Goal: Information Seeking & Learning: Get advice/opinions

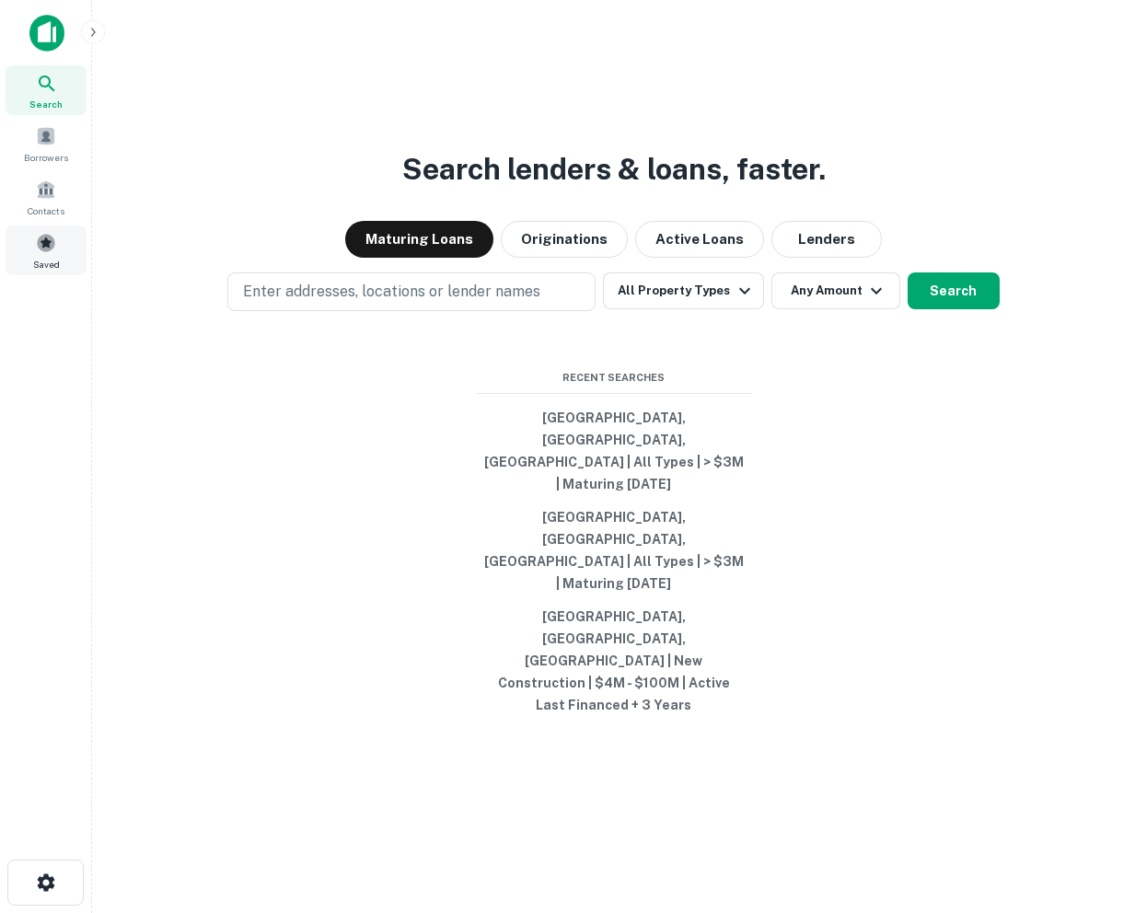
click at [42, 236] on span at bounding box center [46, 243] width 20 height 20
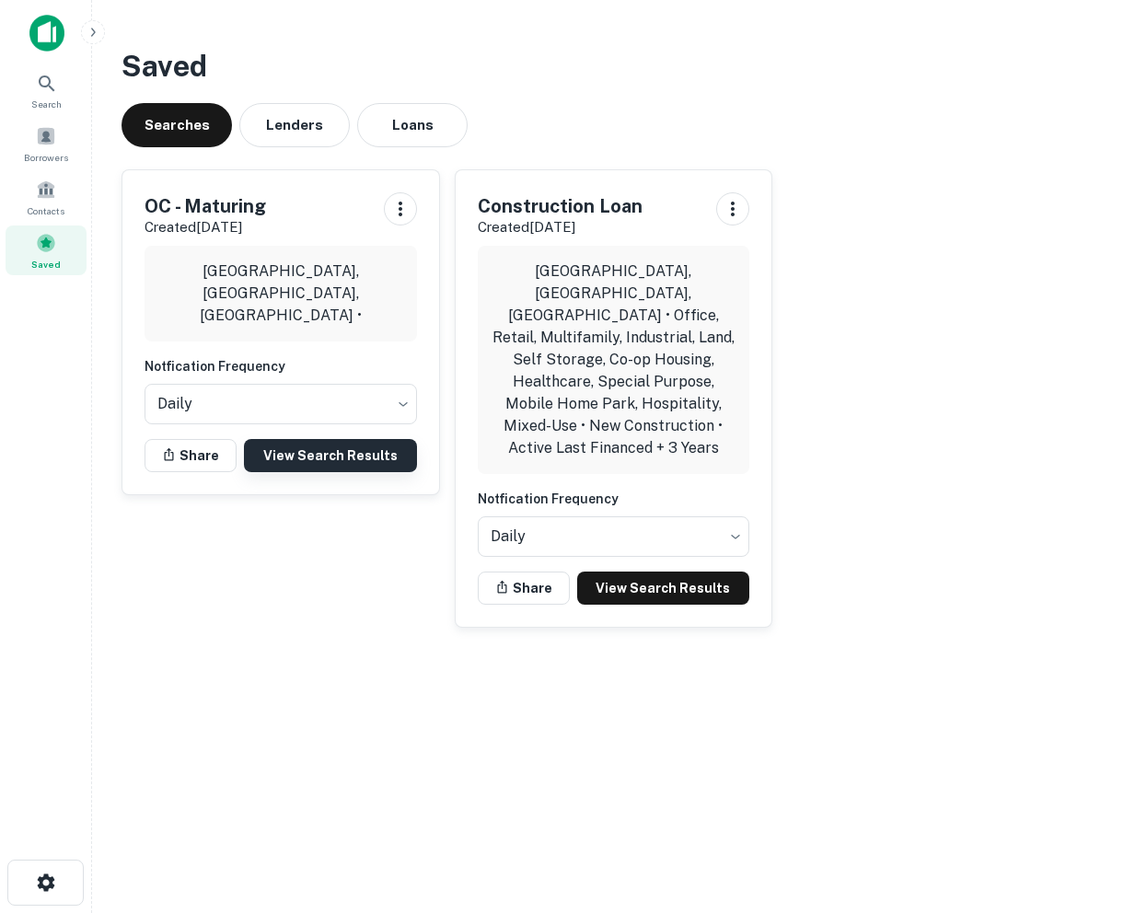
click at [315, 455] on link "View Search Results" at bounding box center [330, 455] width 173 height 33
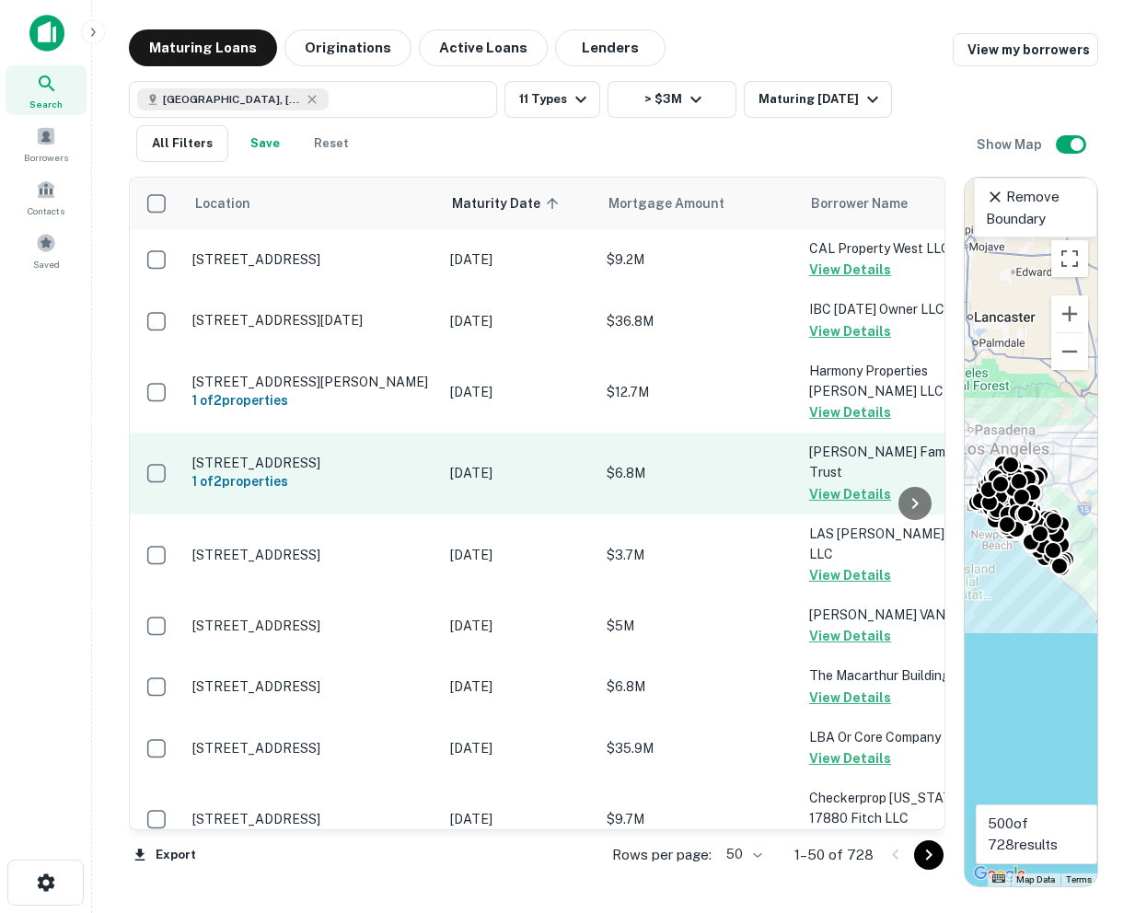
scroll to position [0, 18]
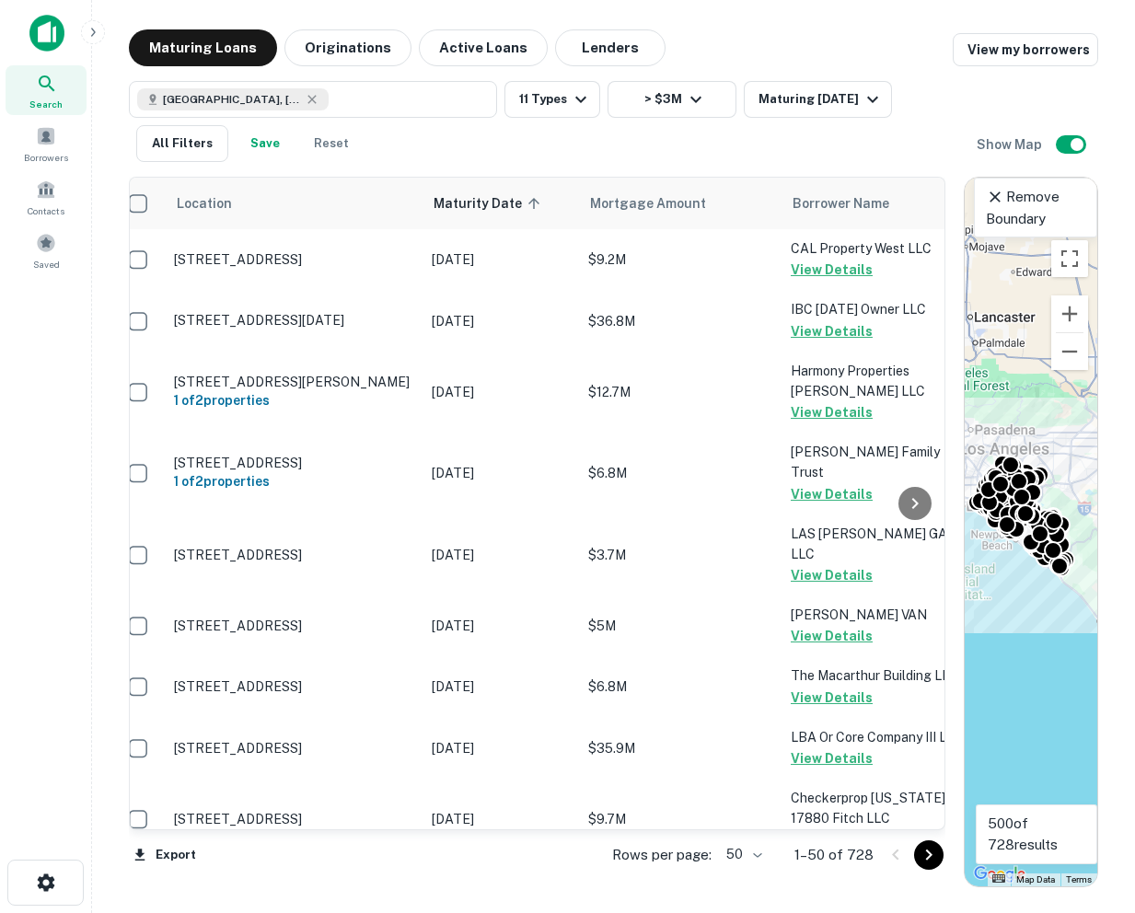
click at [761, 849] on body "Search Borrowers Contacts Saved Maturing Loans Originations Active Loans Lender…" at bounding box center [567, 456] width 1135 height 913
click at [743, 864] on li "100" at bounding box center [745, 874] width 53 height 33
type input "***"
click at [929, 852] on icon "Go to next page" at bounding box center [929, 854] width 6 height 11
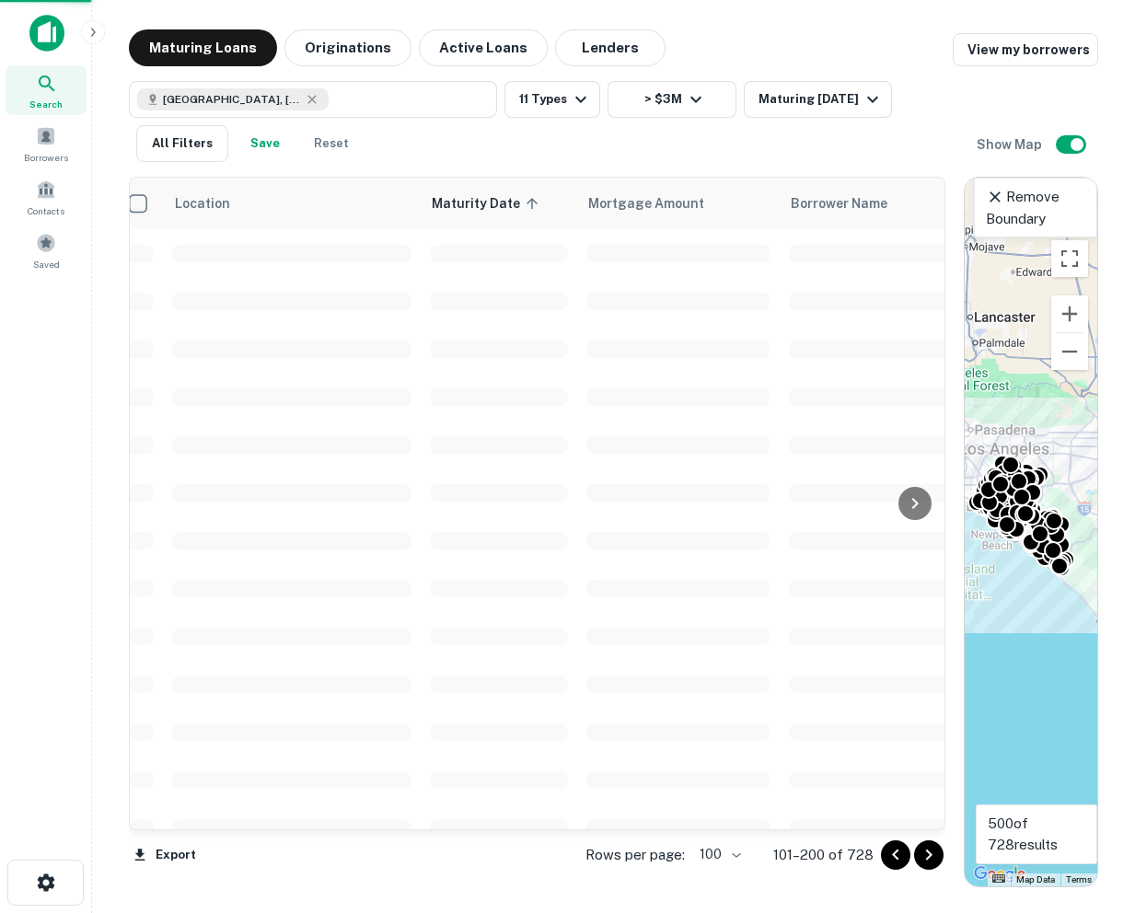
click at [929, 852] on icon "Go to next page" at bounding box center [929, 854] width 6 height 11
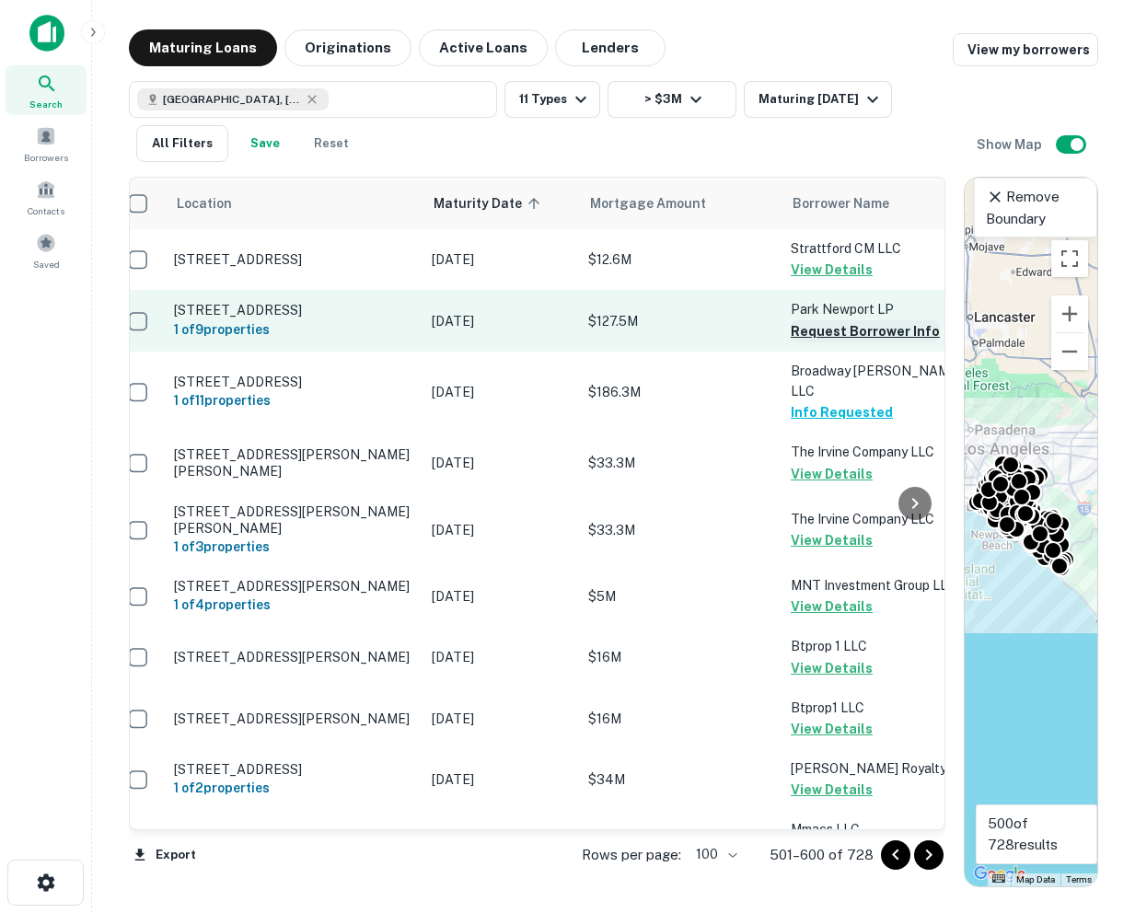
click at [835, 340] on button "Request Borrower Info" at bounding box center [865, 331] width 149 height 22
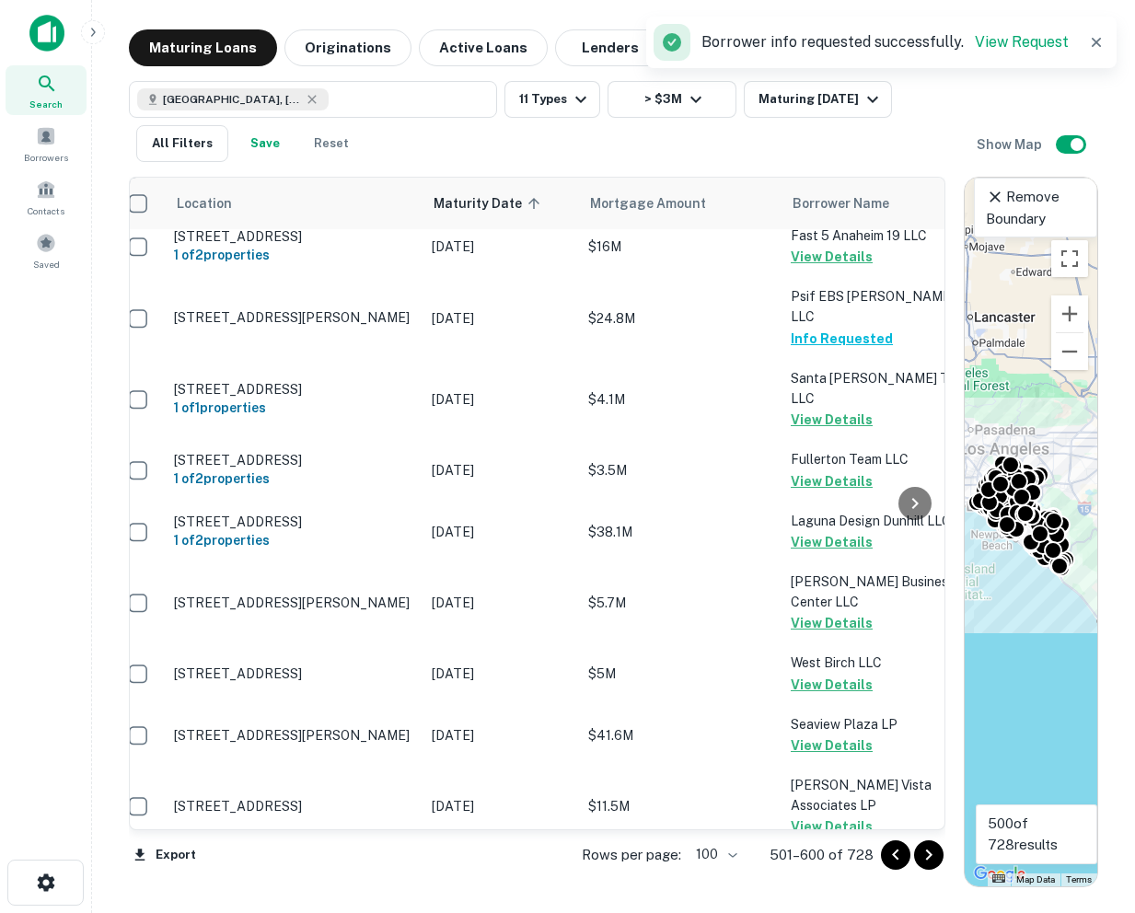
scroll to position [5931, 18]
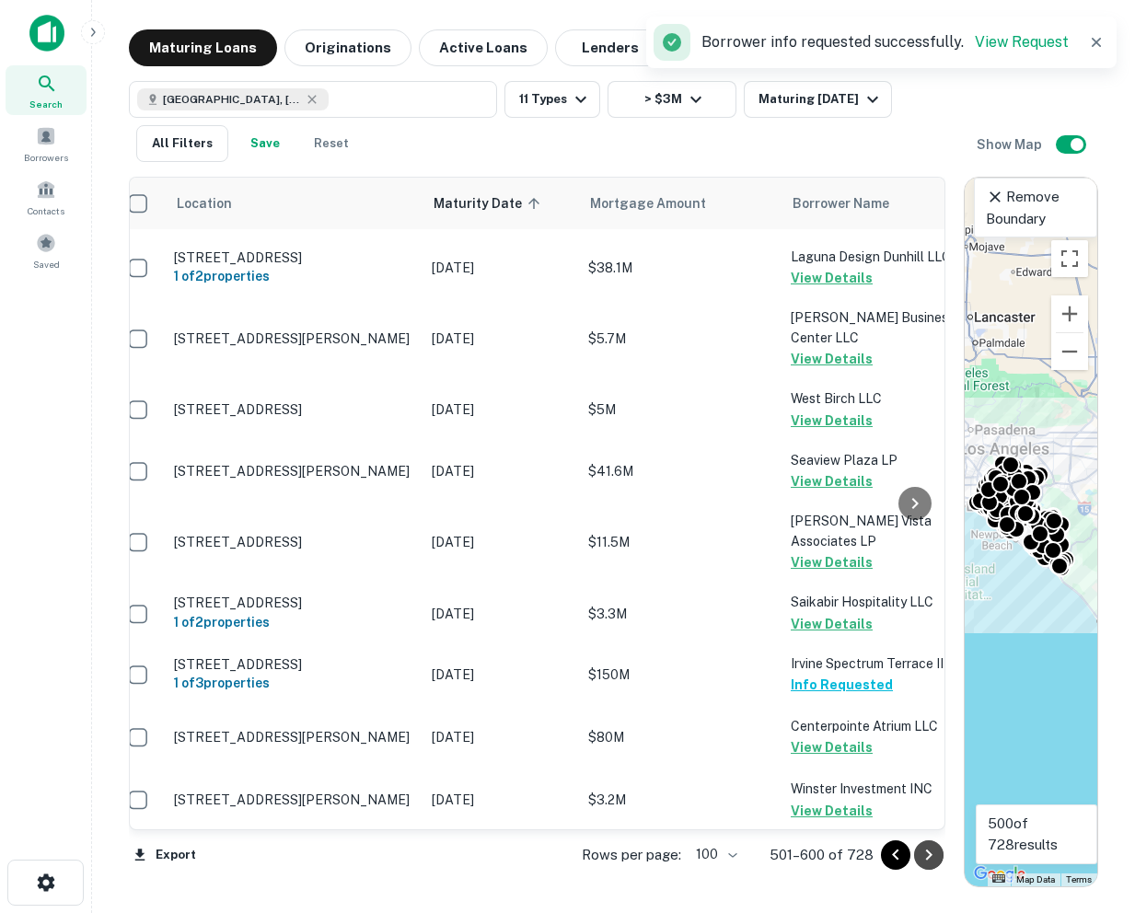
click at [929, 859] on icon "Go to next page" at bounding box center [929, 855] width 22 height 22
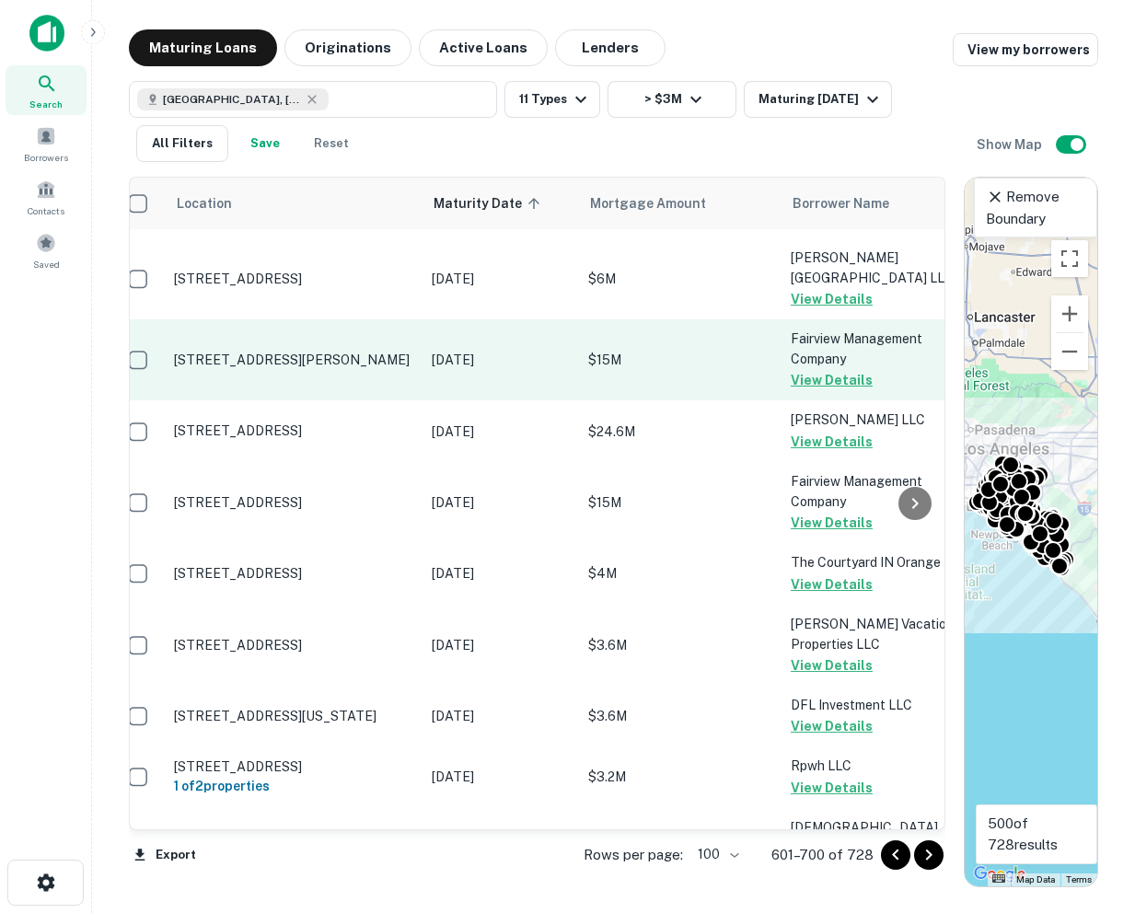
scroll to position [422, 18]
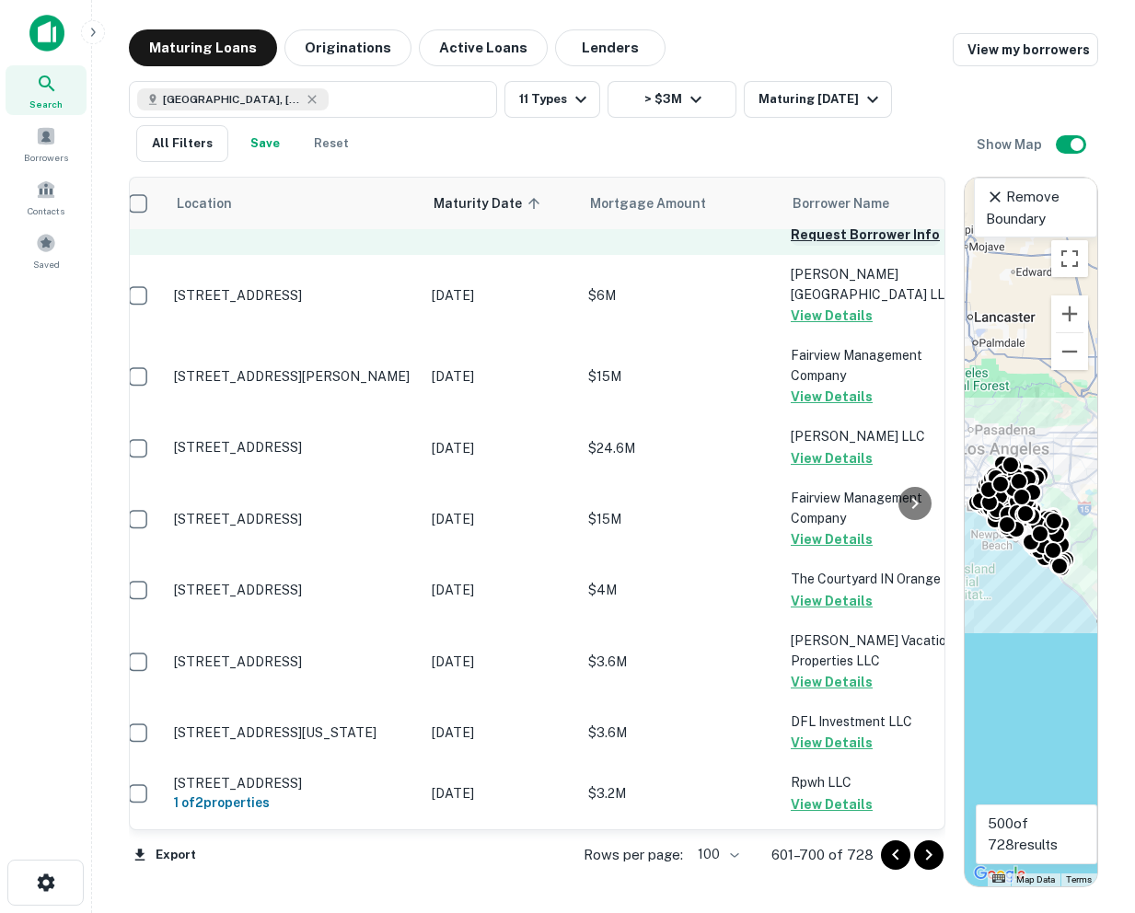
click at [820, 246] on button "Request Borrower Info" at bounding box center [865, 235] width 149 height 22
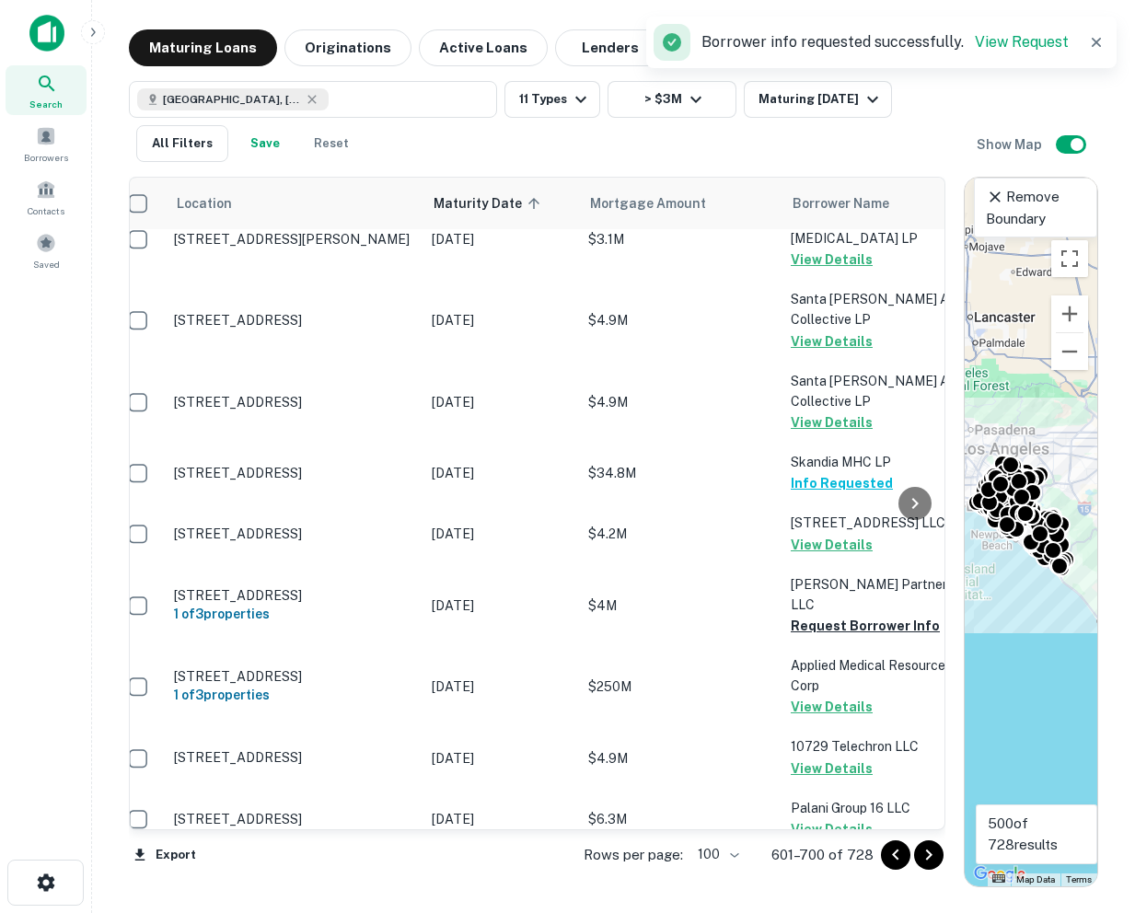
scroll to position [1347, 18]
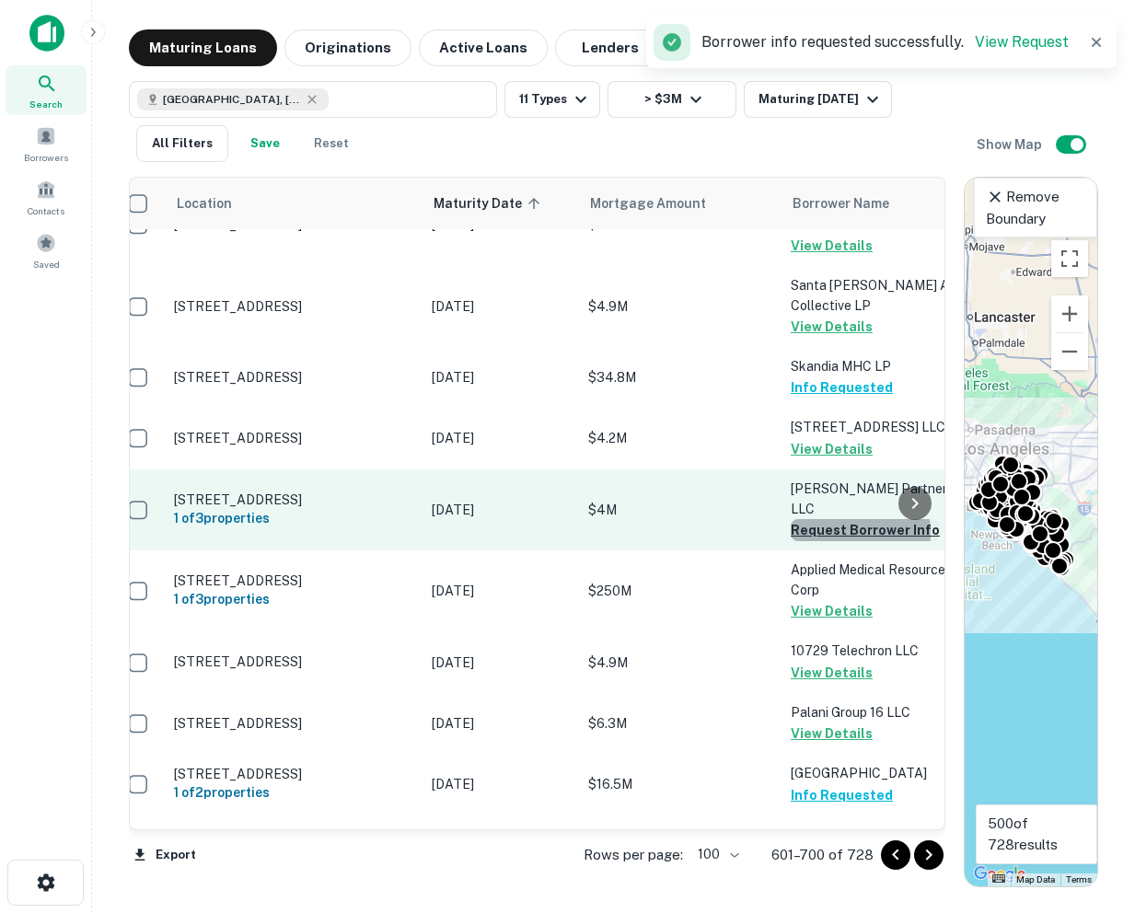
click at [829, 519] on button "Request Borrower Info" at bounding box center [865, 530] width 149 height 22
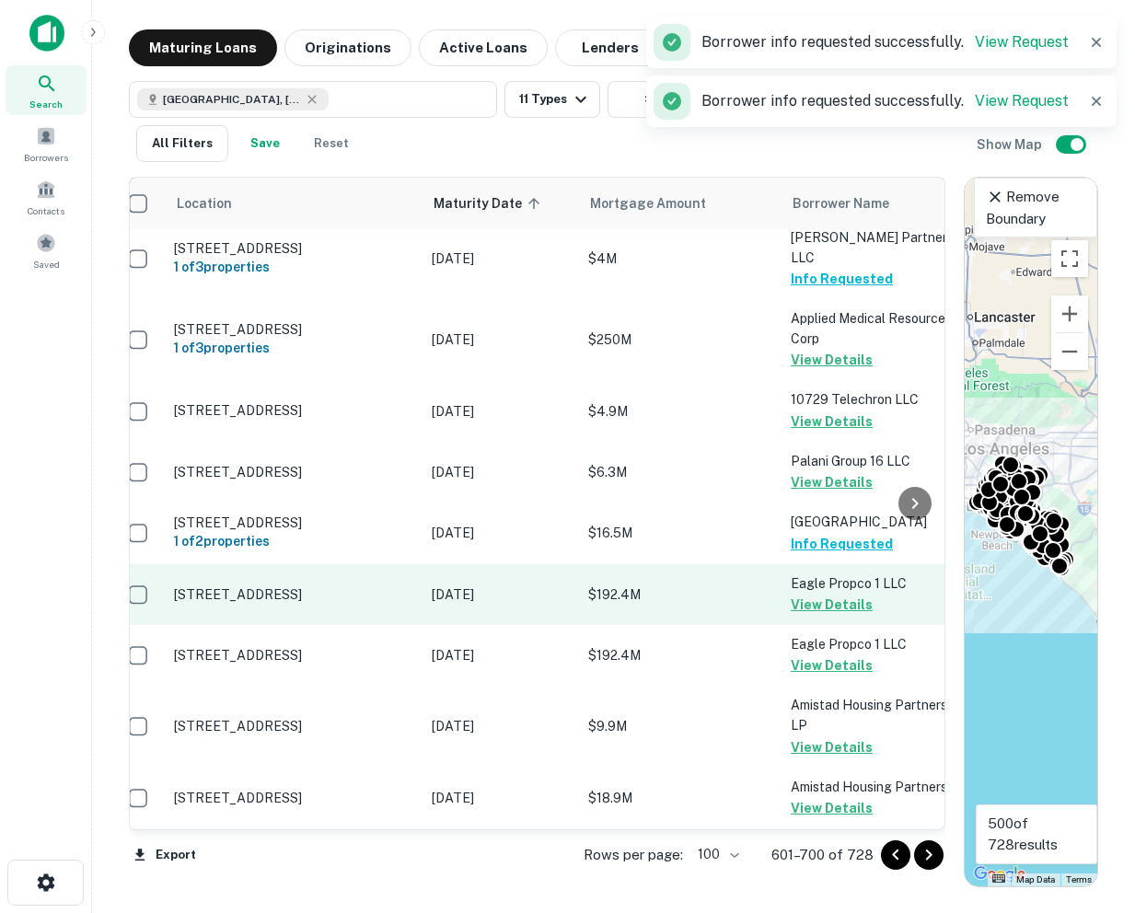
scroll to position [1821, 18]
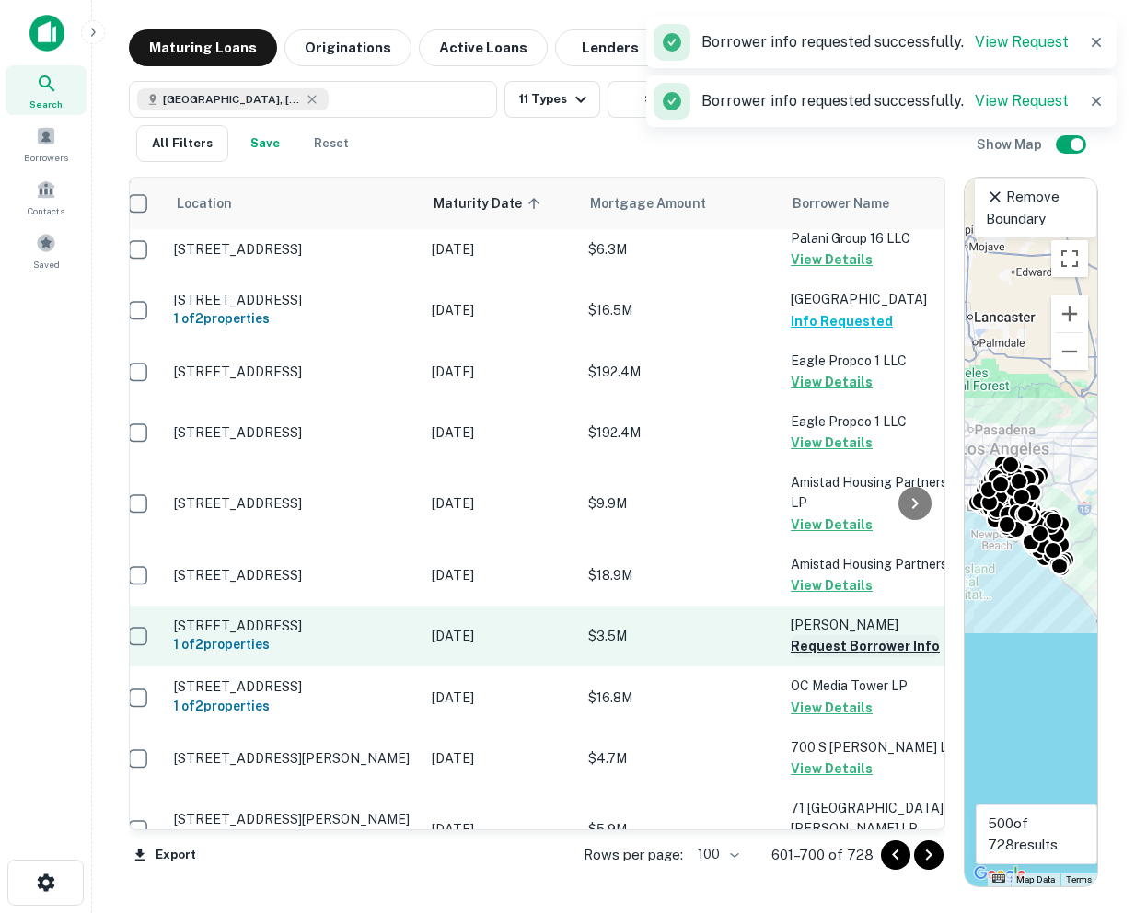
click at [824, 635] on button "Request Borrower Info" at bounding box center [865, 646] width 149 height 22
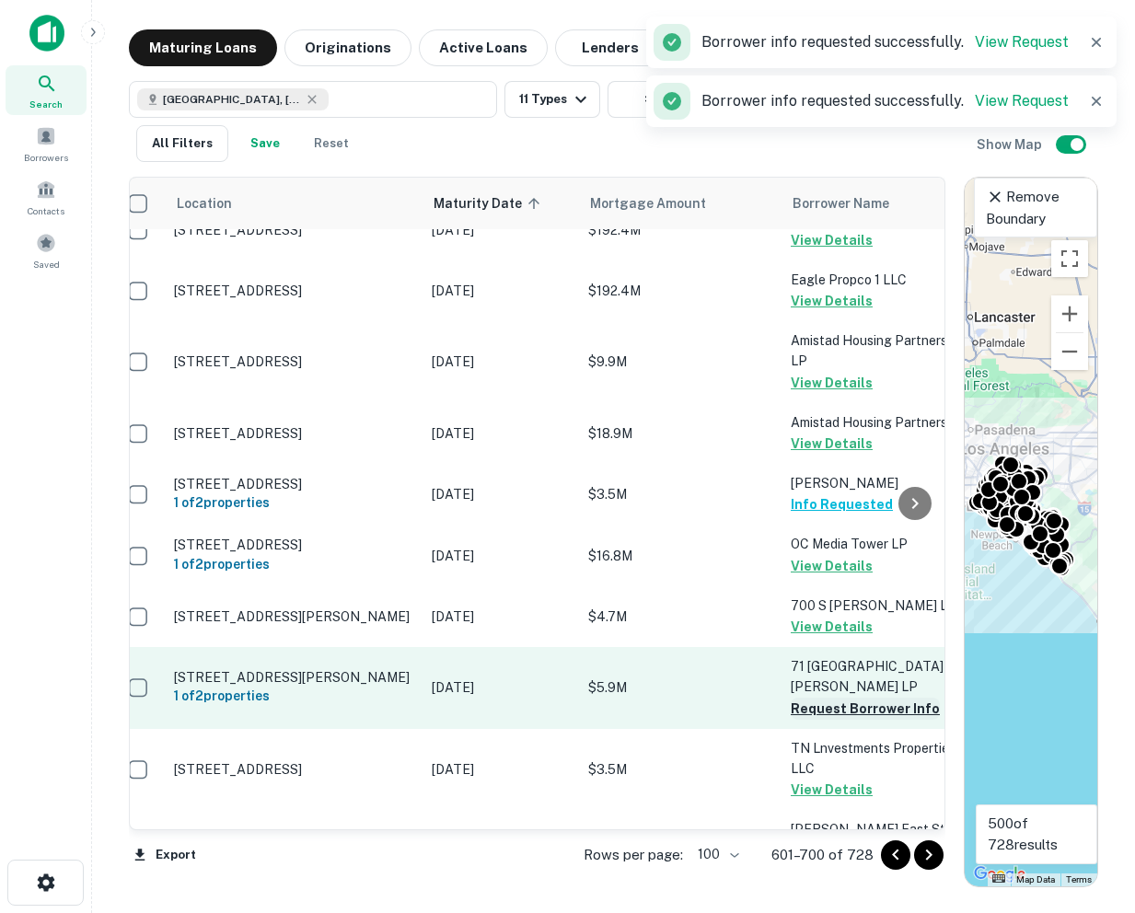
click at [807, 698] on button "Request Borrower Info" at bounding box center [865, 709] width 149 height 22
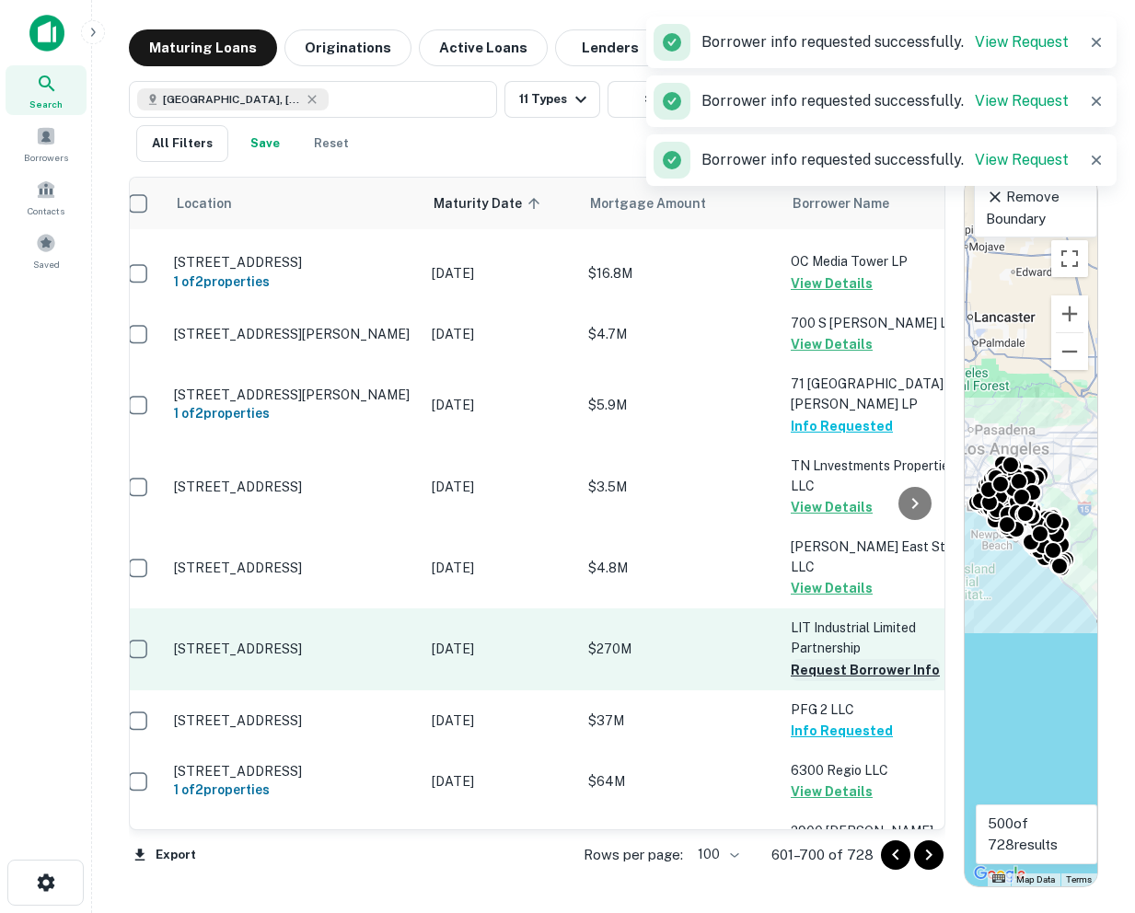
click at [809, 659] on button "Request Borrower Info" at bounding box center [865, 670] width 149 height 22
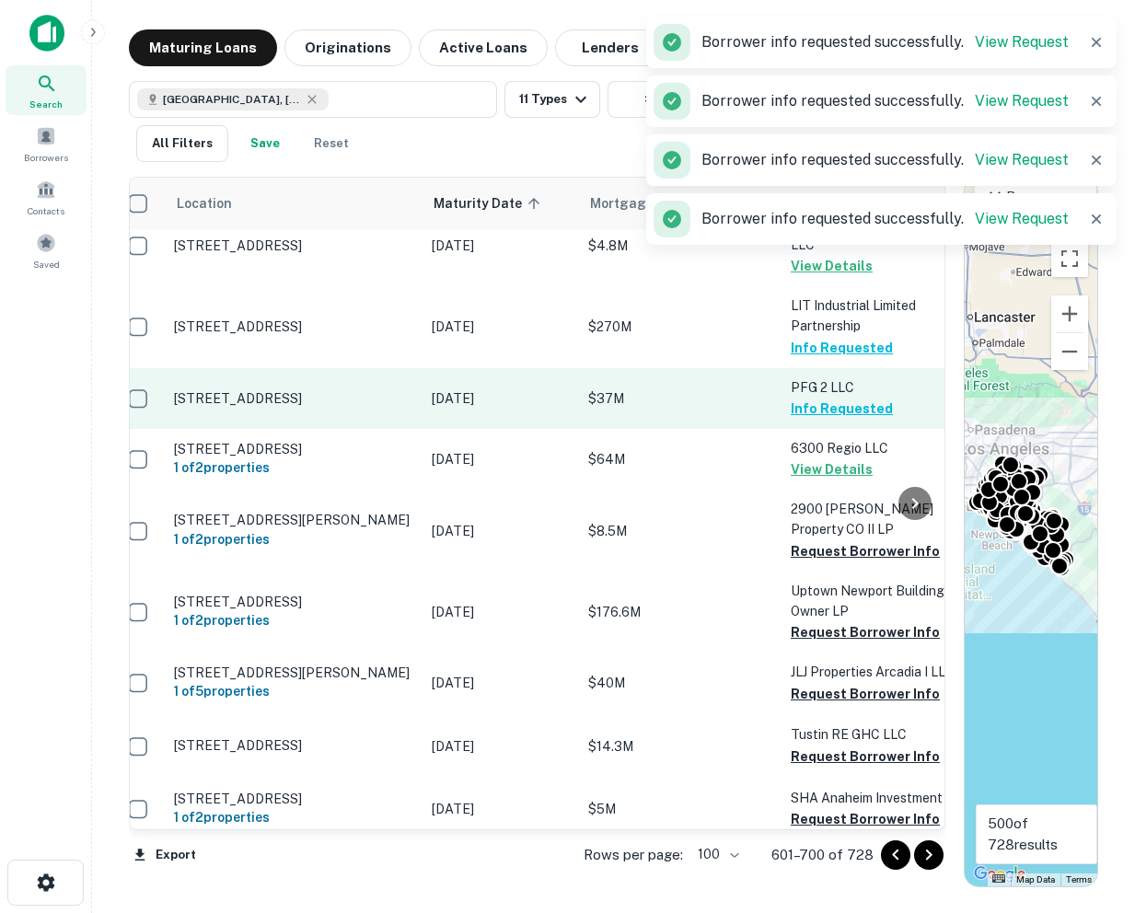
scroll to position [2605, 18]
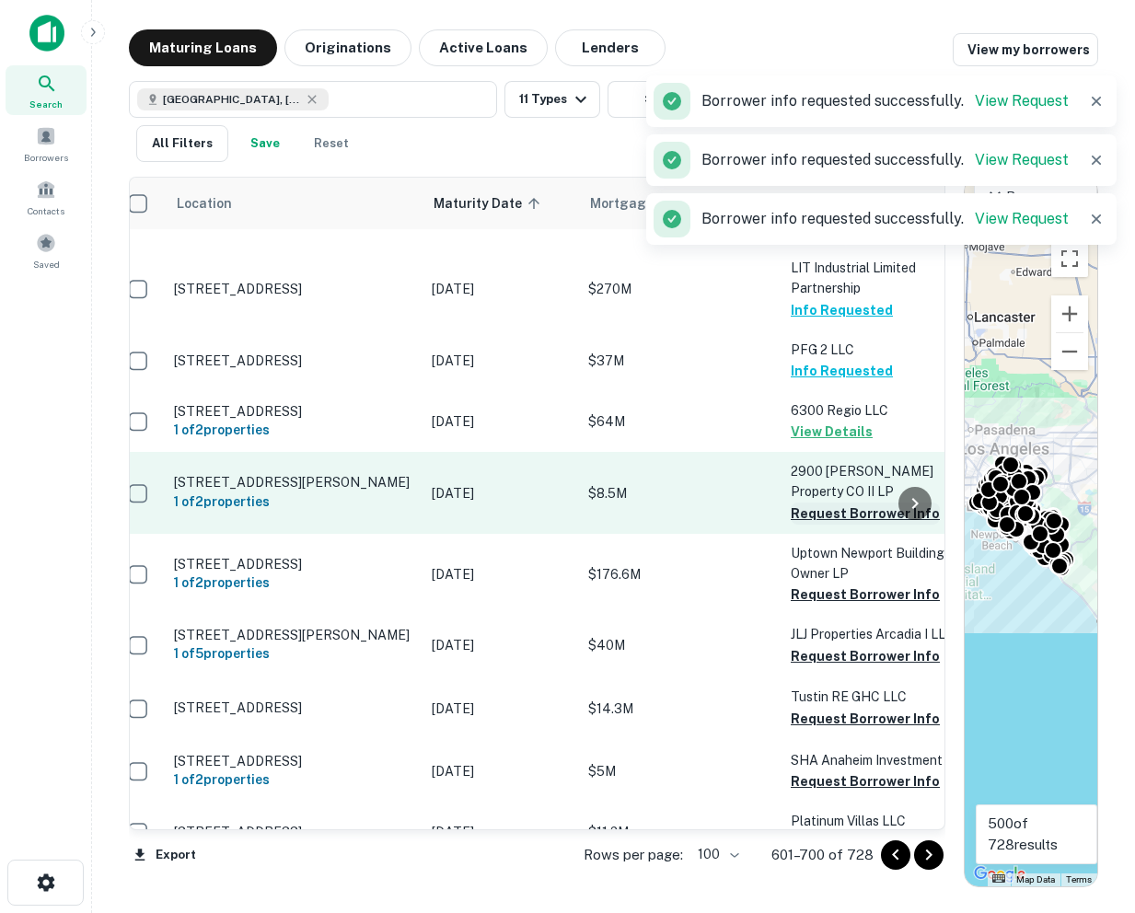
click at [812, 502] on button "Request Borrower Info" at bounding box center [865, 513] width 149 height 22
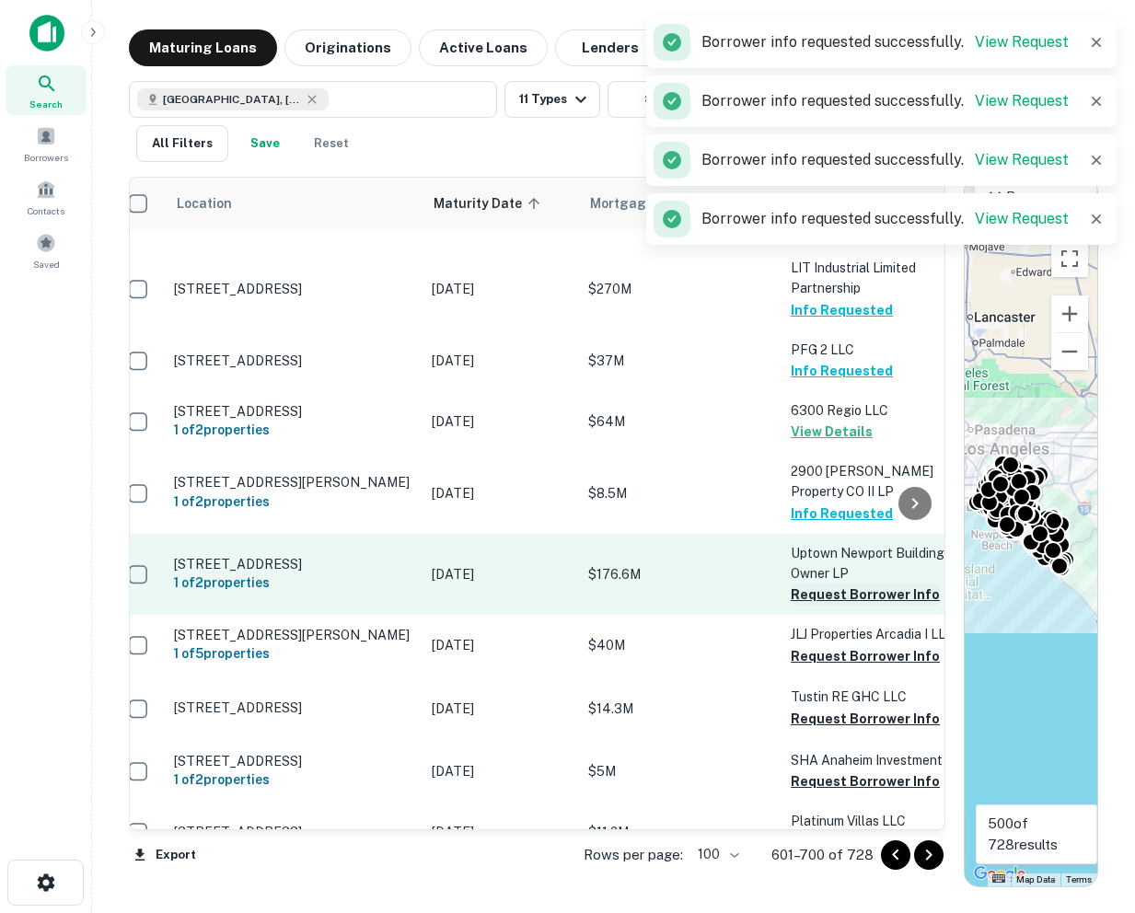
click at [811, 583] on button "Request Borrower Info" at bounding box center [865, 594] width 149 height 22
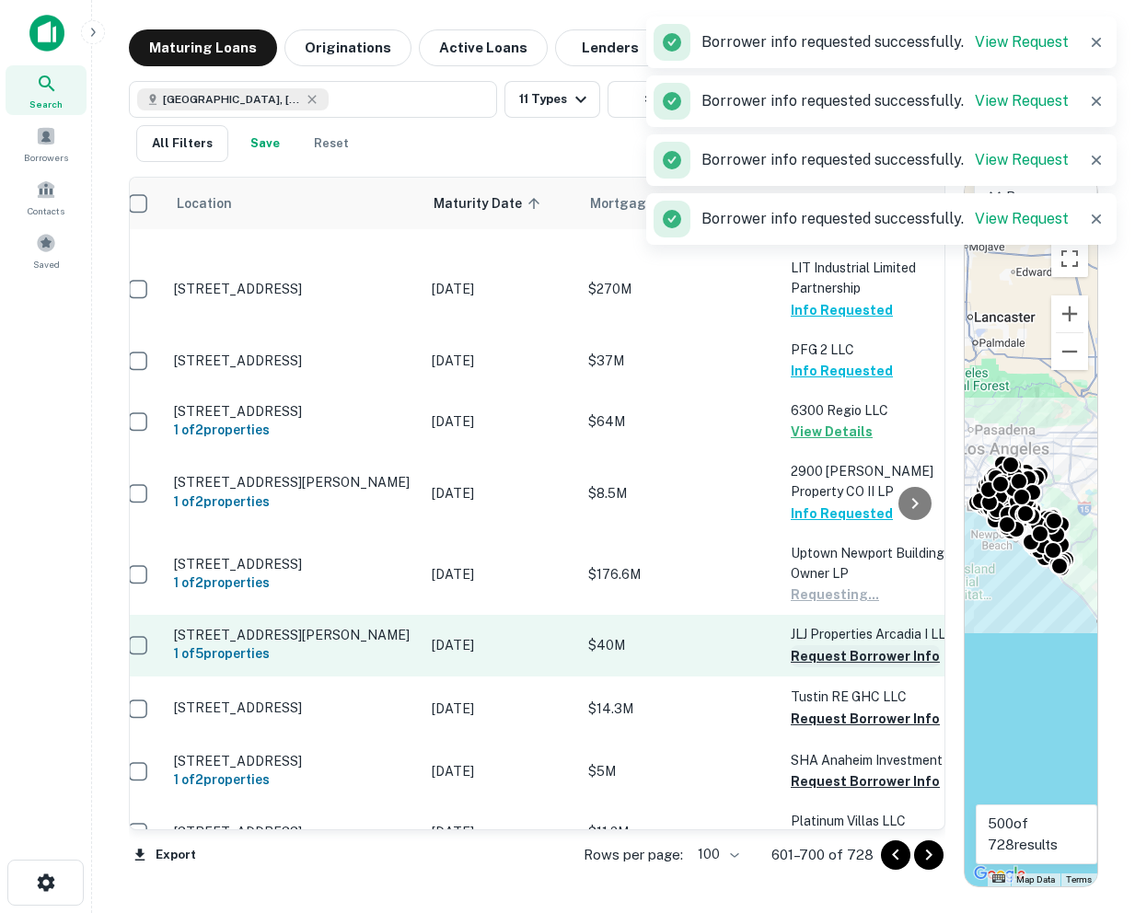
click at [813, 645] on button "Request Borrower Info" at bounding box center [865, 656] width 149 height 22
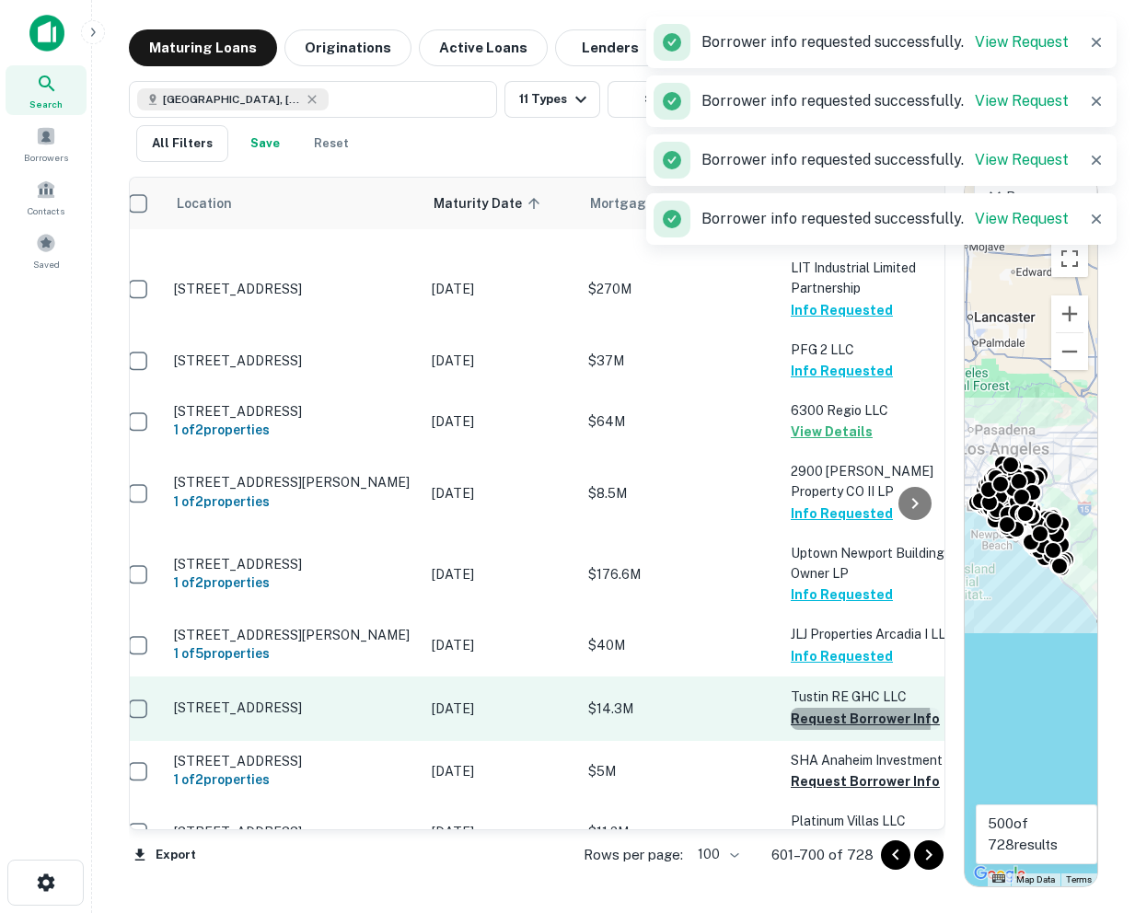
click at [811, 708] on button "Request Borrower Info" at bounding box center [865, 719] width 149 height 22
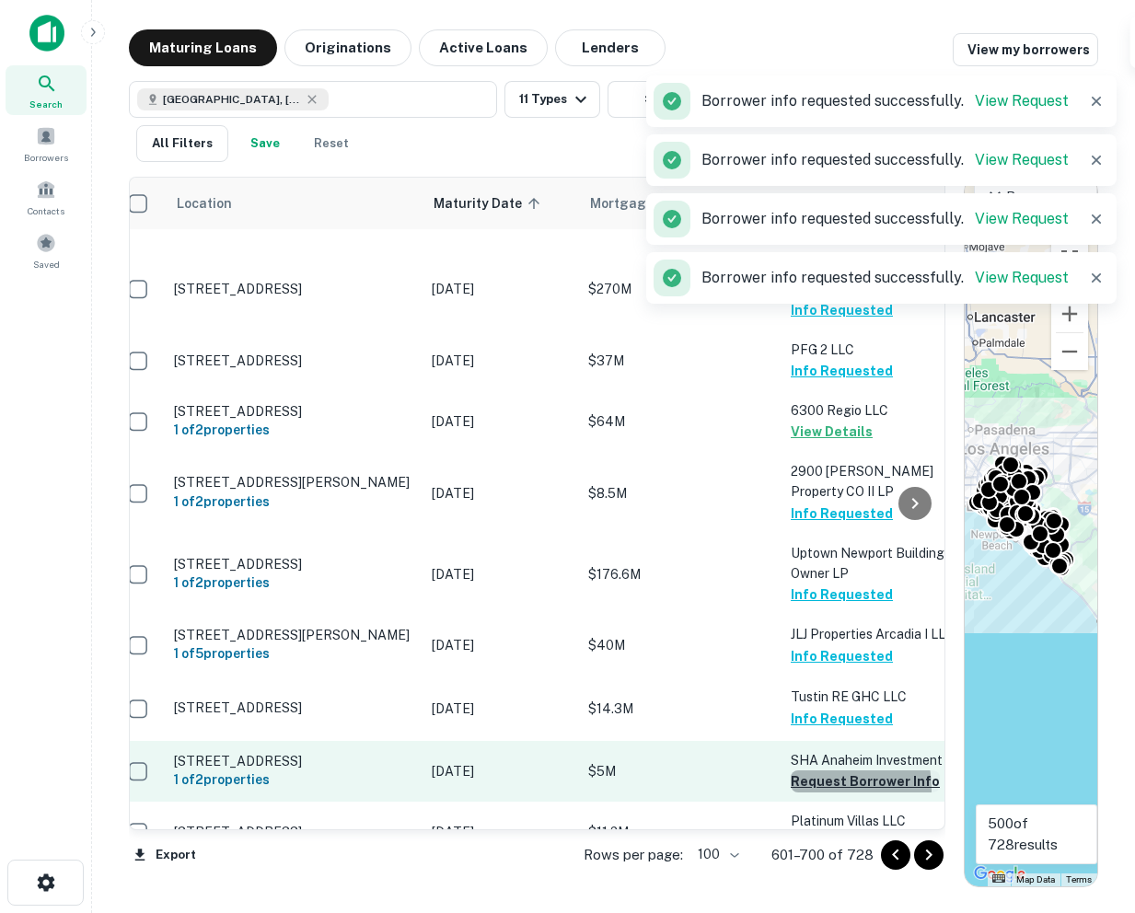
click at [815, 770] on button "Request Borrower Info" at bounding box center [865, 781] width 149 height 22
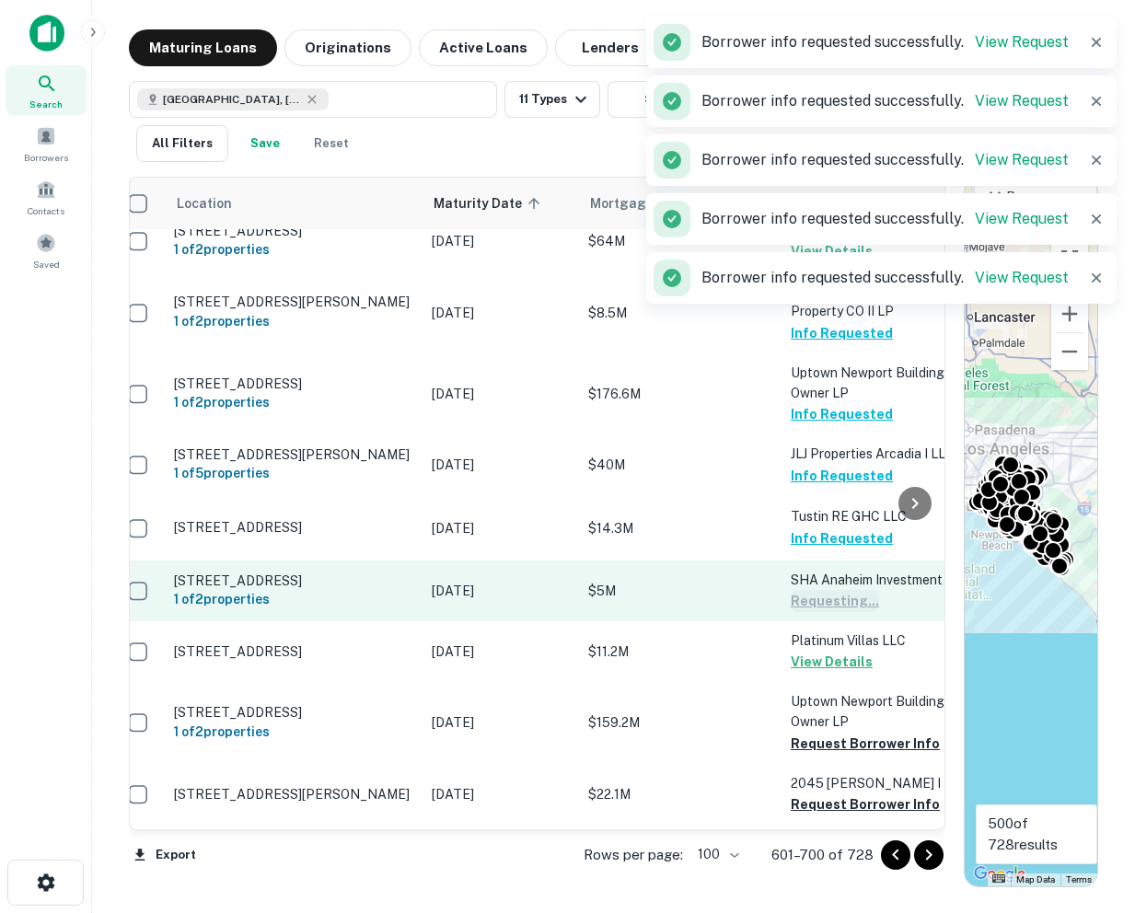
scroll to position [2788, 18]
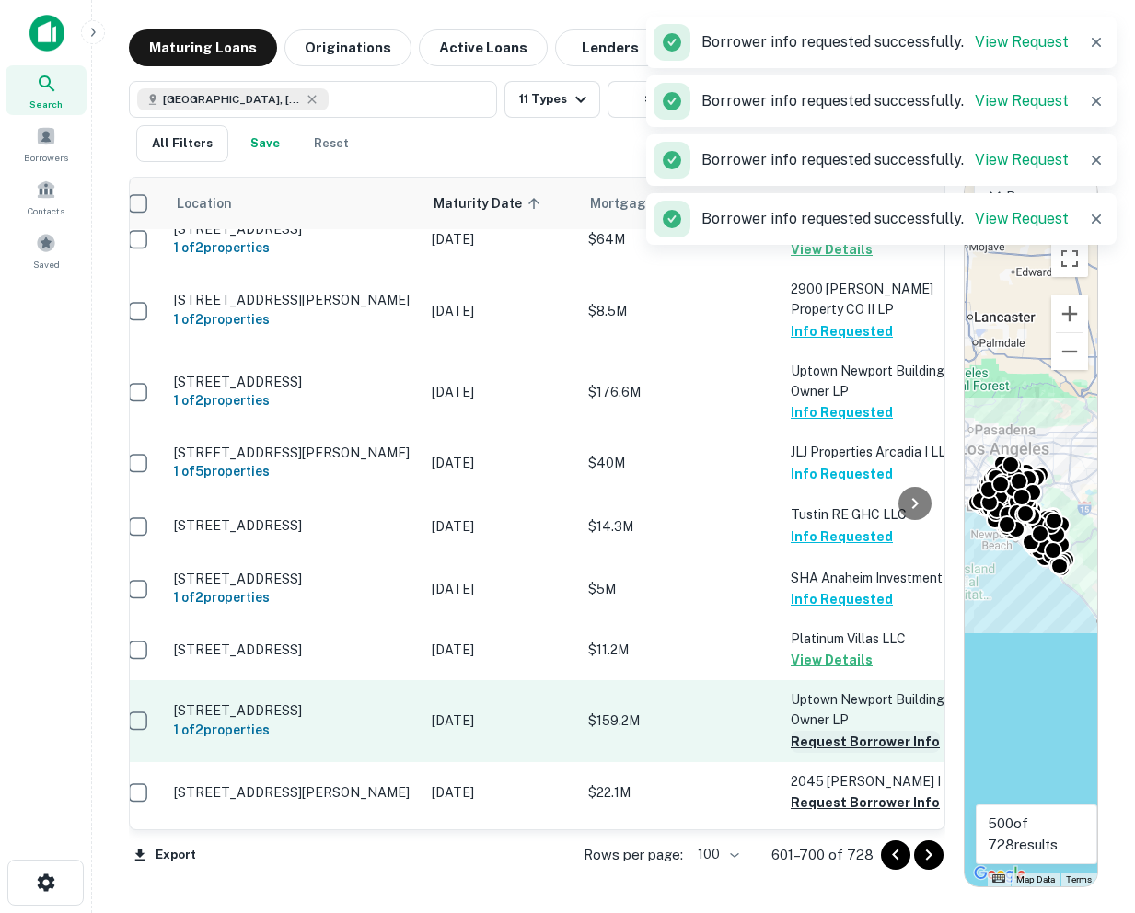
click at [814, 731] on button "Request Borrower Info" at bounding box center [865, 742] width 149 height 22
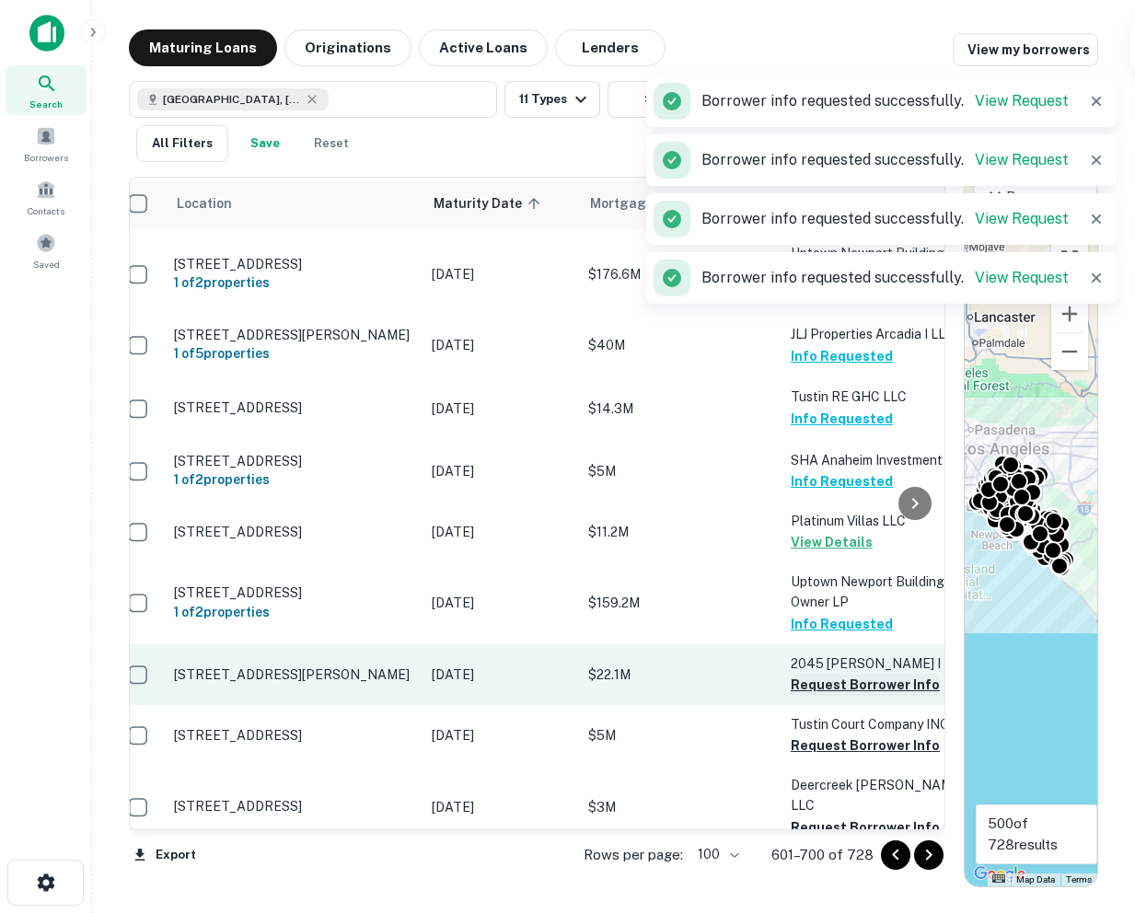
scroll to position [2908, 18]
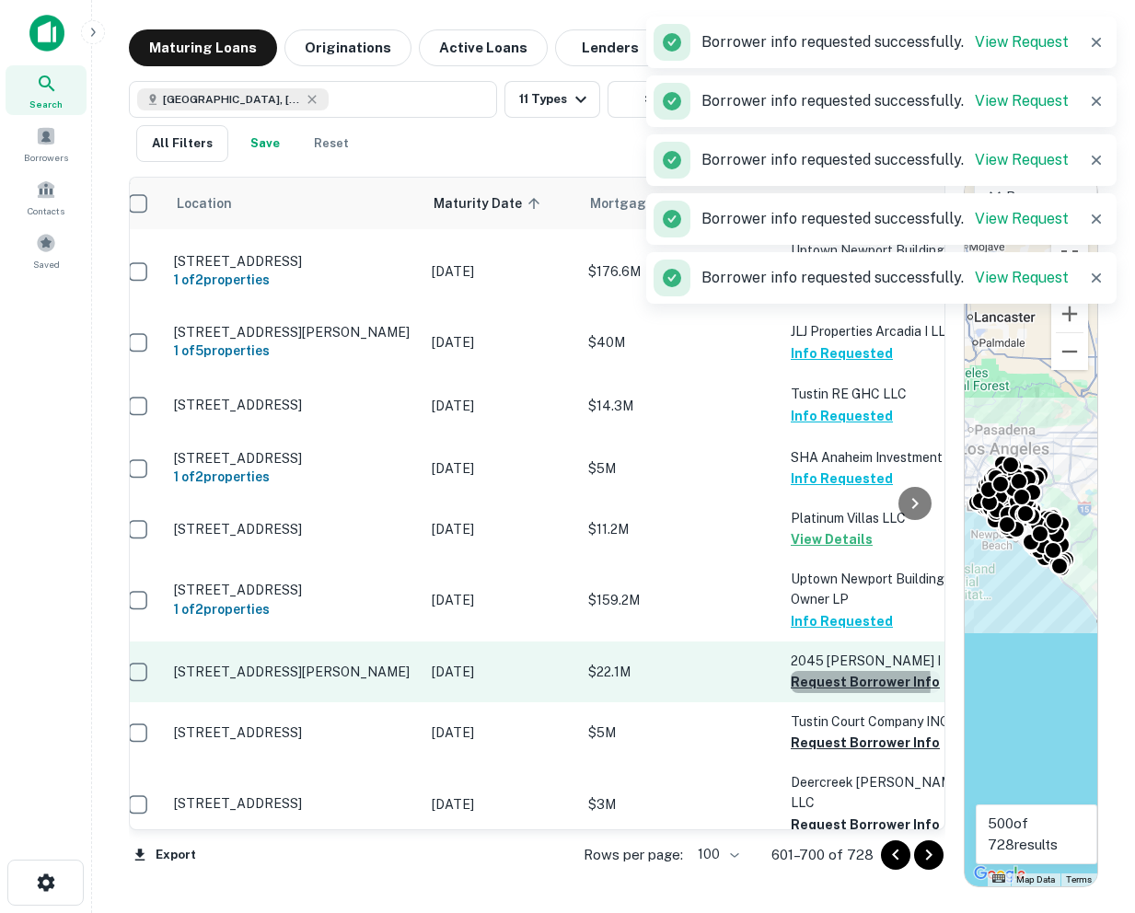
click at [814, 671] on button "Request Borrower Info" at bounding box center [865, 682] width 149 height 22
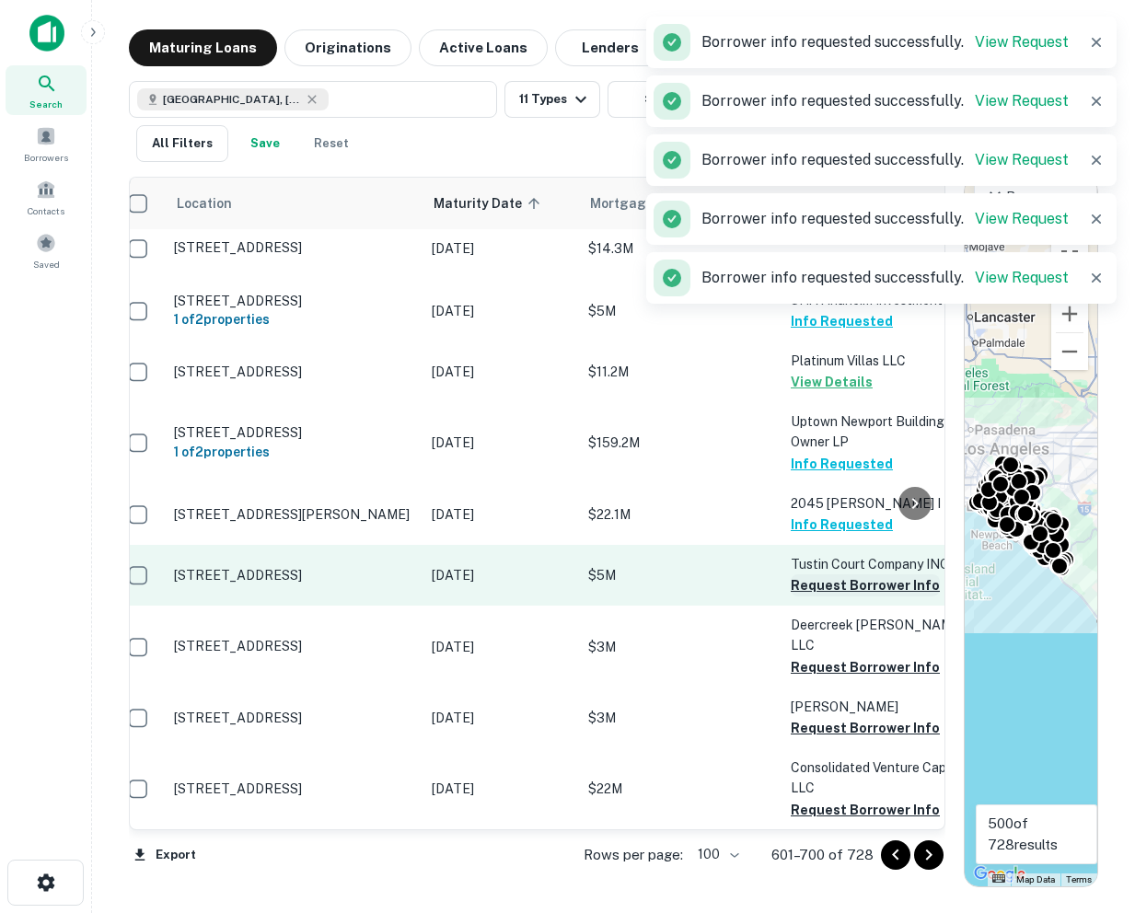
click at [818, 574] on button "Request Borrower Info" at bounding box center [865, 585] width 149 height 22
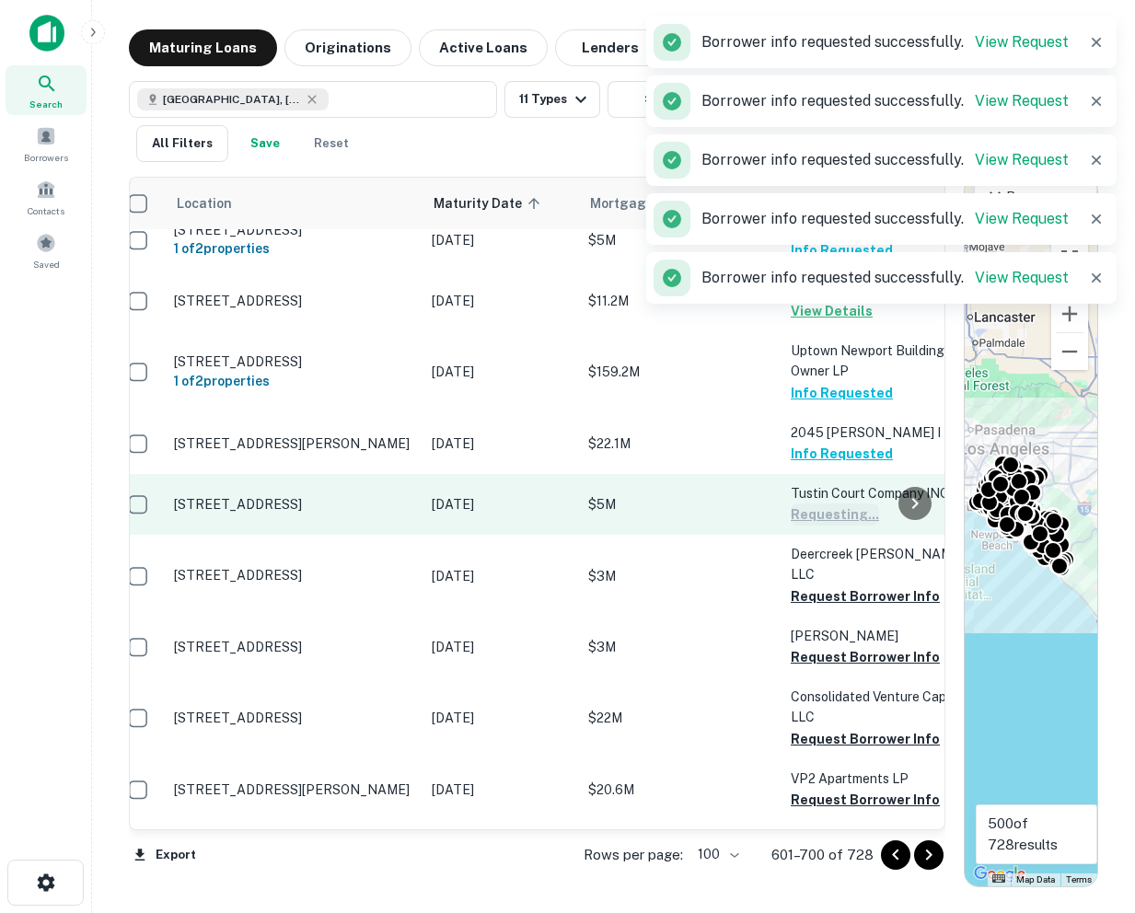
scroll to position [3163, 18]
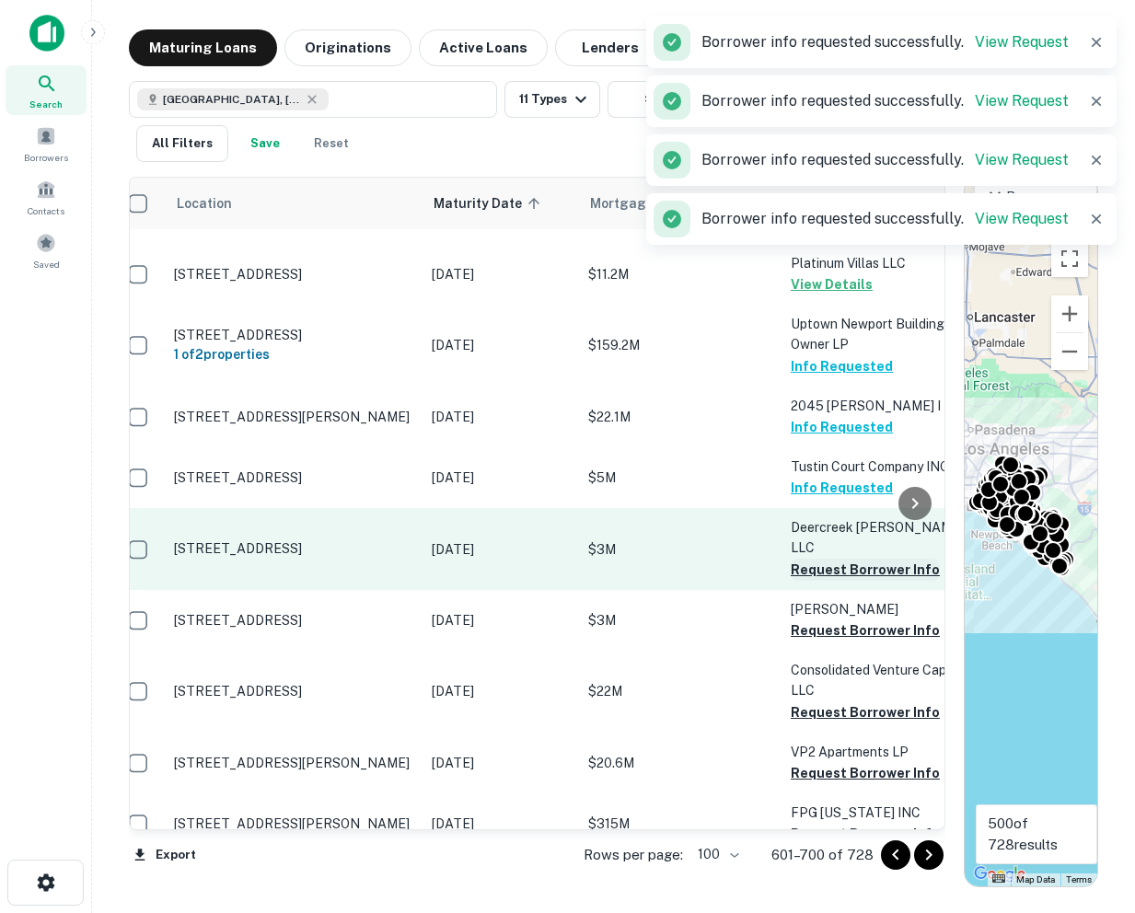
click at [819, 559] on button "Request Borrower Info" at bounding box center [865, 570] width 149 height 22
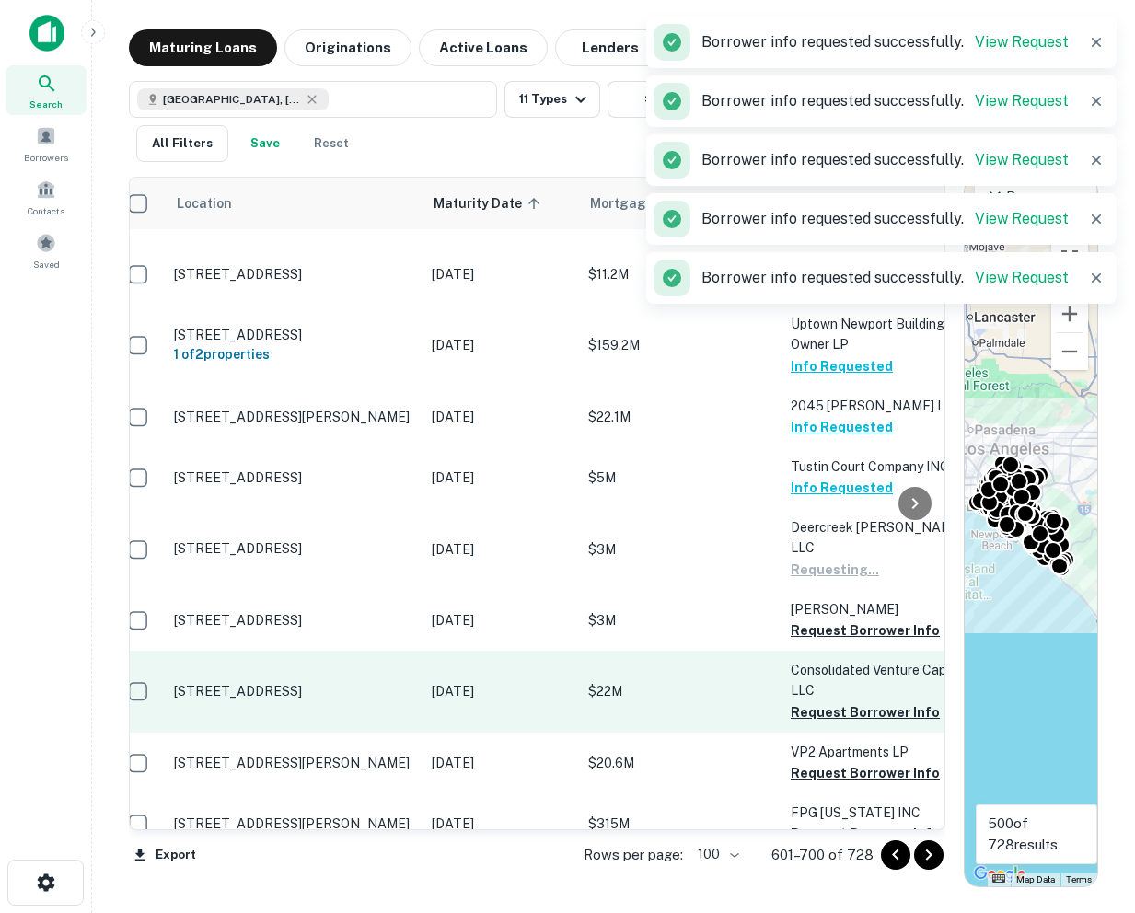
scroll to position [3230, 18]
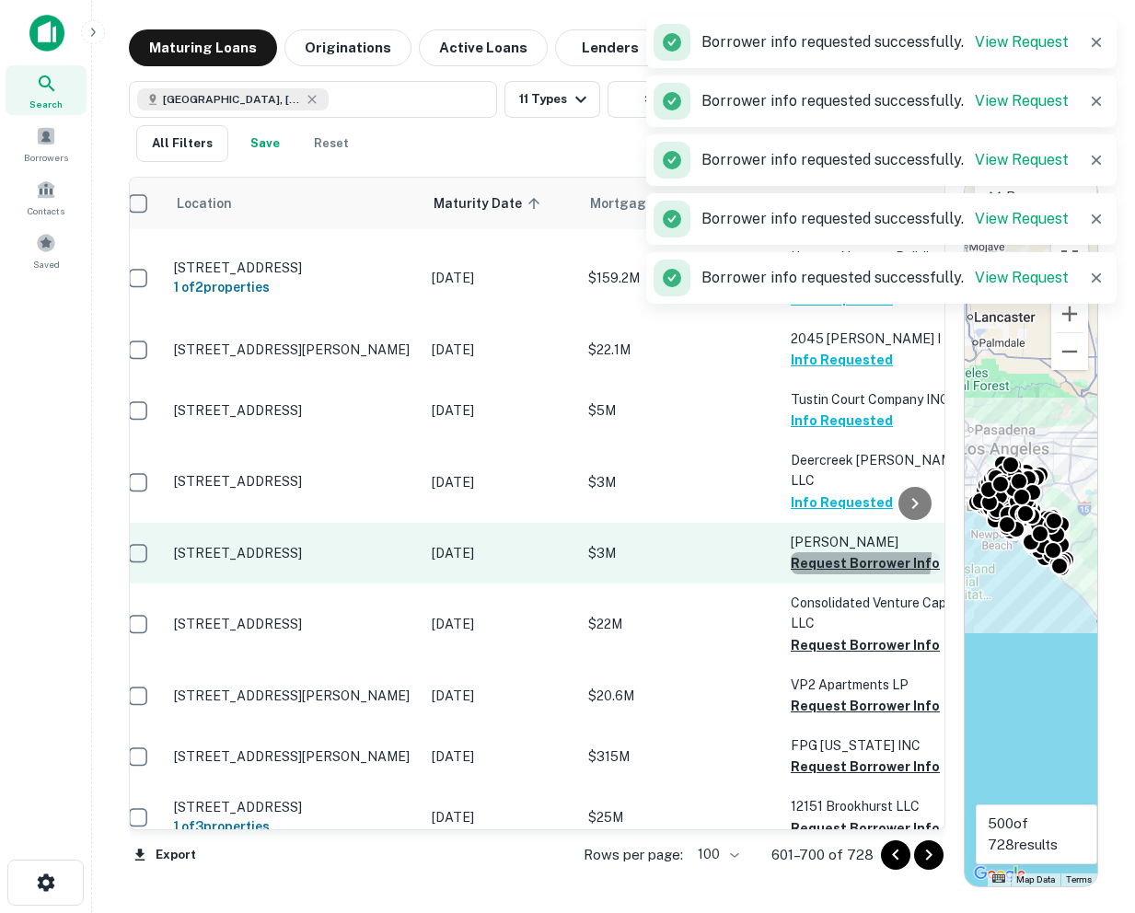
click at [814, 552] on button "Request Borrower Info" at bounding box center [865, 563] width 149 height 22
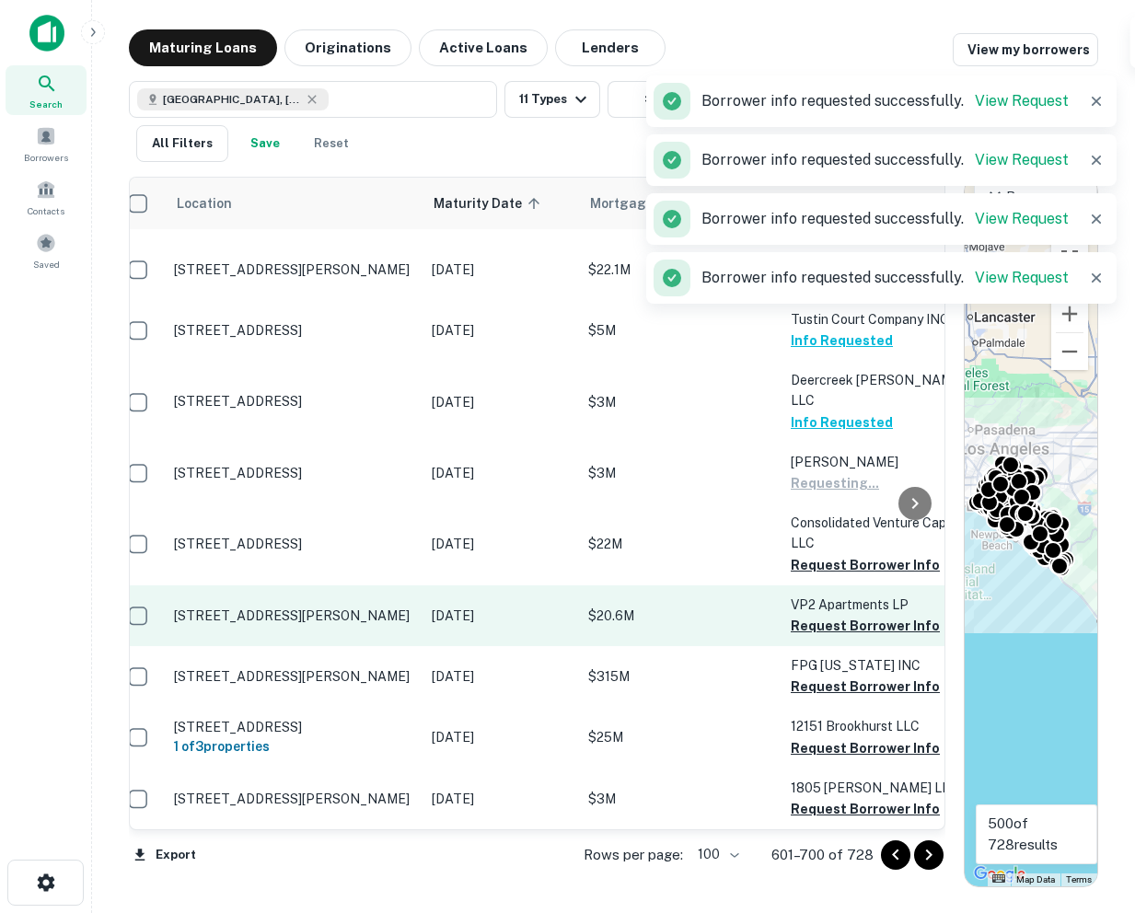
scroll to position [3323, 18]
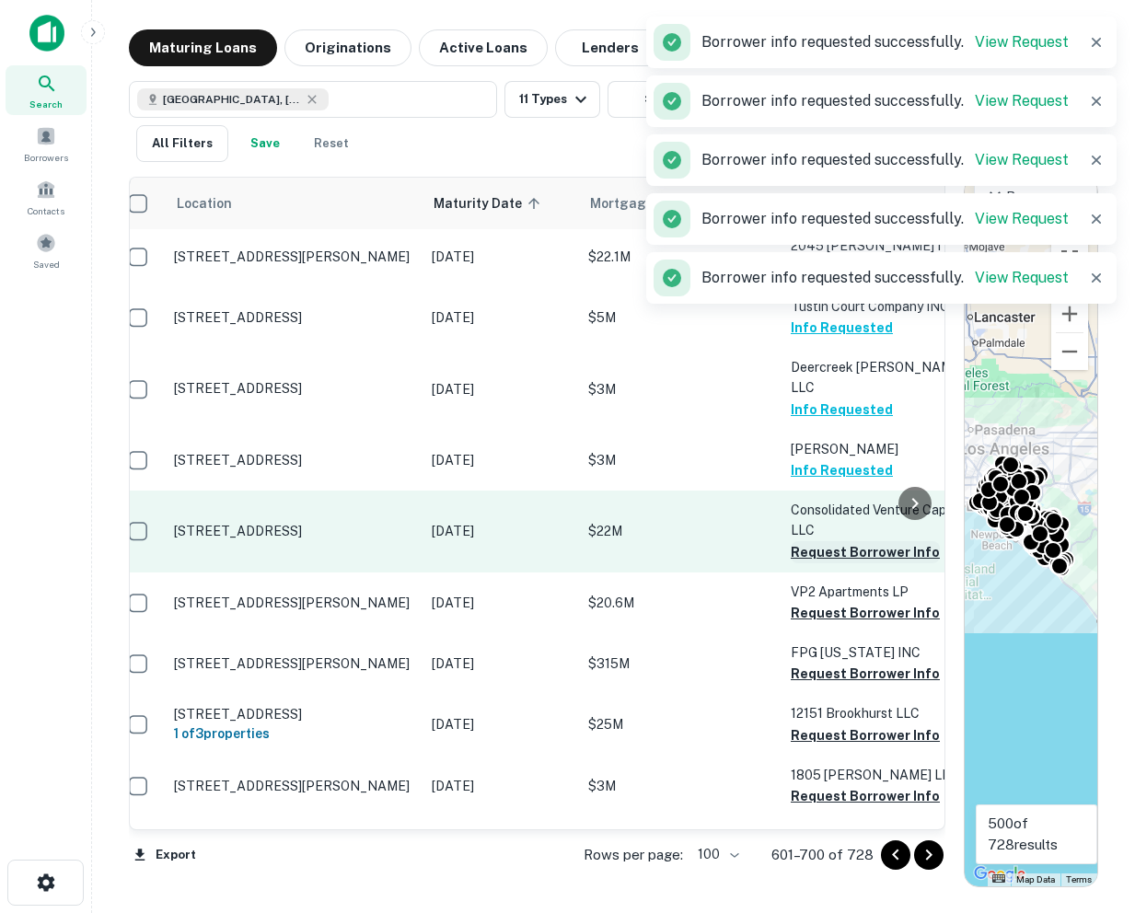
click at [816, 541] on button "Request Borrower Info" at bounding box center [865, 552] width 149 height 22
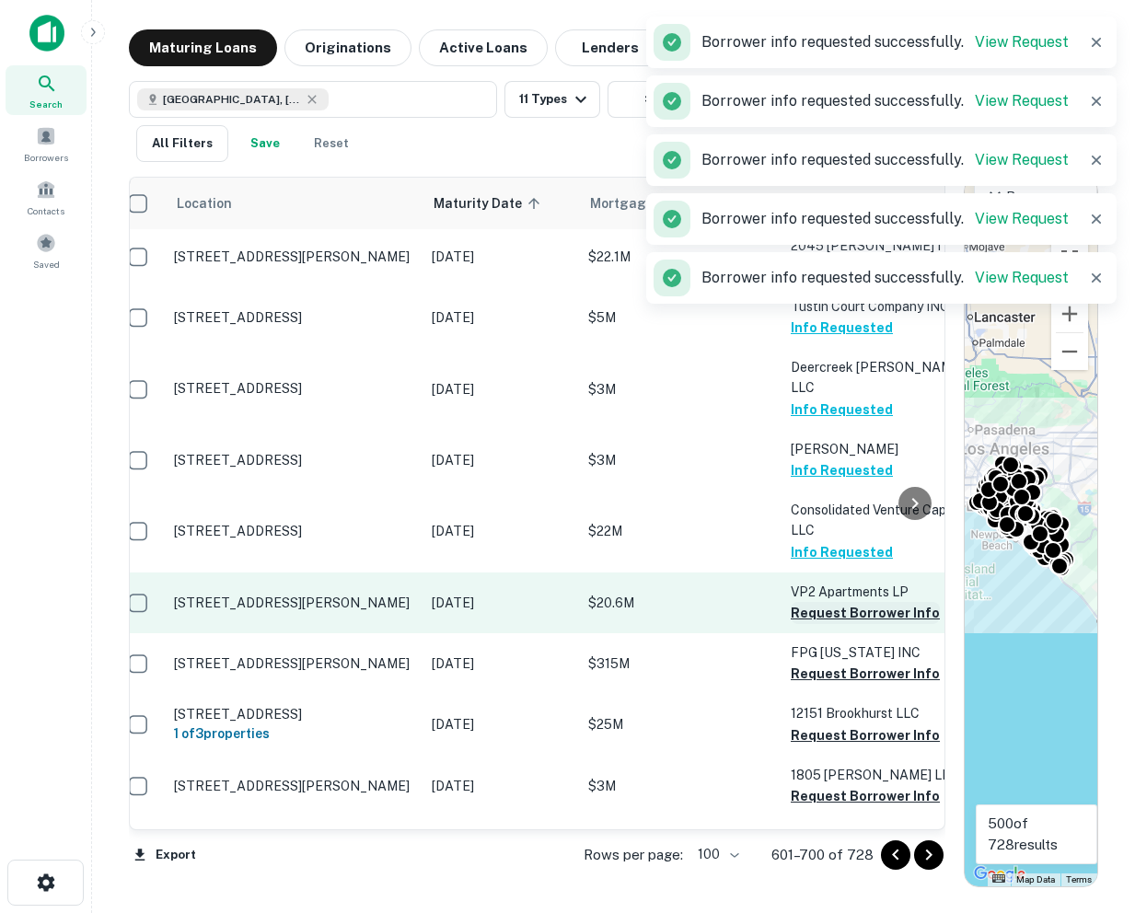
click at [815, 602] on button "Request Borrower Info" at bounding box center [865, 613] width 149 height 22
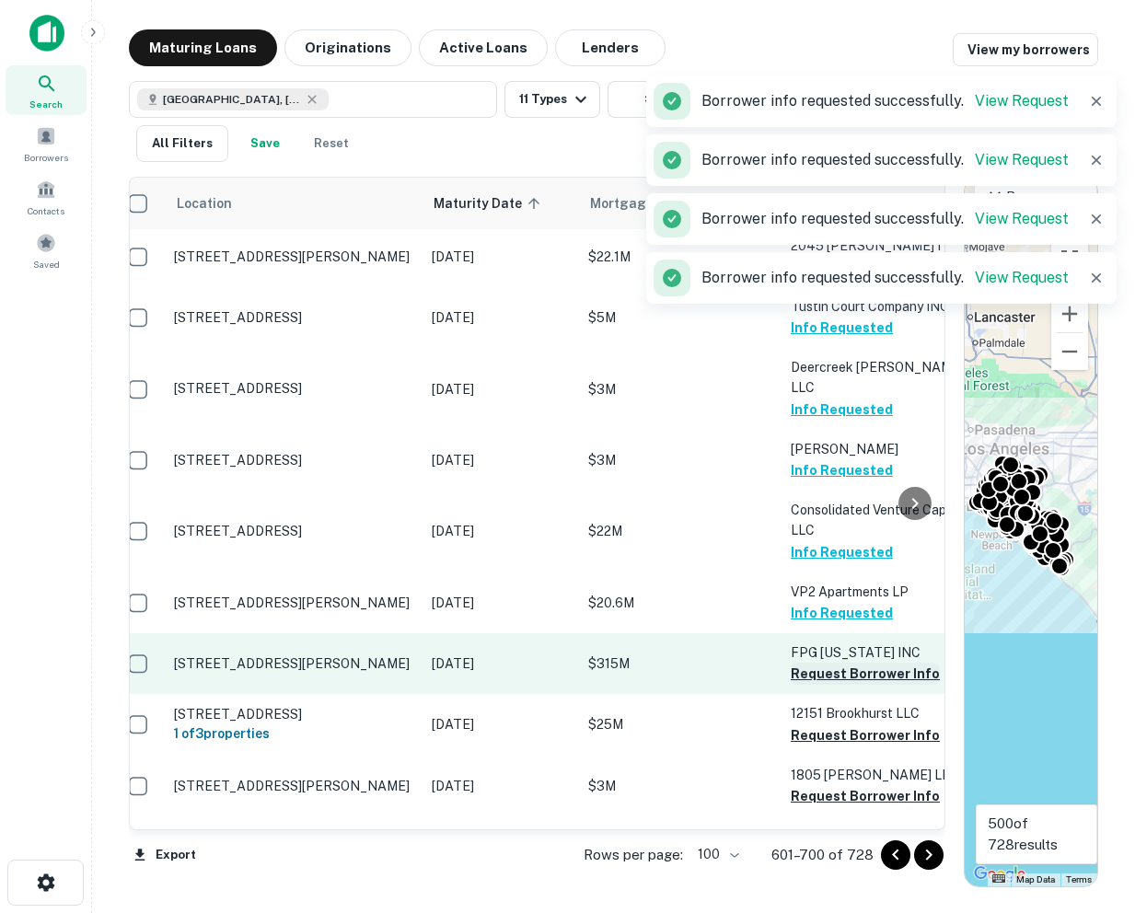
click at [812, 663] on button "Request Borrower Info" at bounding box center [865, 674] width 149 height 22
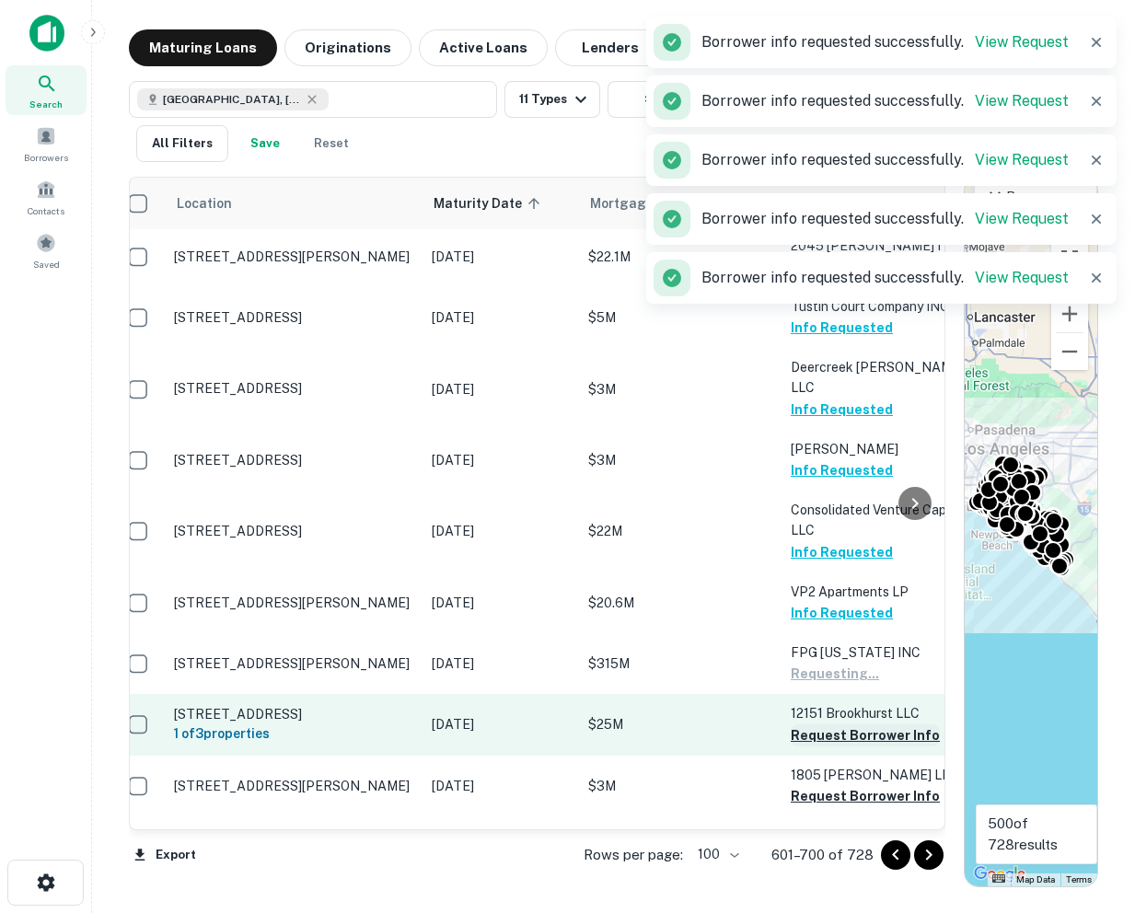
click at [812, 724] on button "Request Borrower Info" at bounding box center [865, 735] width 149 height 22
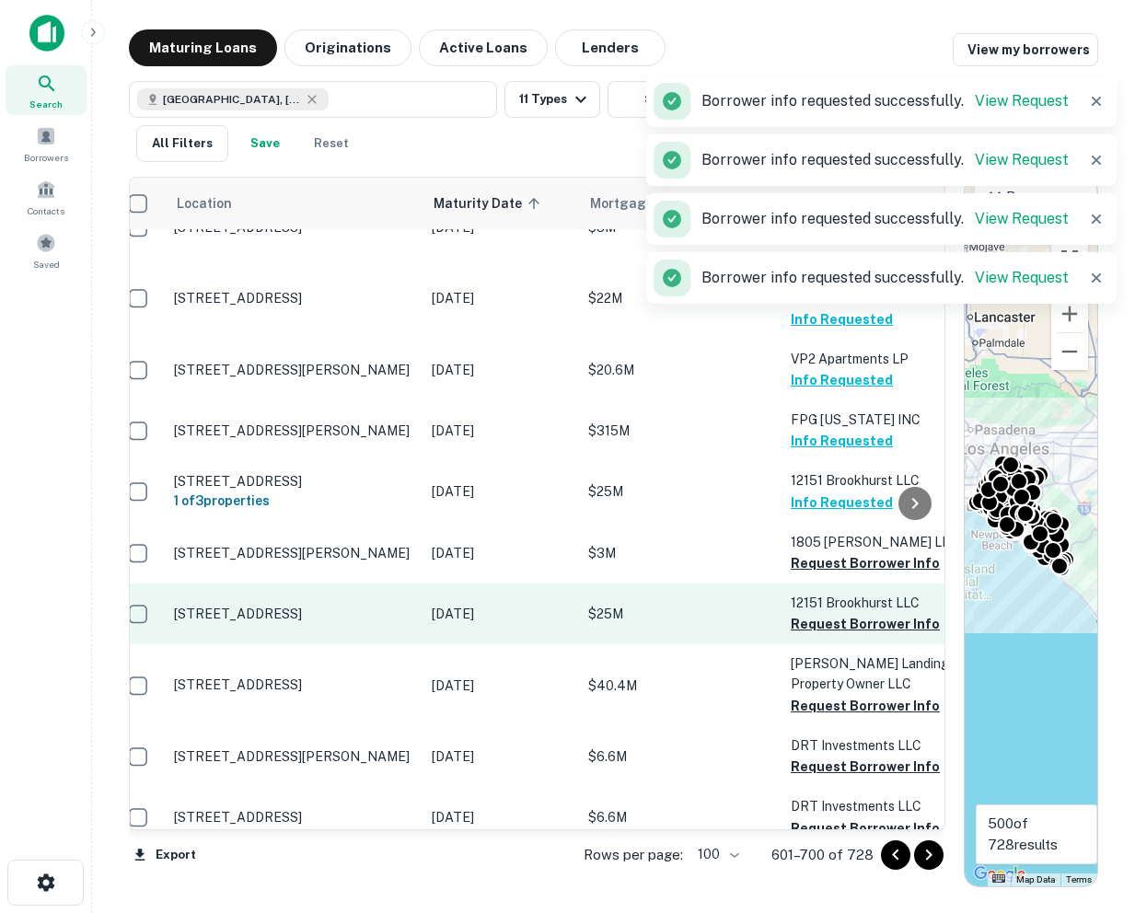
scroll to position [3567, 18]
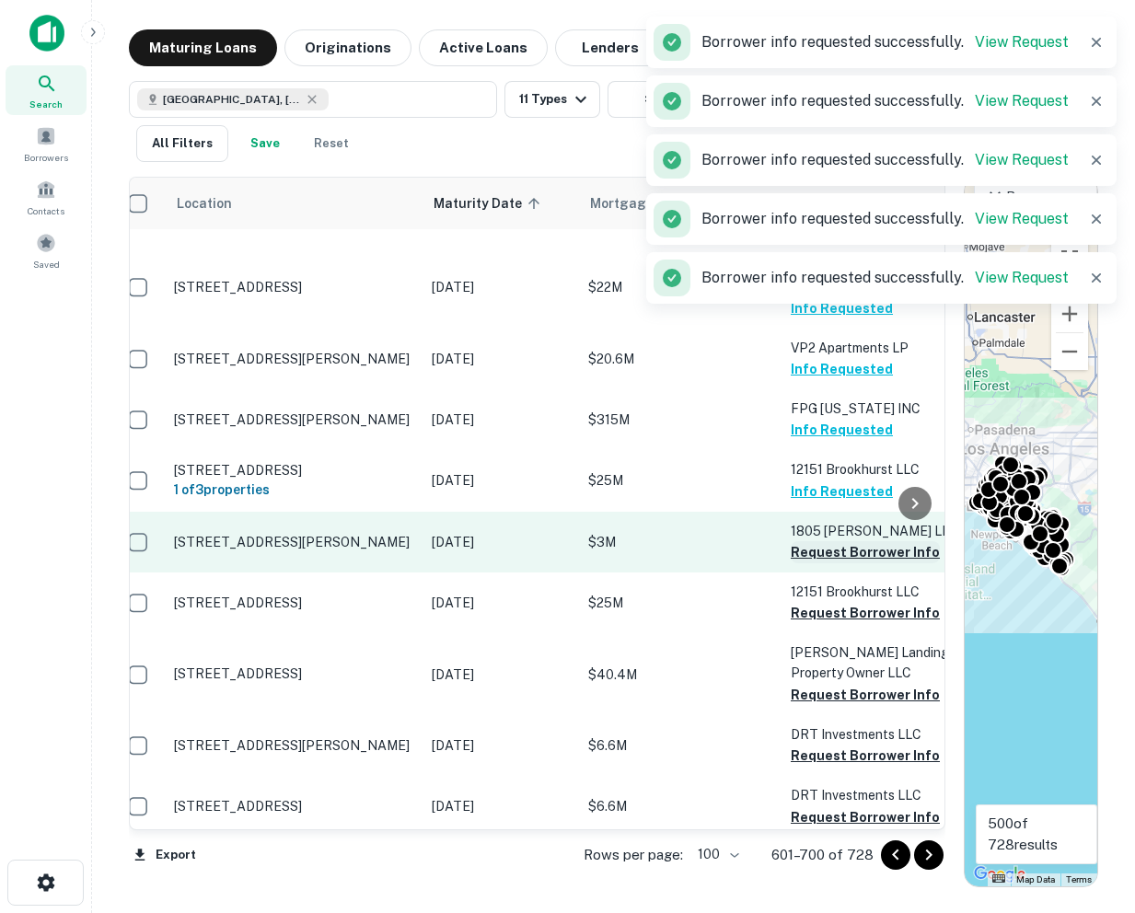
click at [816, 541] on button "Request Borrower Info" at bounding box center [865, 552] width 149 height 22
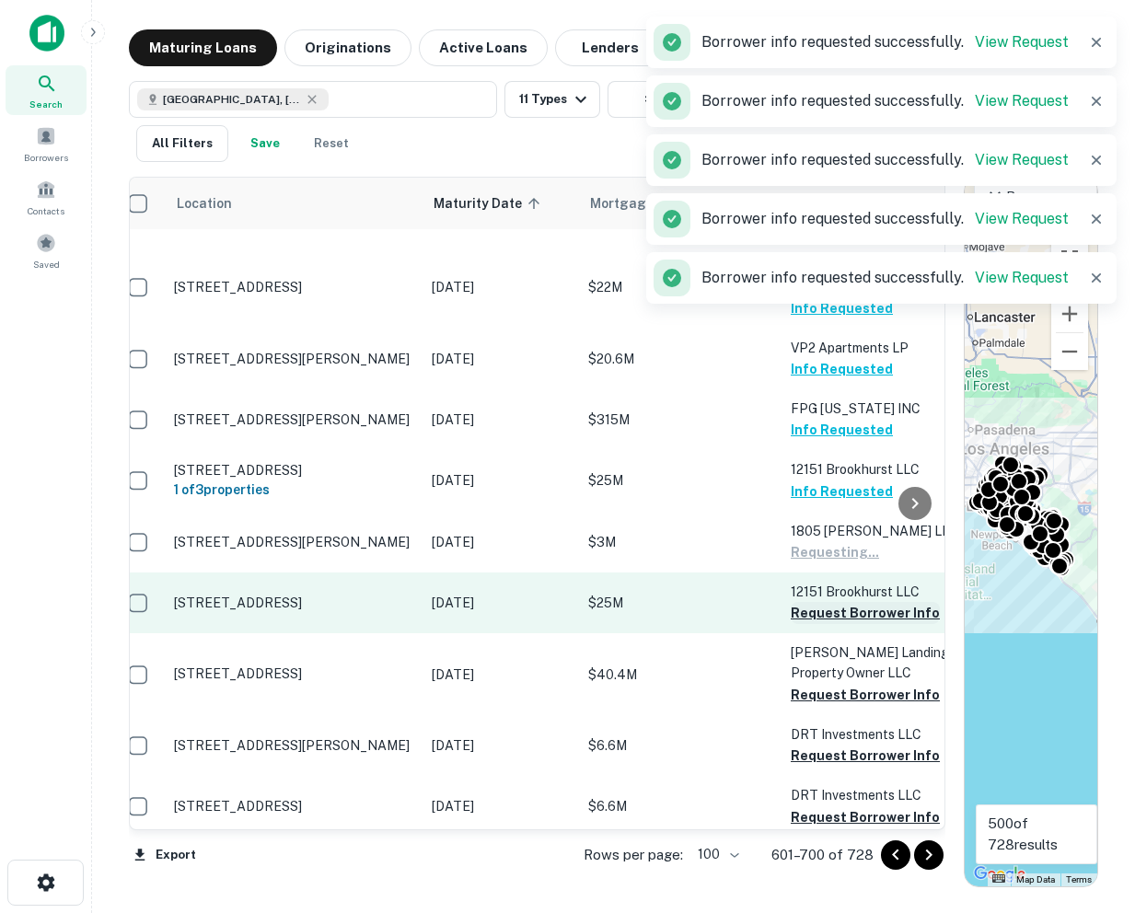
click at [813, 602] on button "Request Borrower Info" at bounding box center [865, 613] width 149 height 22
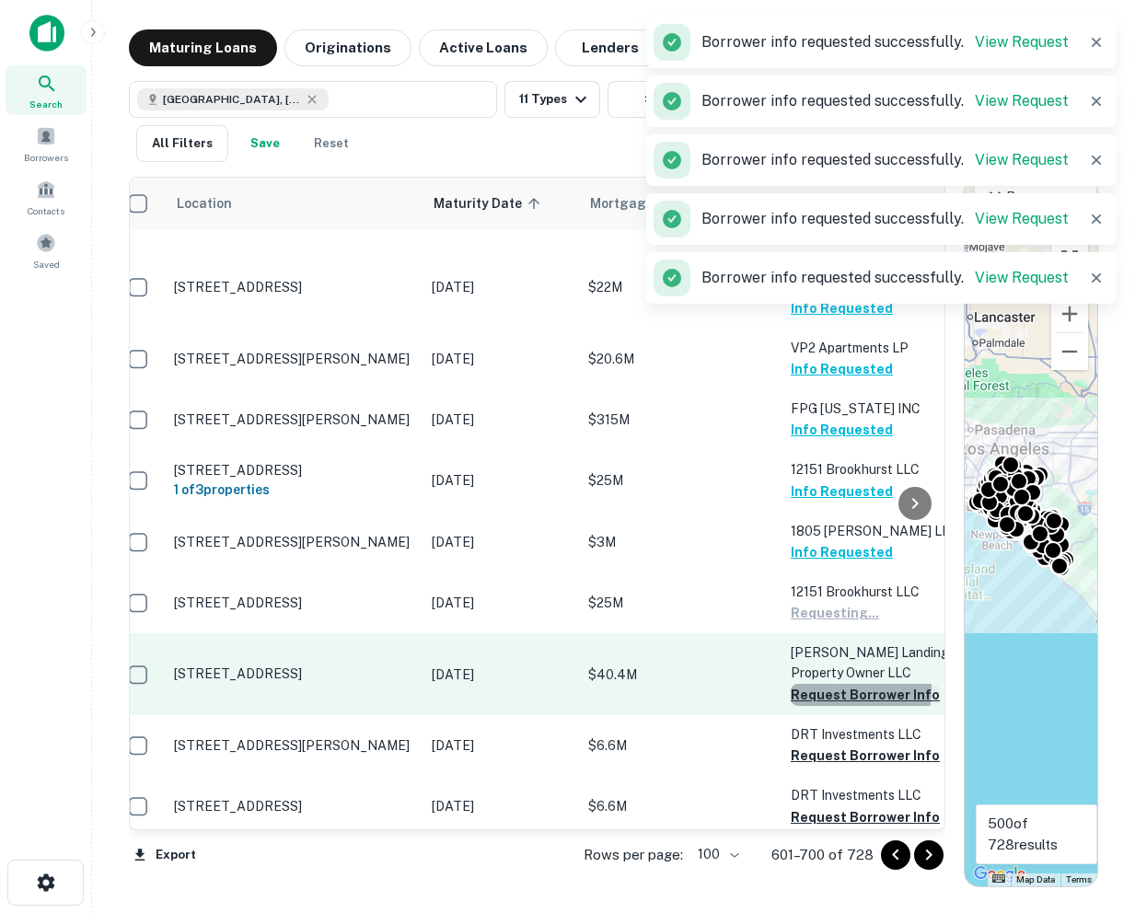
click at [814, 684] on button "Request Borrower Info" at bounding box center [865, 695] width 149 height 22
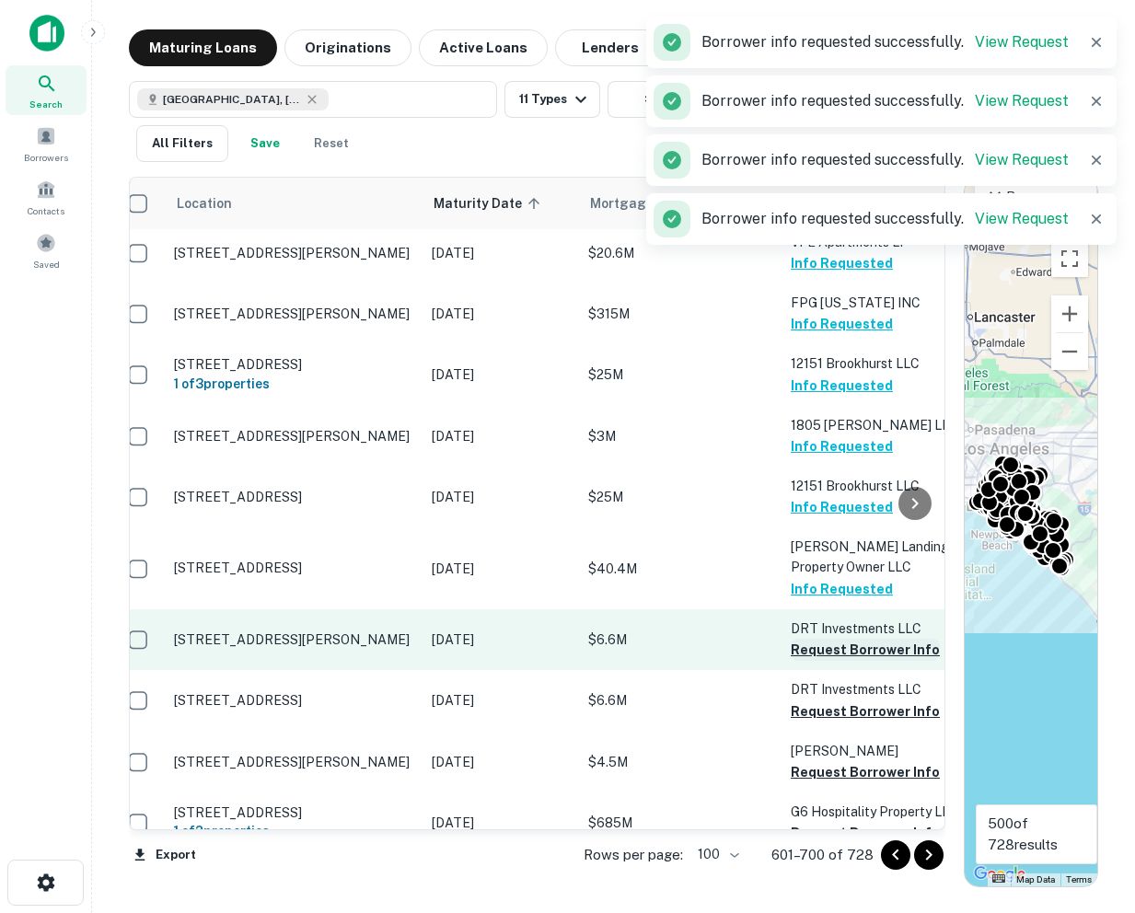
scroll to position [3701, 18]
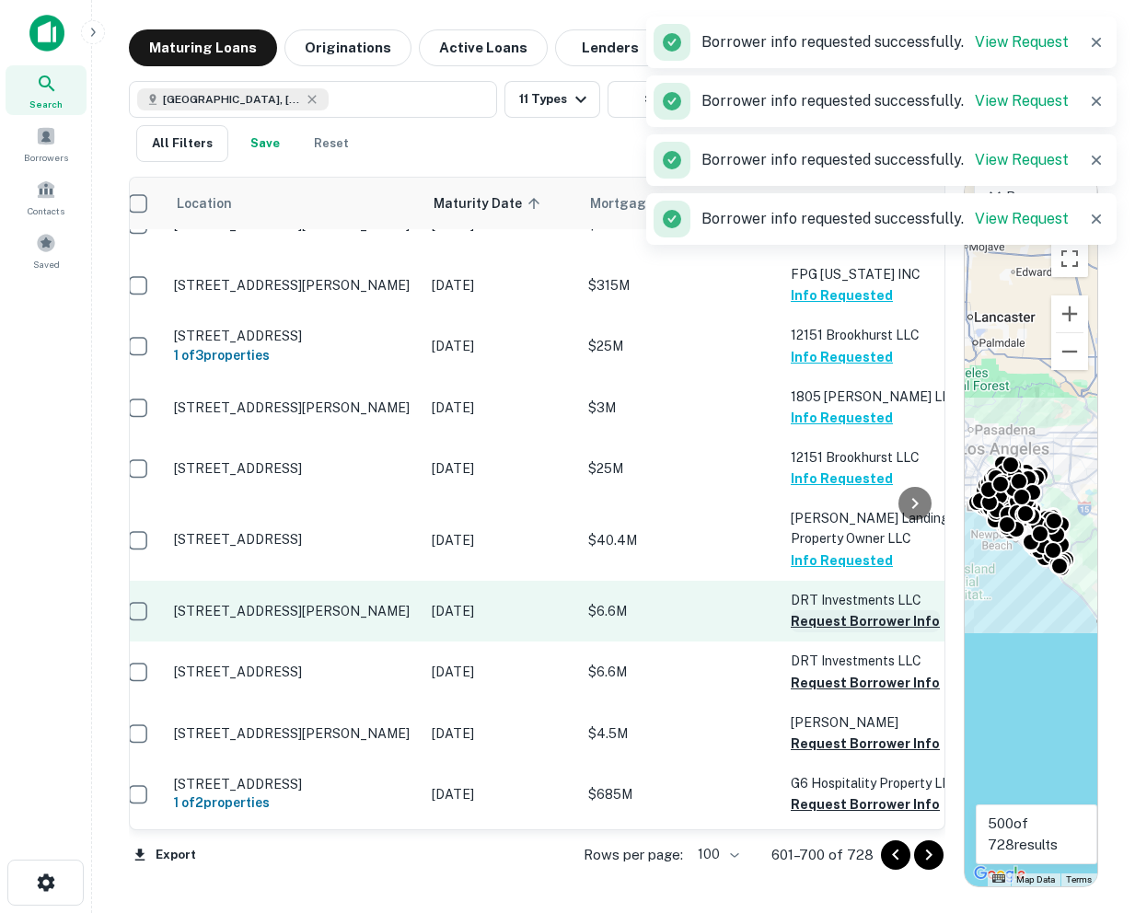
click at [820, 610] on button "Request Borrower Info" at bounding box center [865, 621] width 149 height 22
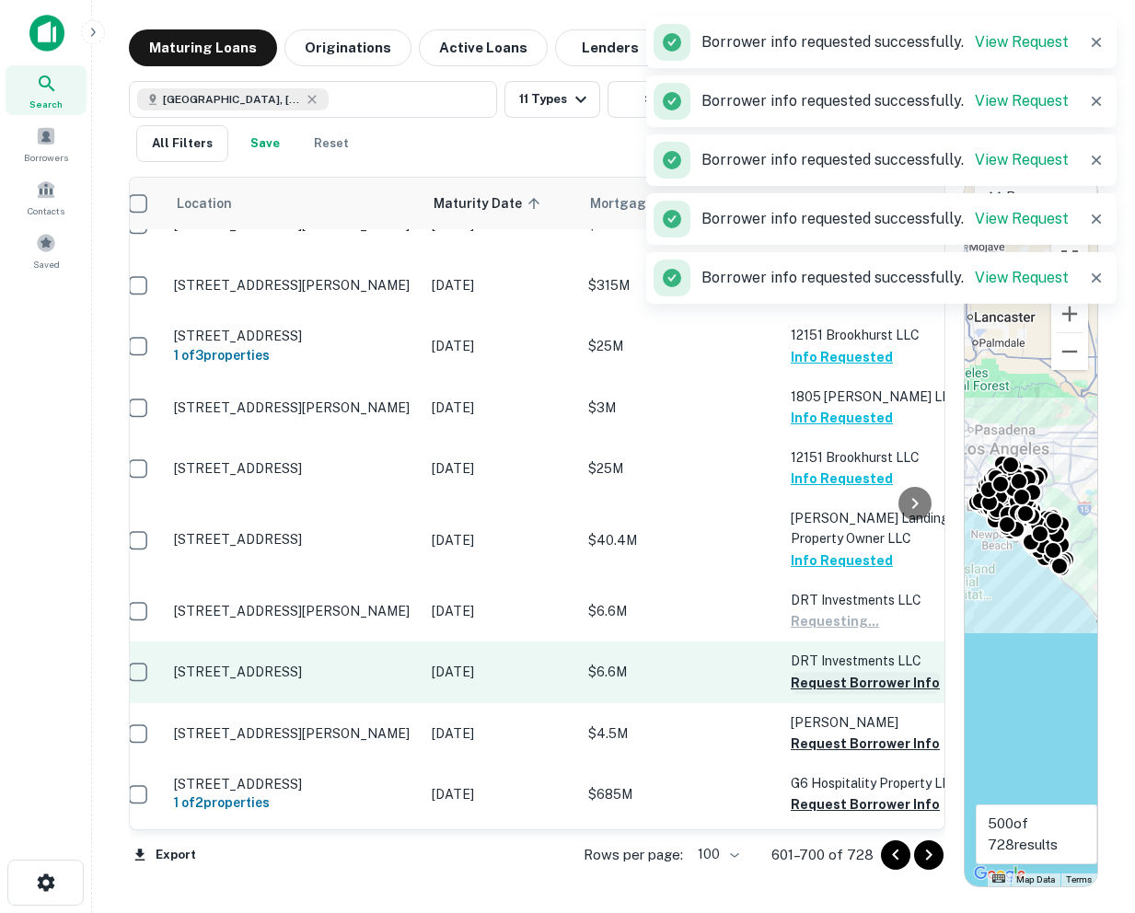
click at [817, 672] on button "Request Borrower Info" at bounding box center [865, 683] width 149 height 22
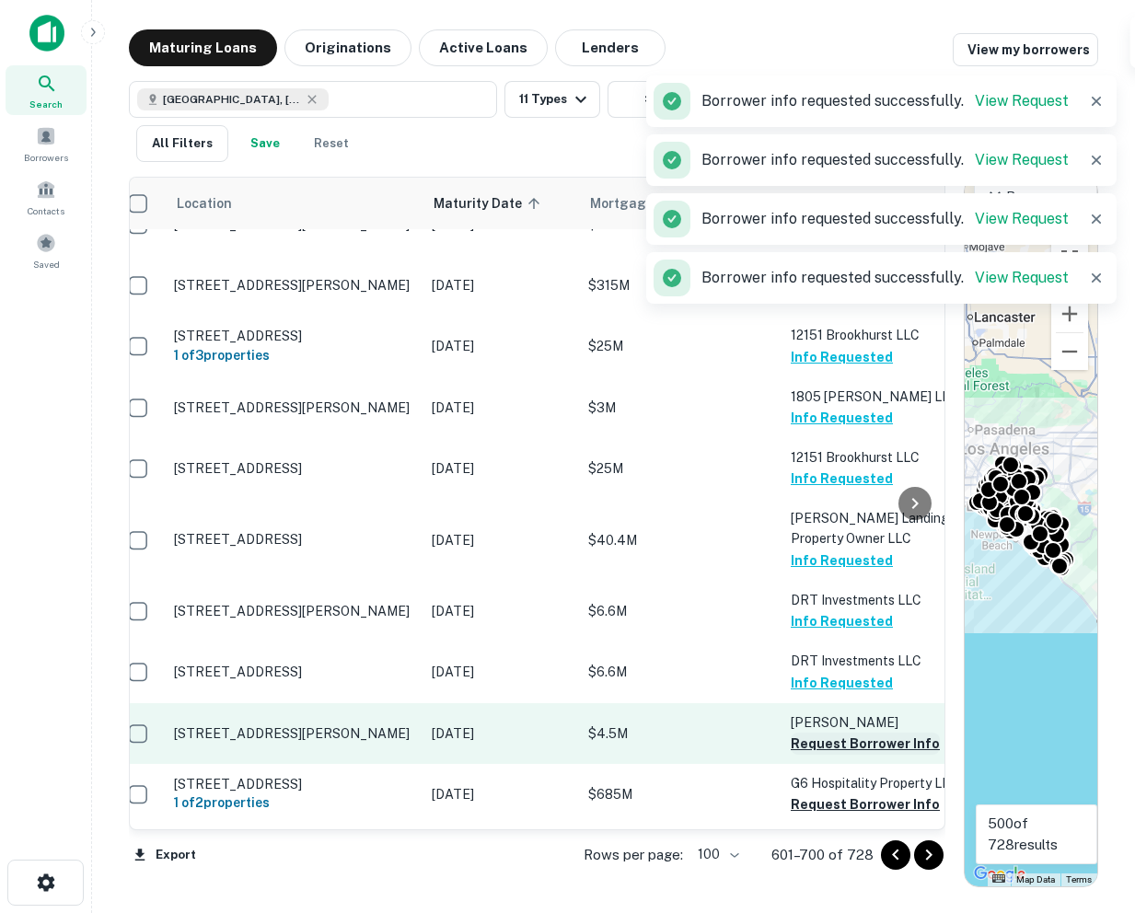
click at [814, 733] on button "Request Borrower Info" at bounding box center [865, 744] width 149 height 22
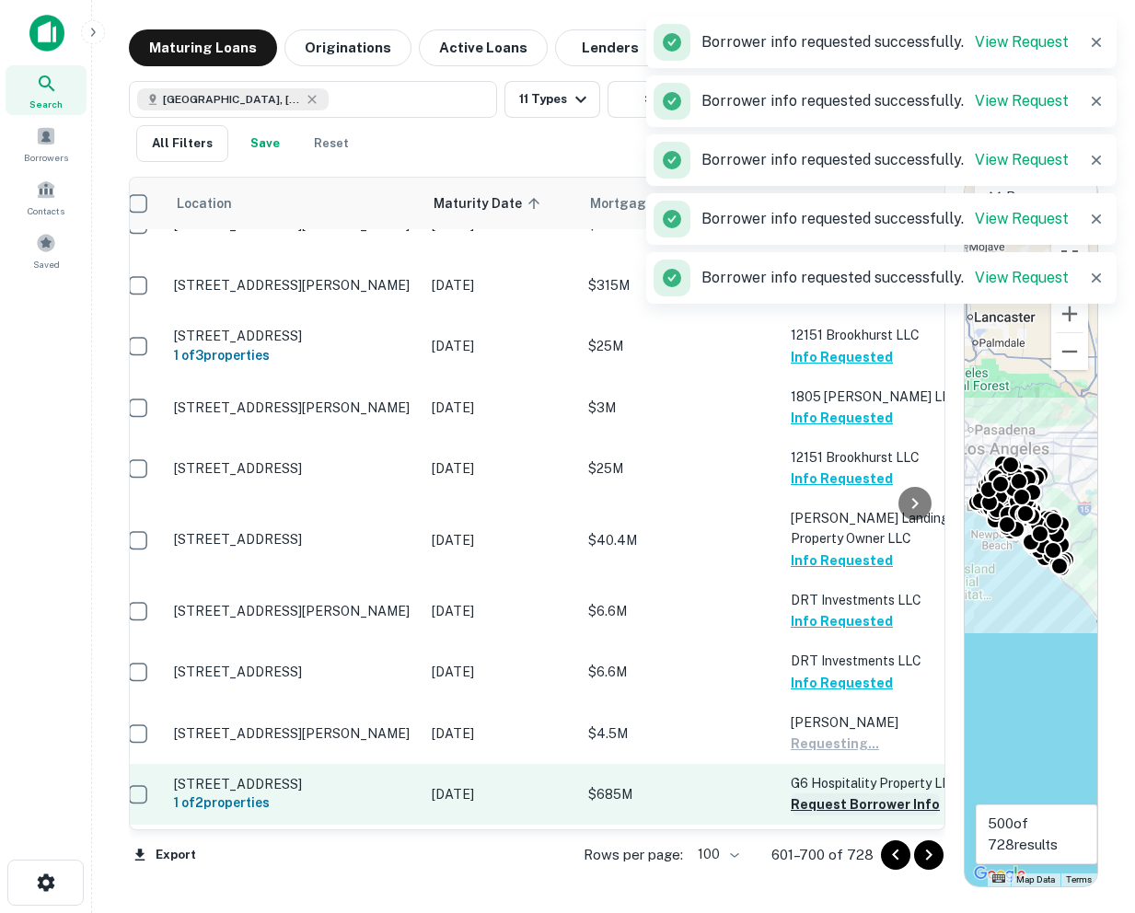
click at [814, 793] on button "Request Borrower Info" at bounding box center [865, 804] width 149 height 22
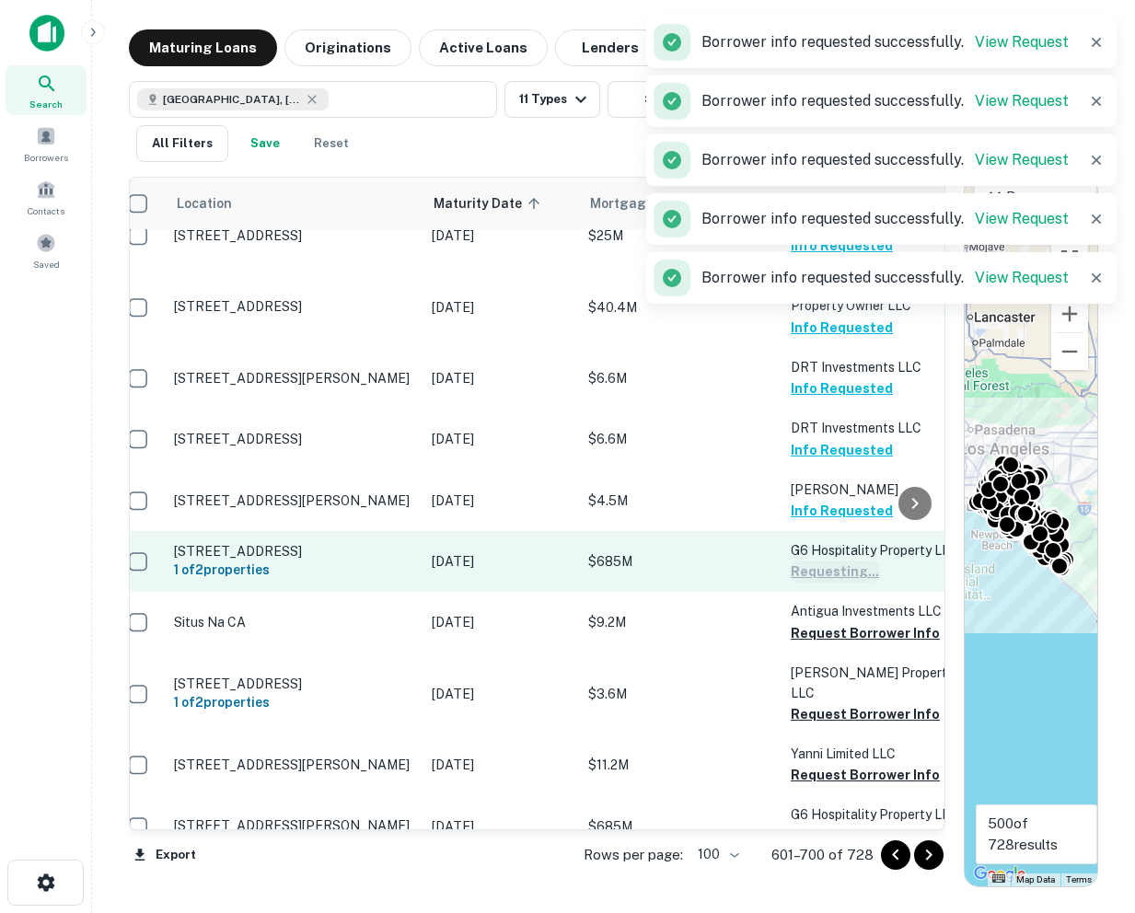
scroll to position [3981, 18]
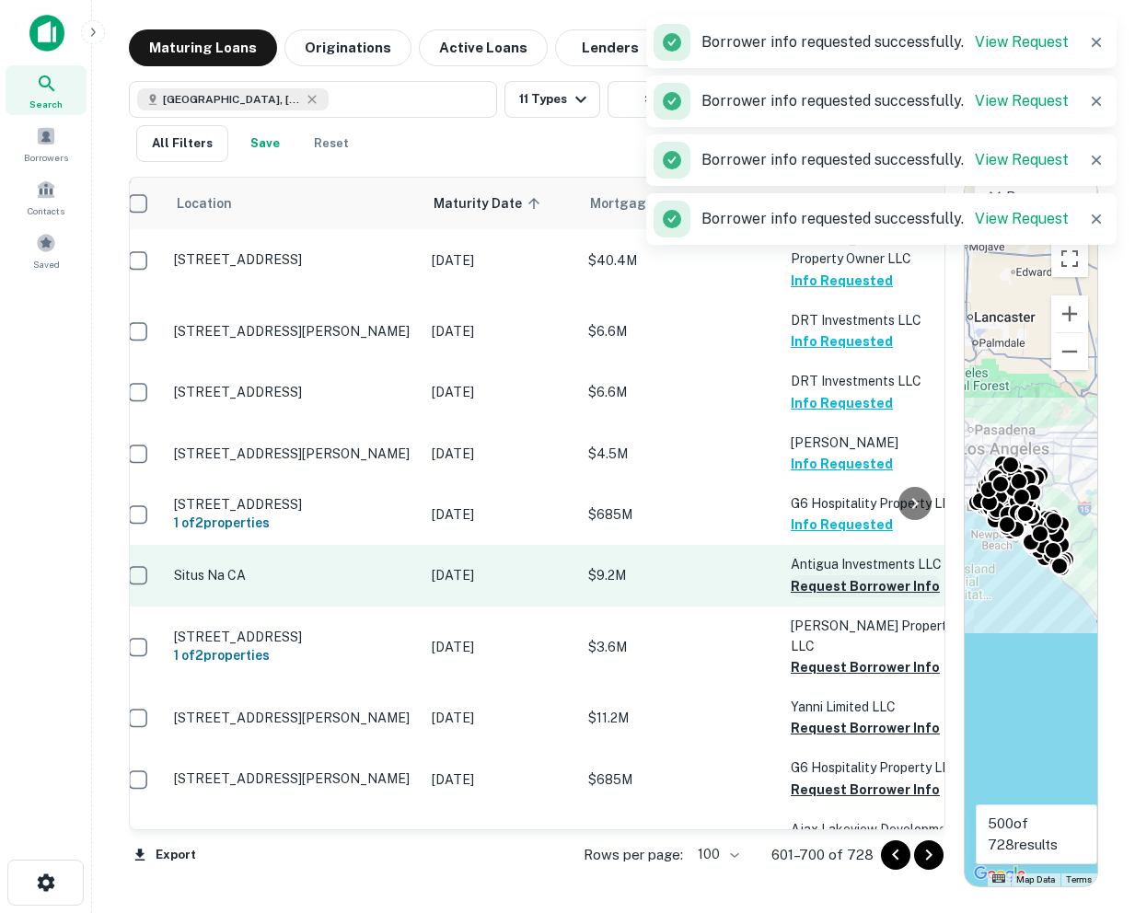
click at [809, 575] on button "Request Borrower Info" at bounding box center [865, 586] width 149 height 22
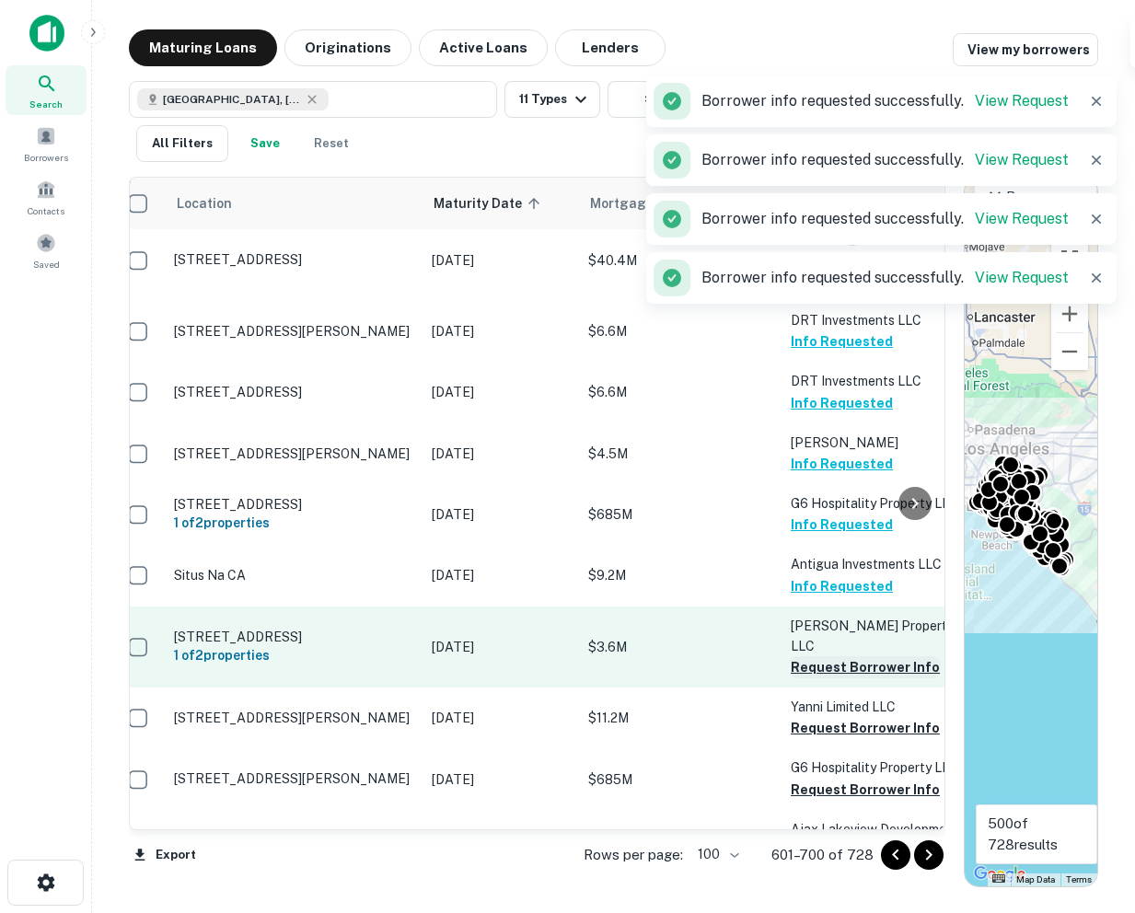
click at [807, 656] on button "Request Borrower Info" at bounding box center [865, 667] width 149 height 22
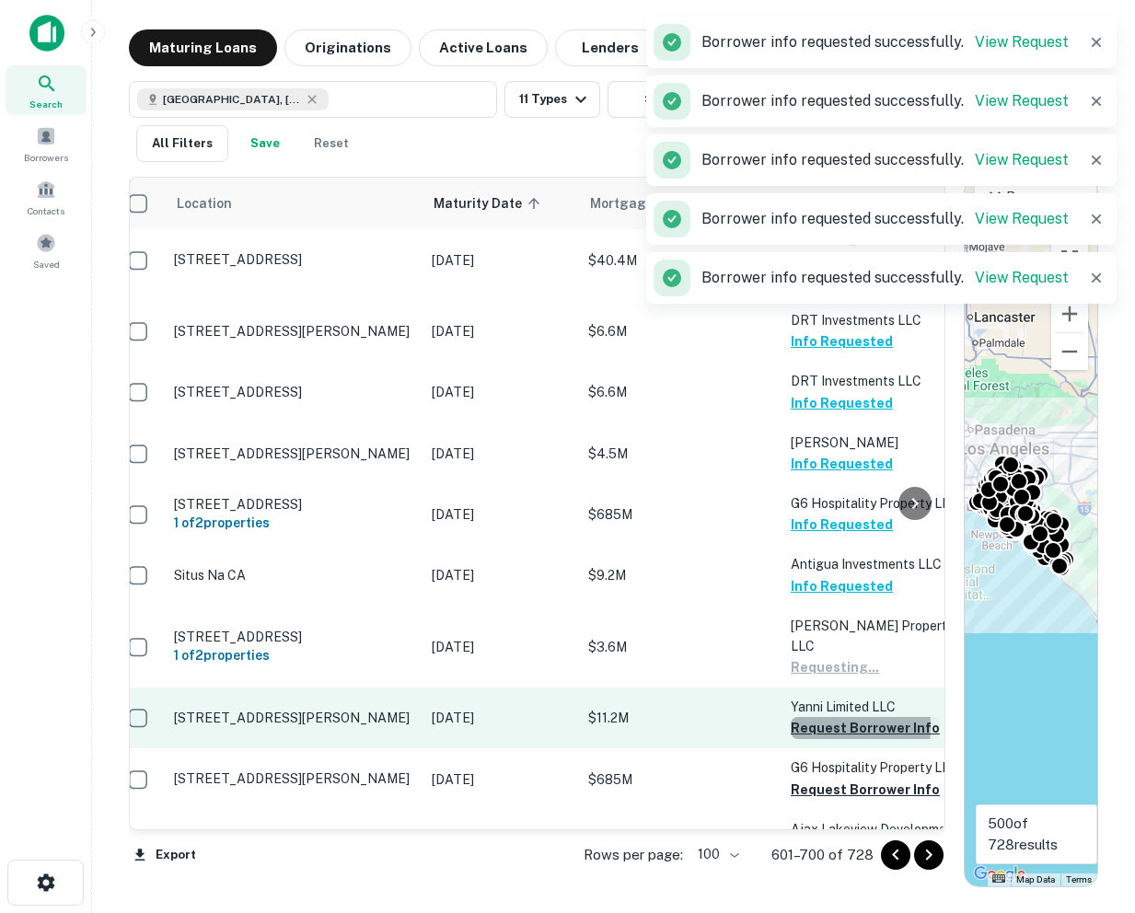
click at [814, 717] on button "Request Borrower Info" at bounding box center [865, 728] width 149 height 22
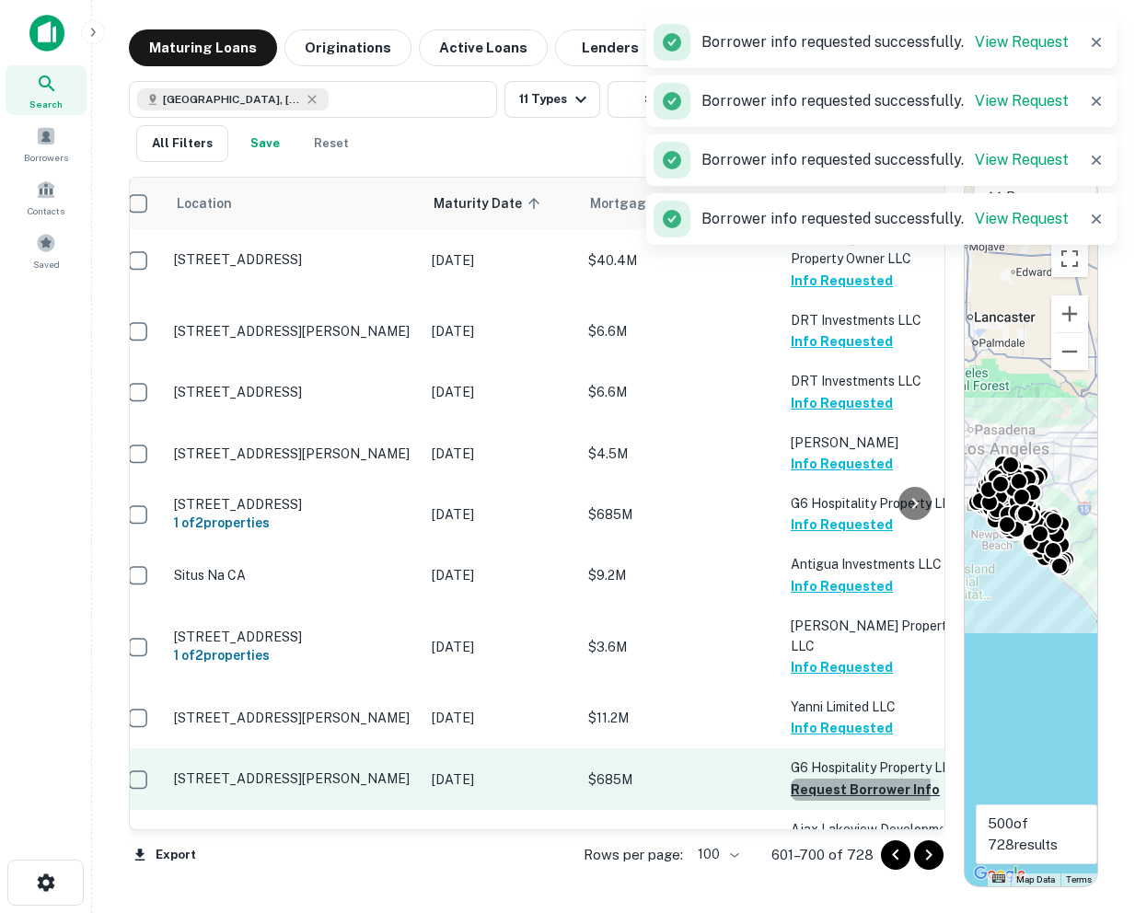
click at [817, 779] on button "Request Borrower Info" at bounding box center [865, 790] width 149 height 22
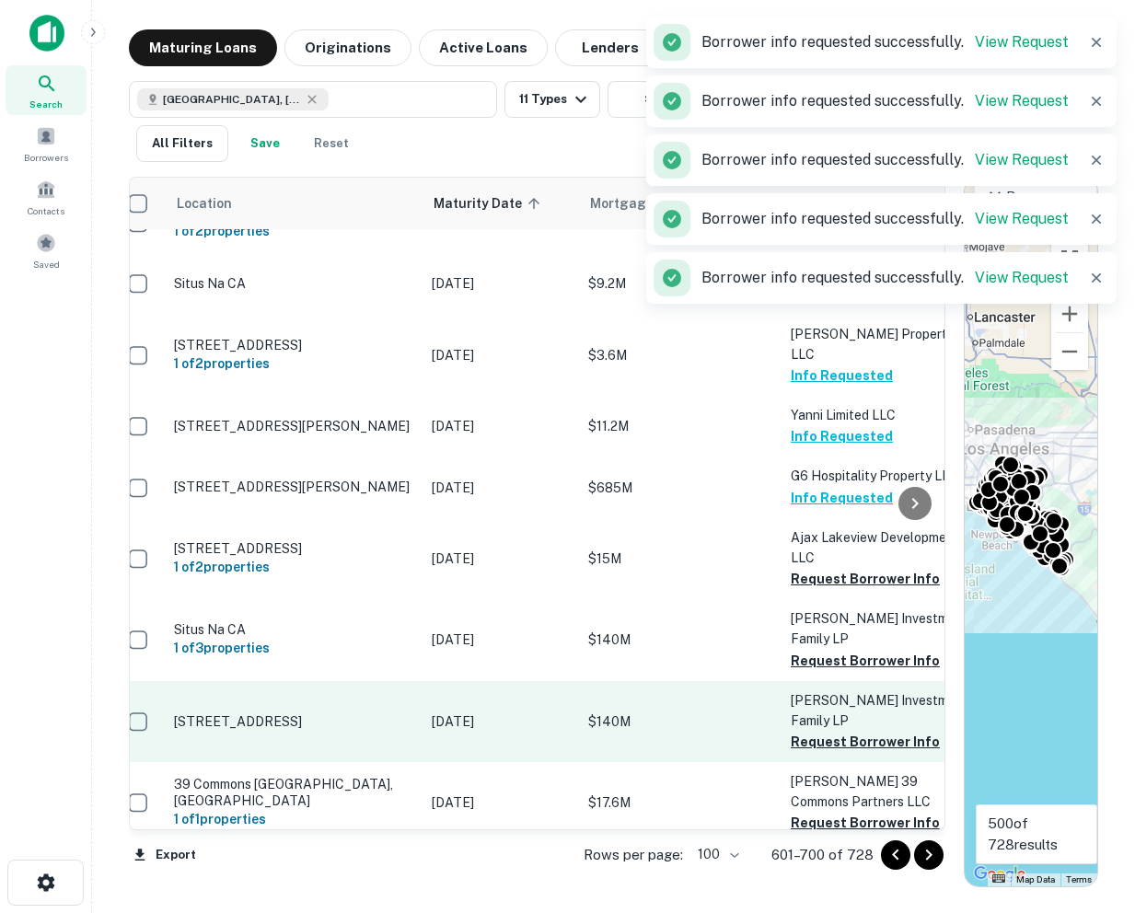
scroll to position [4282, 18]
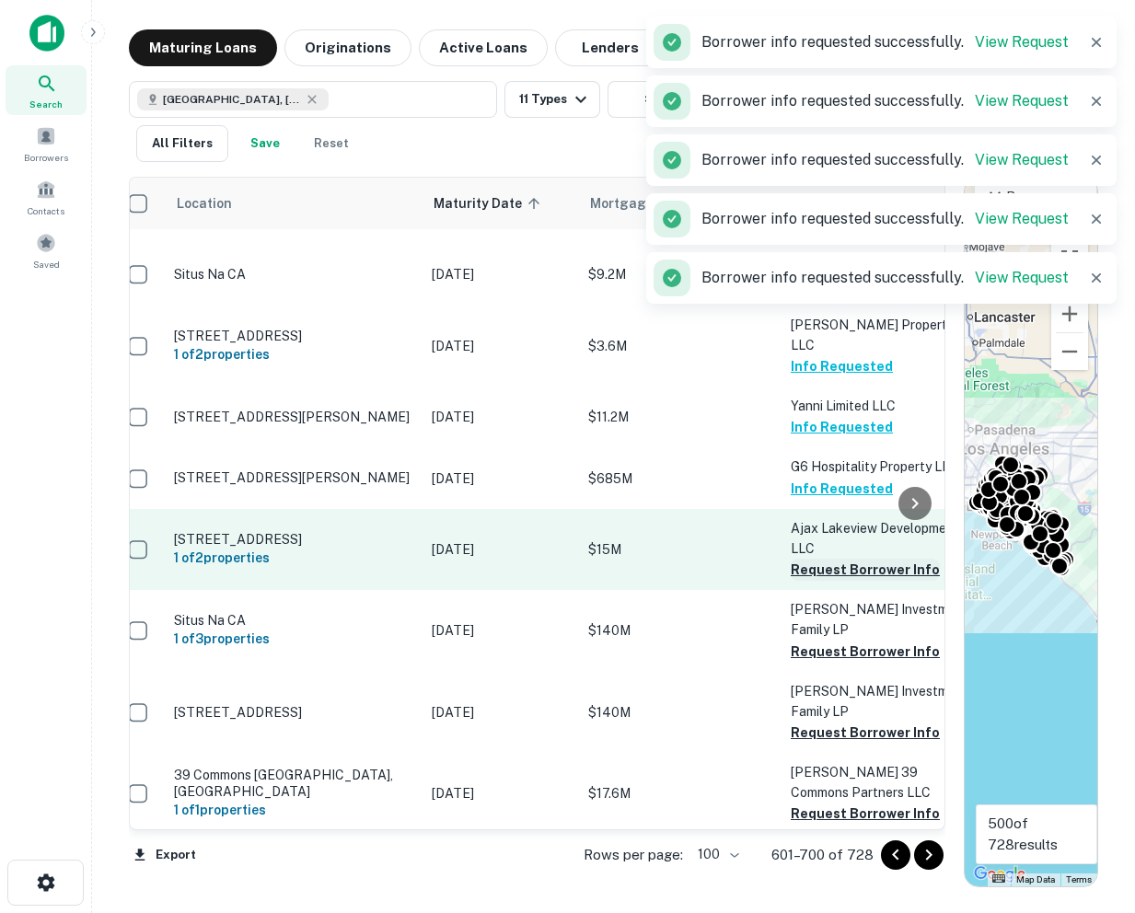
click at [811, 559] on button "Request Borrower Info" at bounding box center [865, 570] width 149 height 22
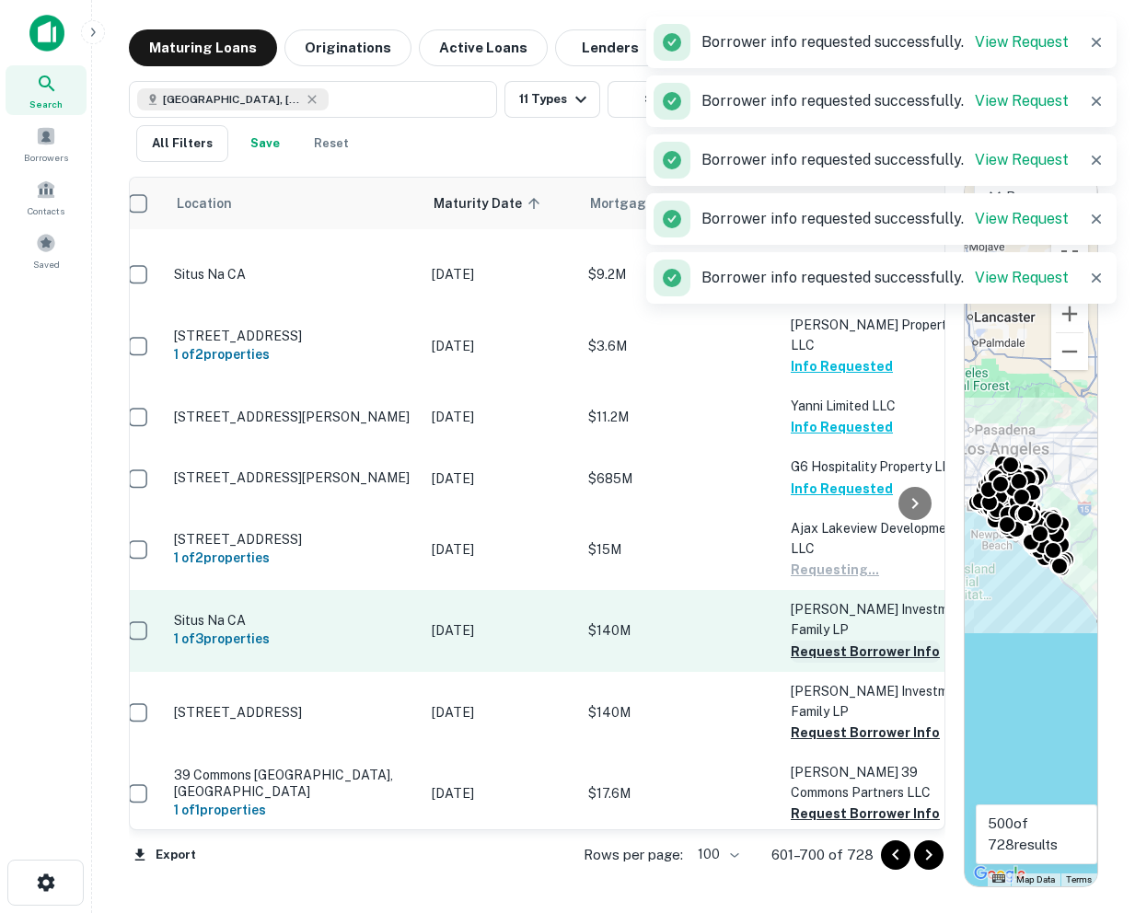
click at [821, 641] on button "Request Borrower Info" at bounding box center [865, 652] width 149 height 22
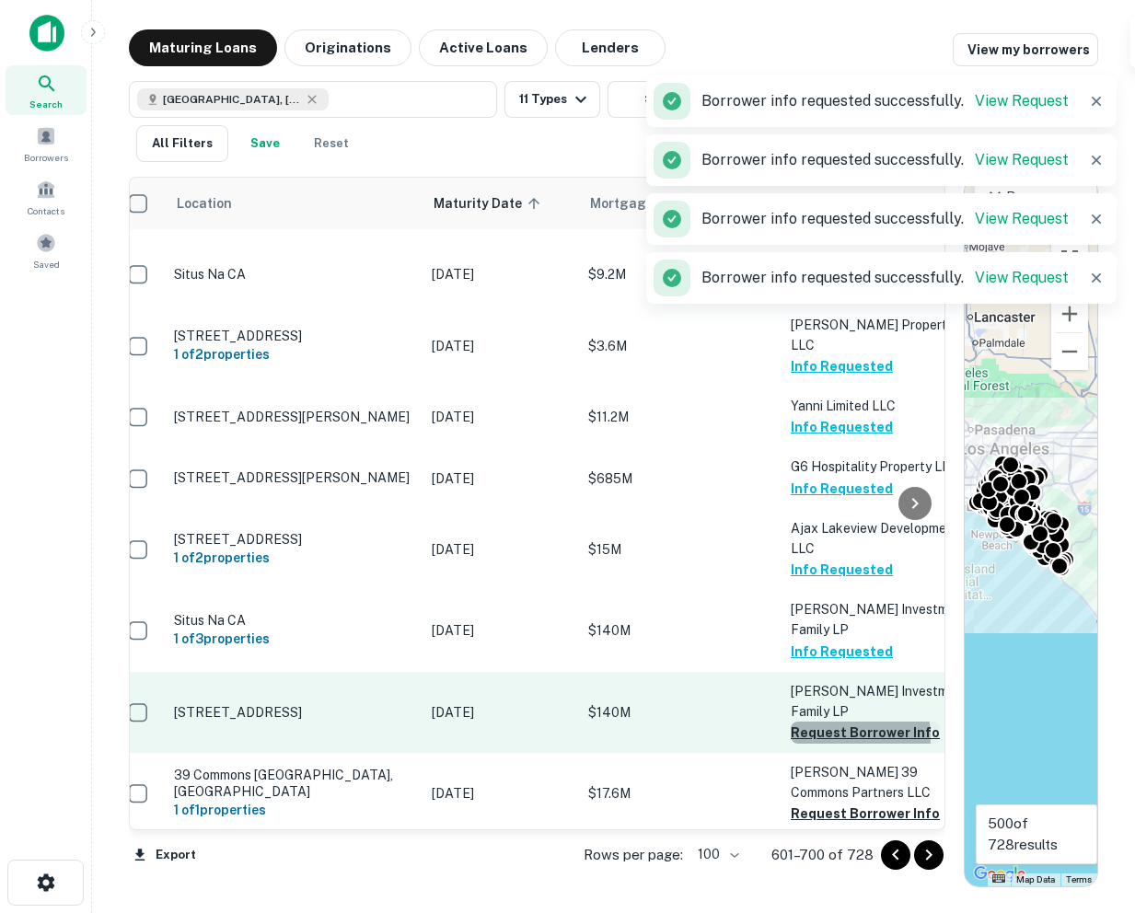
click at [822, 722] on button "Request Borrower Info" at bounding box center [865, 733] width 149 height 22
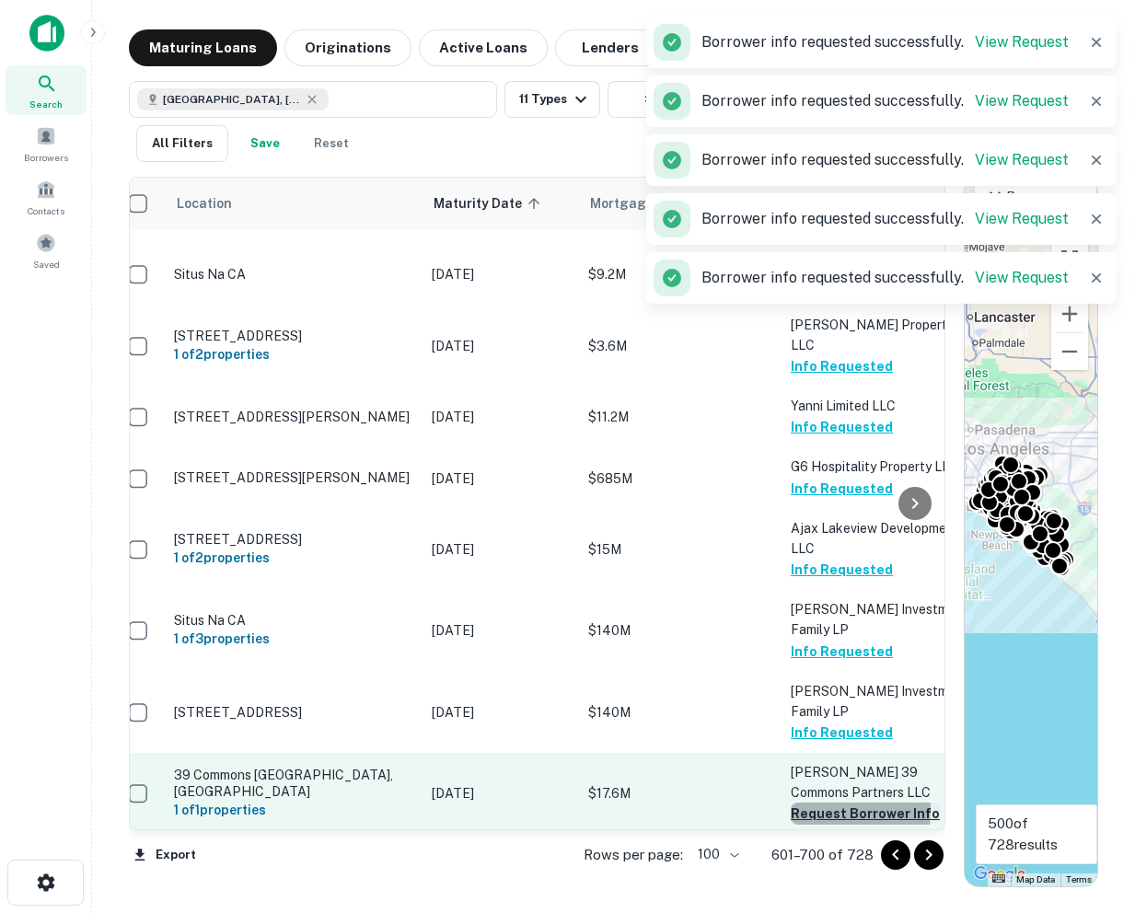
click at [817, 802] on button "Request Borrower Info" at bounding box center [865, 813] width 149 height 22
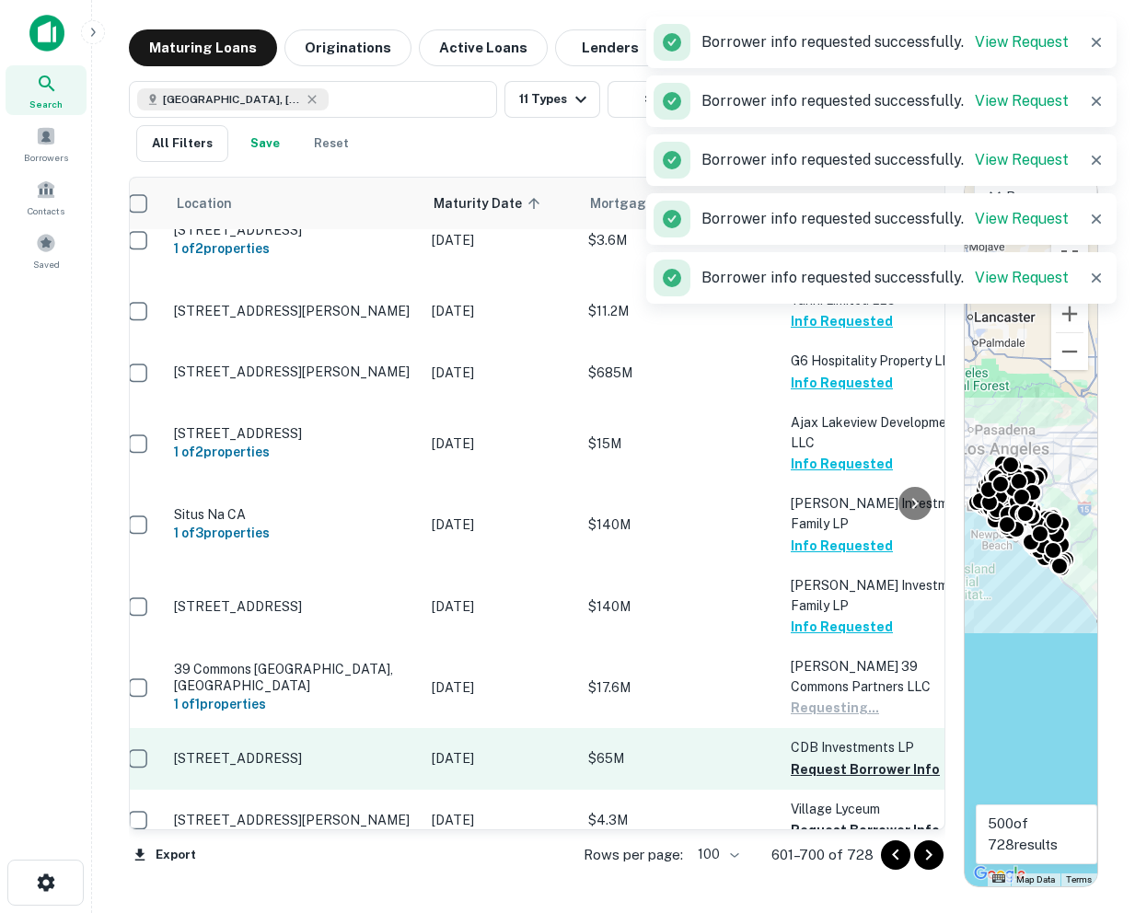
scroll to position [4392, 18]
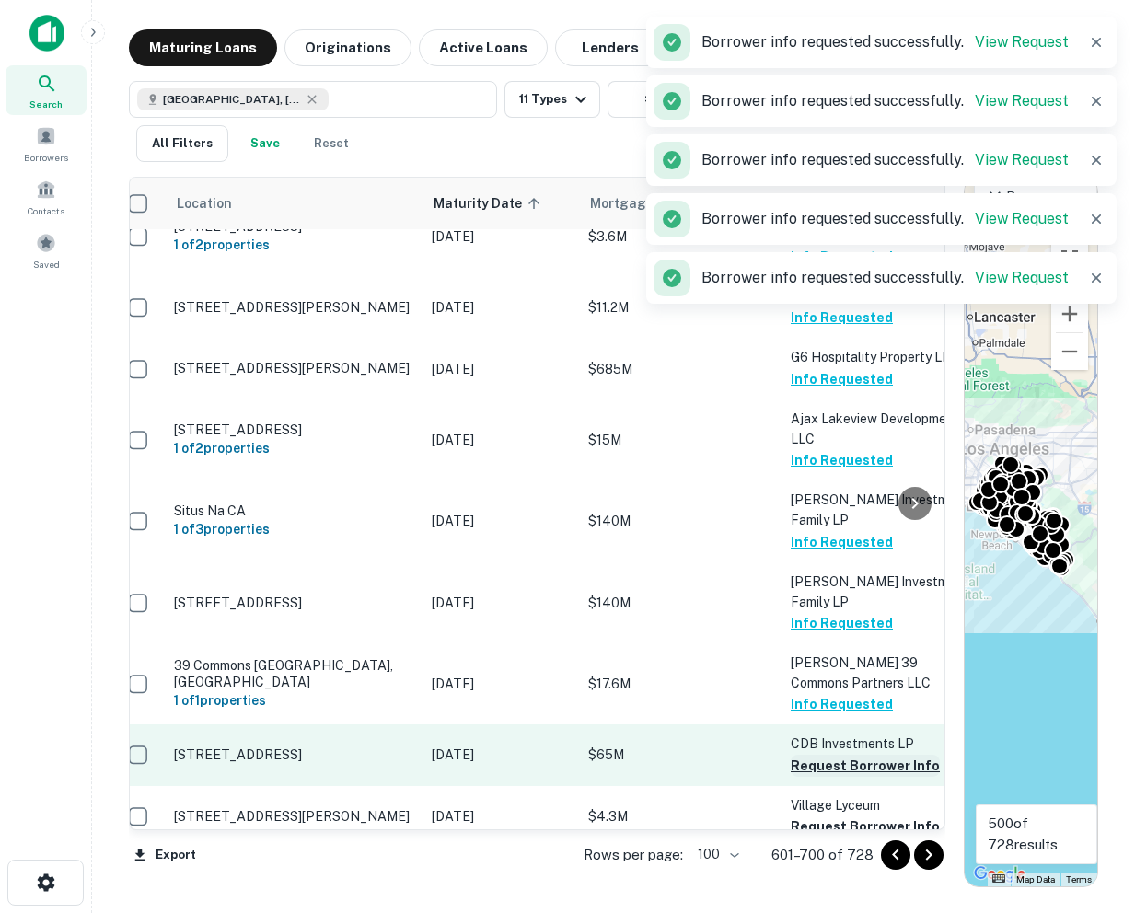
click at [821, 755] on button "Request Borrower Info" at bounding box center [865, 766] width 149 height 22
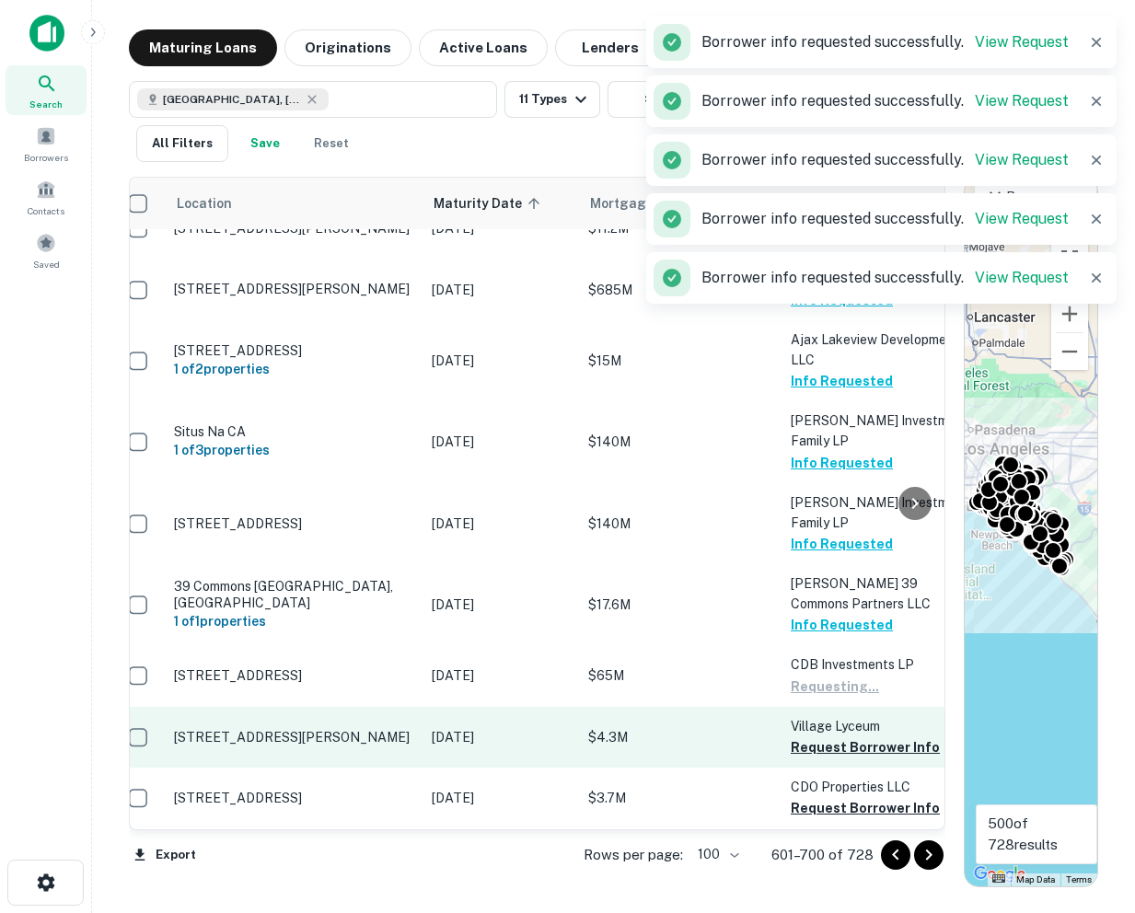
scroll to position [4489, 18]
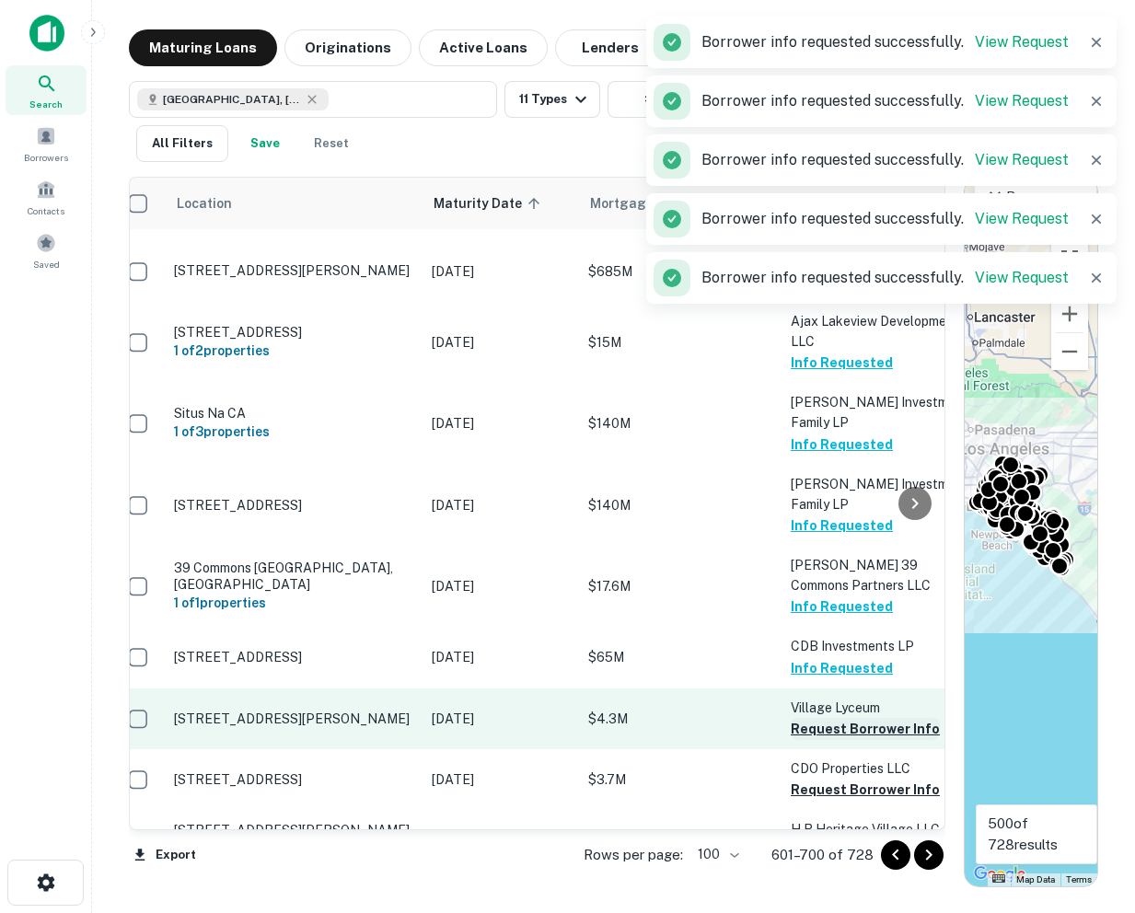
click at [819, 718] on button "Request Borrower Info" at bounding box center [865, 729] width 149 height 22
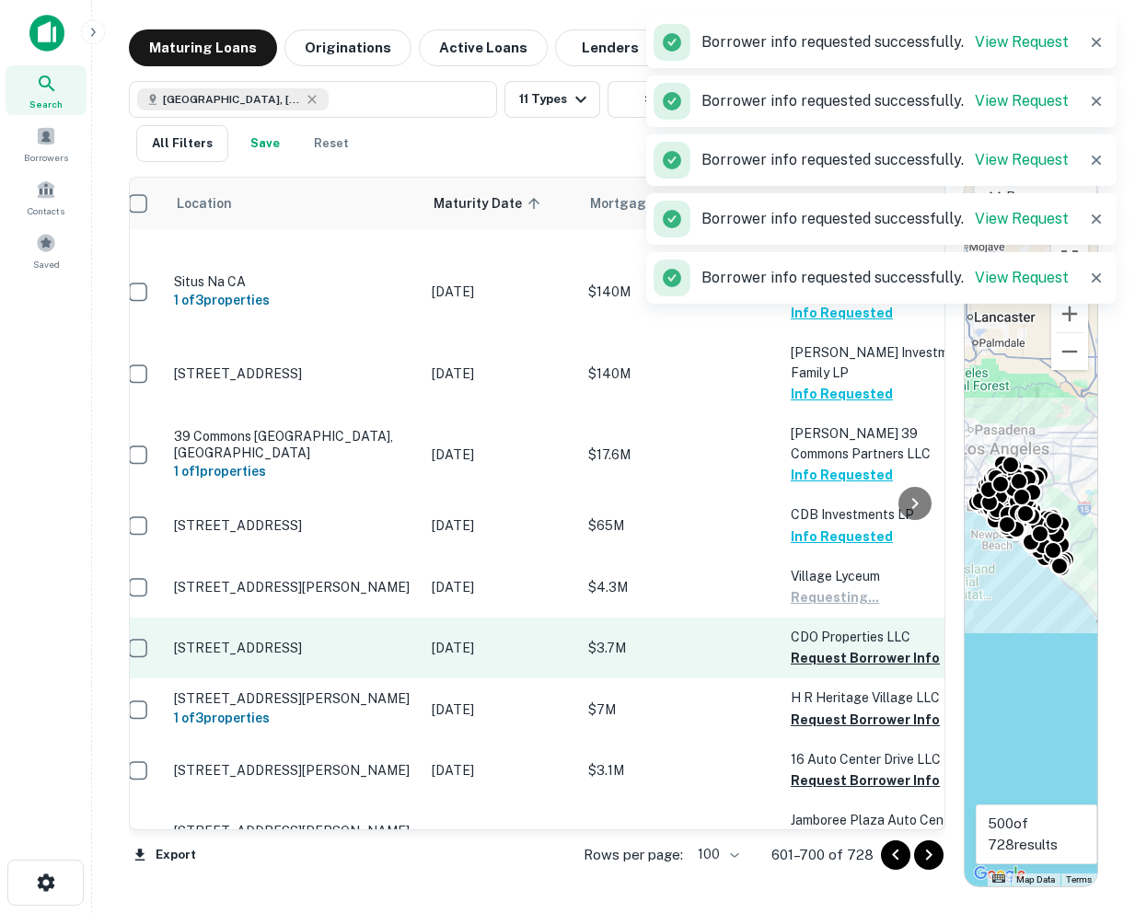
scroll to position [4628, 18]
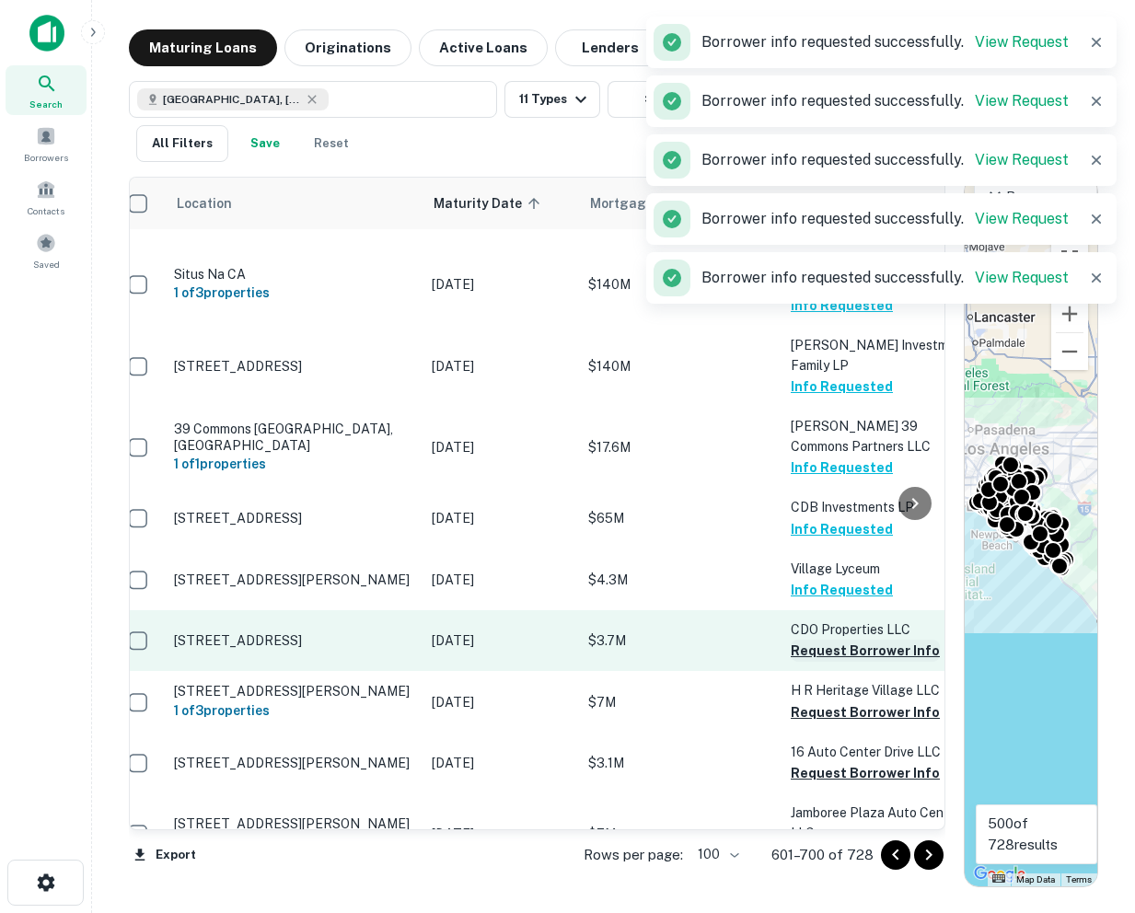
click at [820, 640] on button "Request Borrower Info" at bounding box center [865, 651] width 149 height 22
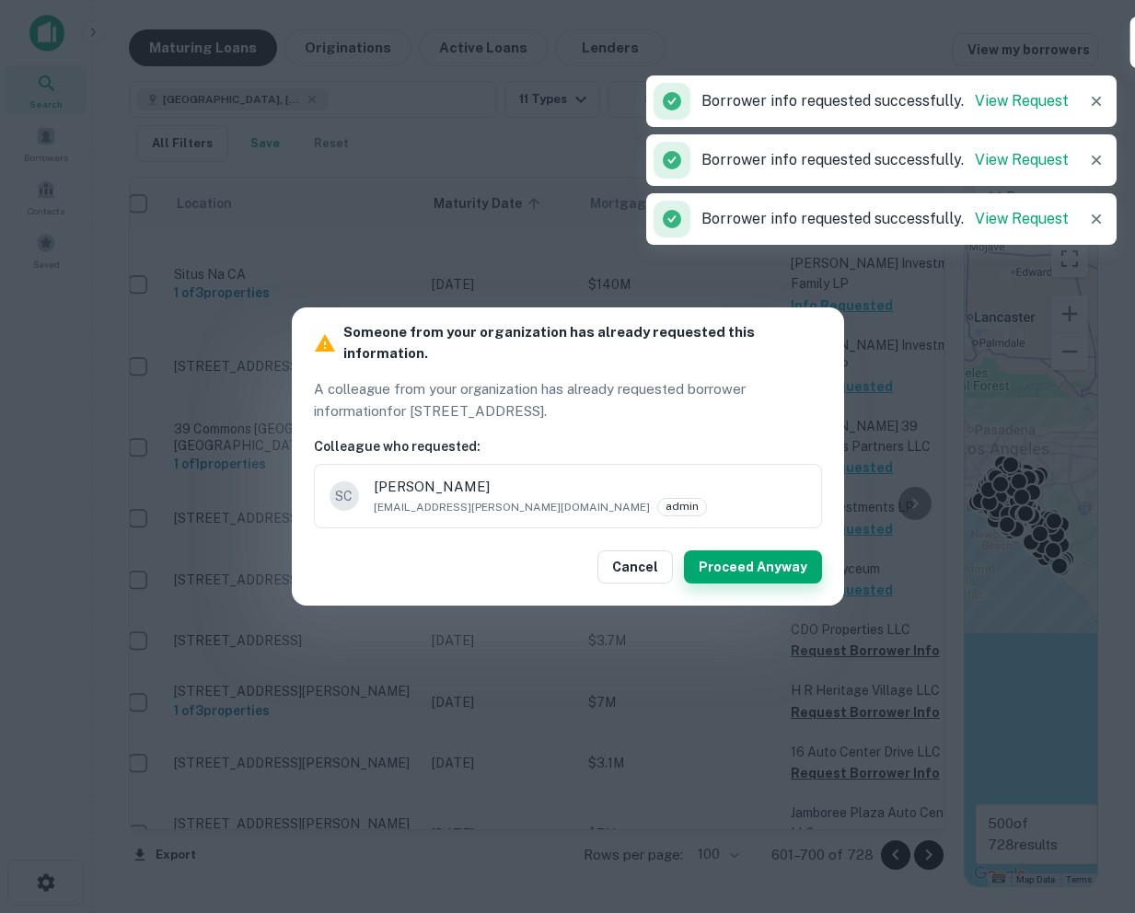
click at [757, 556] on button "Proceed Anyway" at bounding box center [753, 566] width 138 height 33
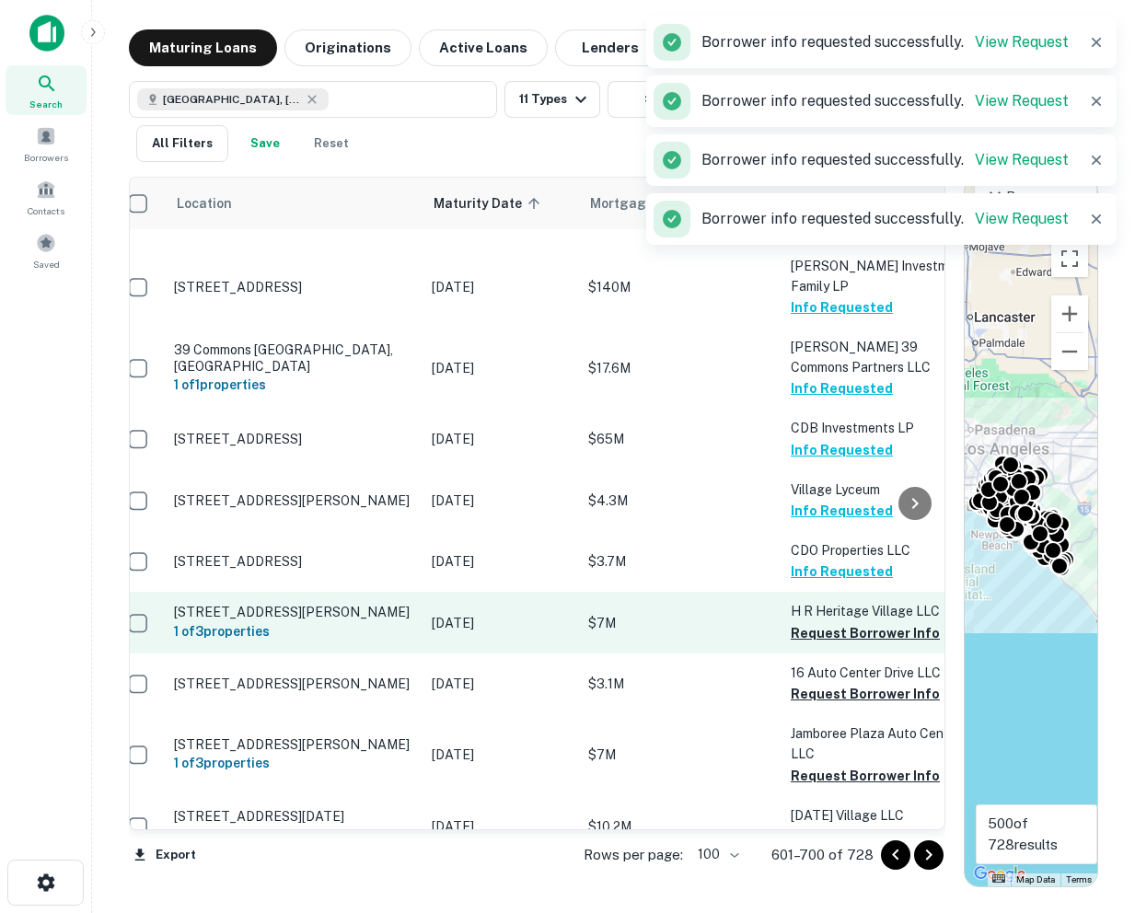
scroll to position [4746, 18]
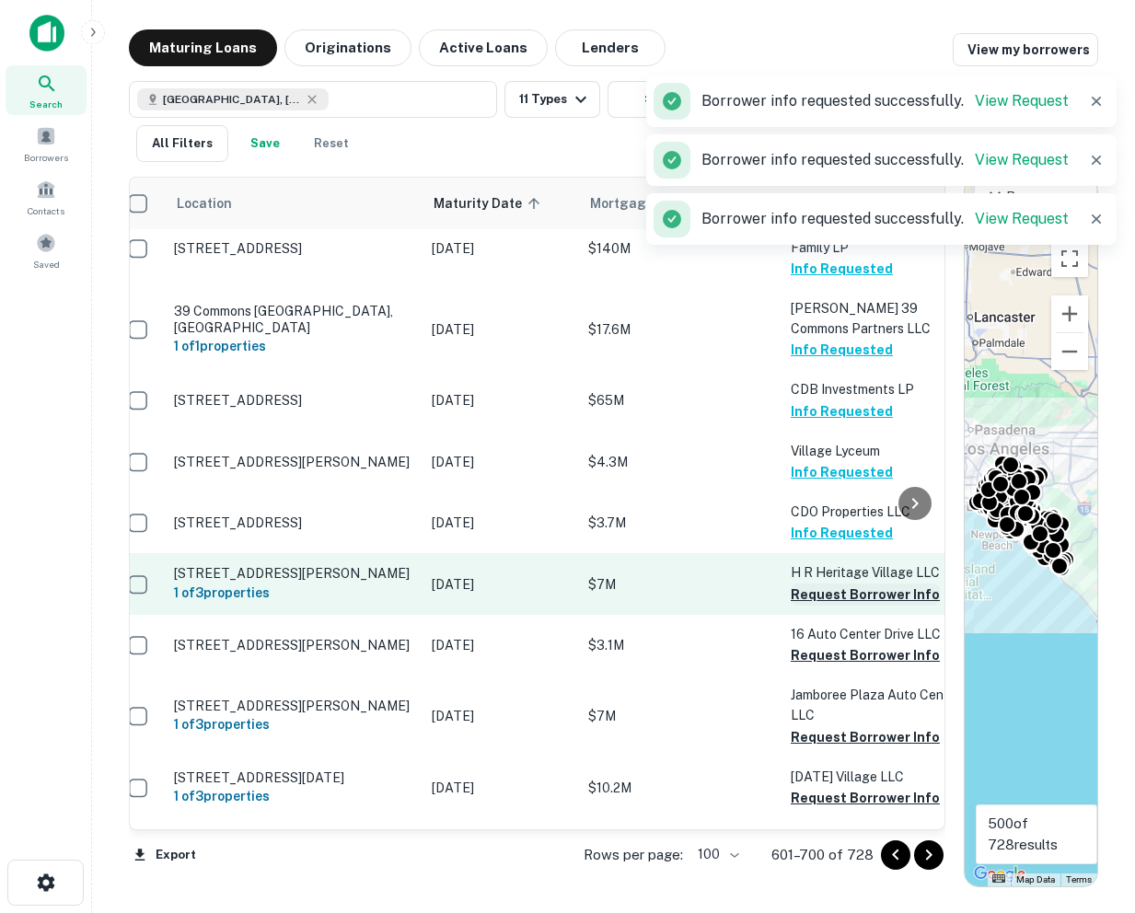
click at [817, 583] on button "Request Borrower Info" at bounding box center [865, 594] width 149 height 22
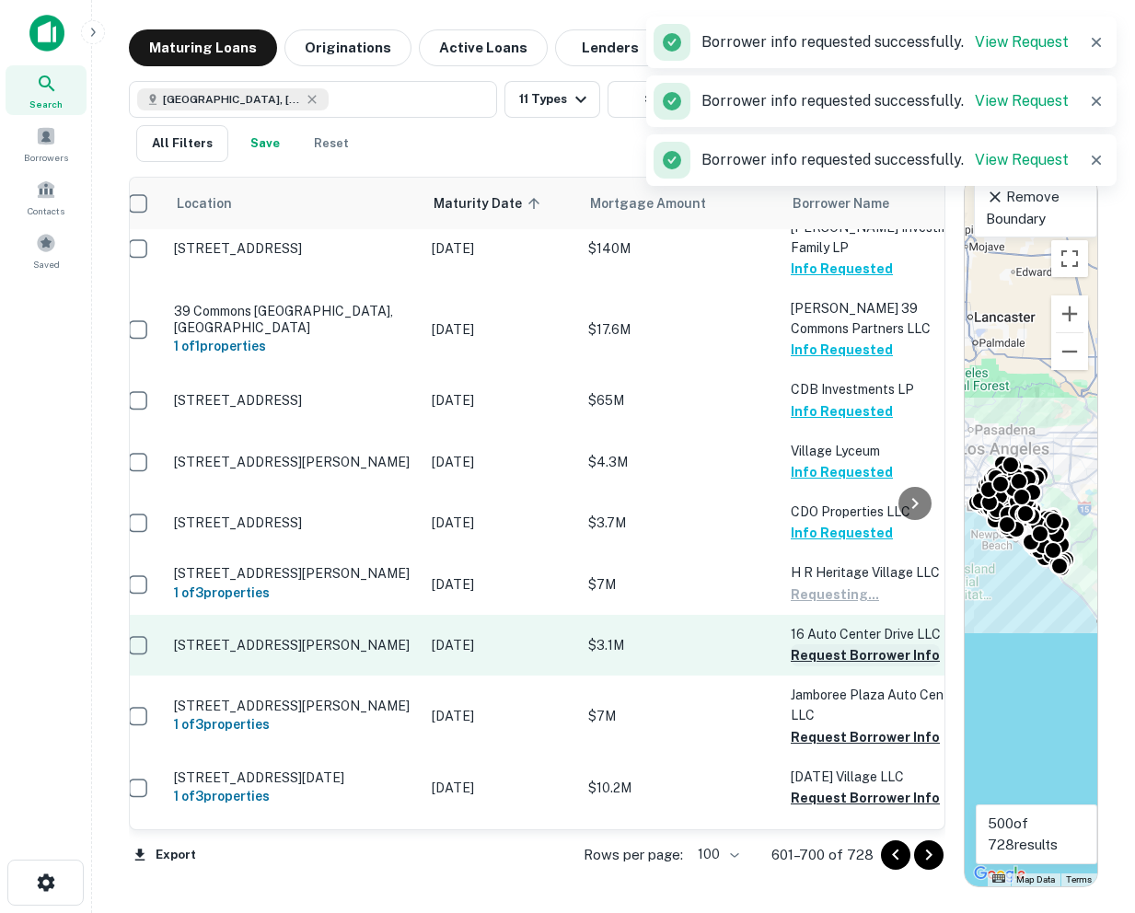
click at [815, 644] on button "Request Borrower Info" at bounding box center [865, 655] width 149 height 22
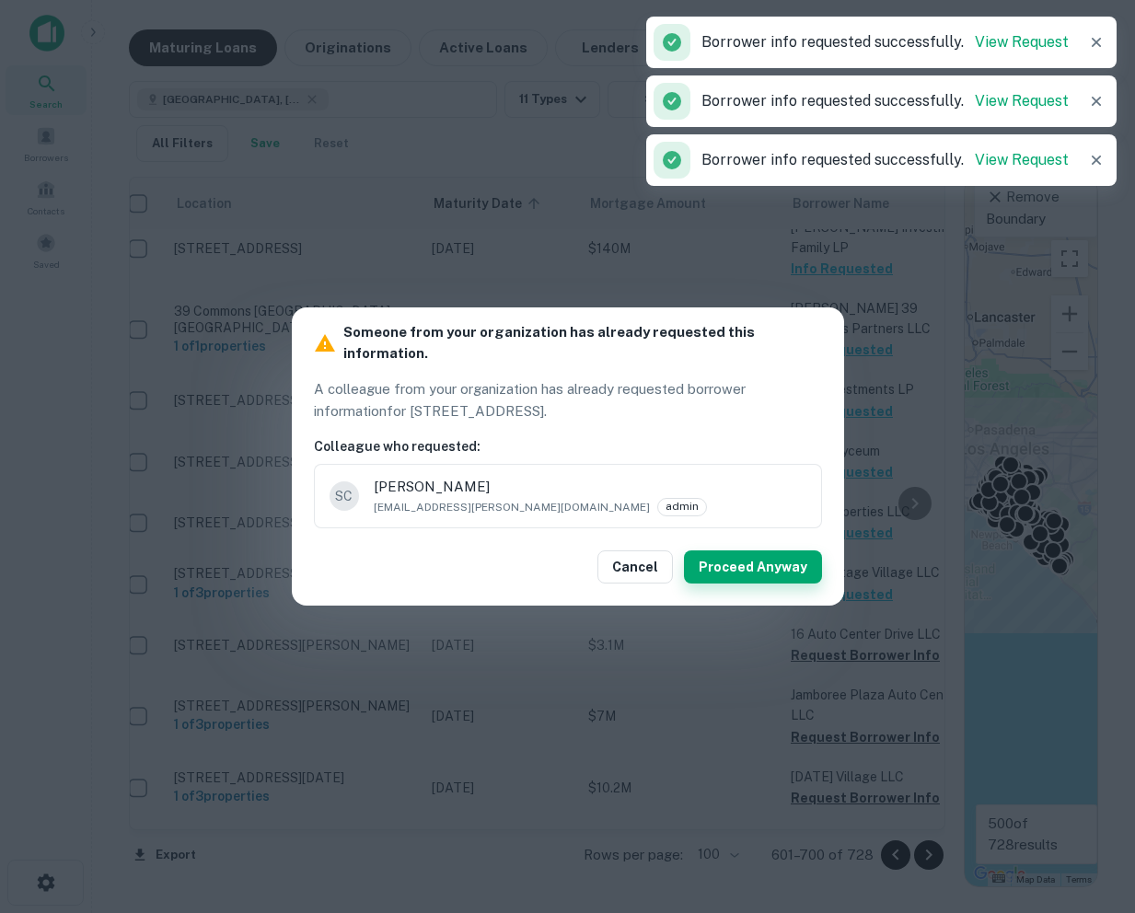
click at [779, 560] on button "Proceed Anyway" at bounding box center [753, 566] width 138 height 33
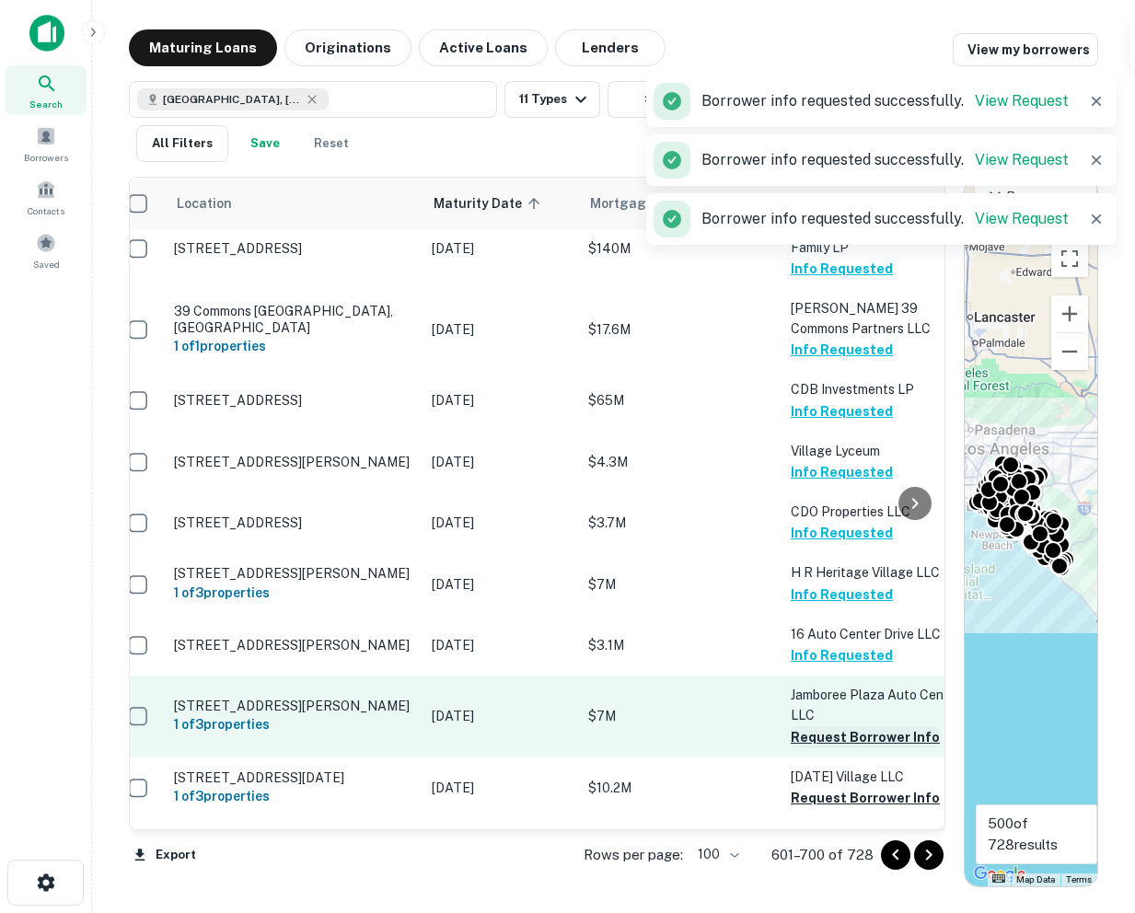
click at [808, 726] on button "Request Borrower Info" at bounding box center [865, 737] width 149 height 22
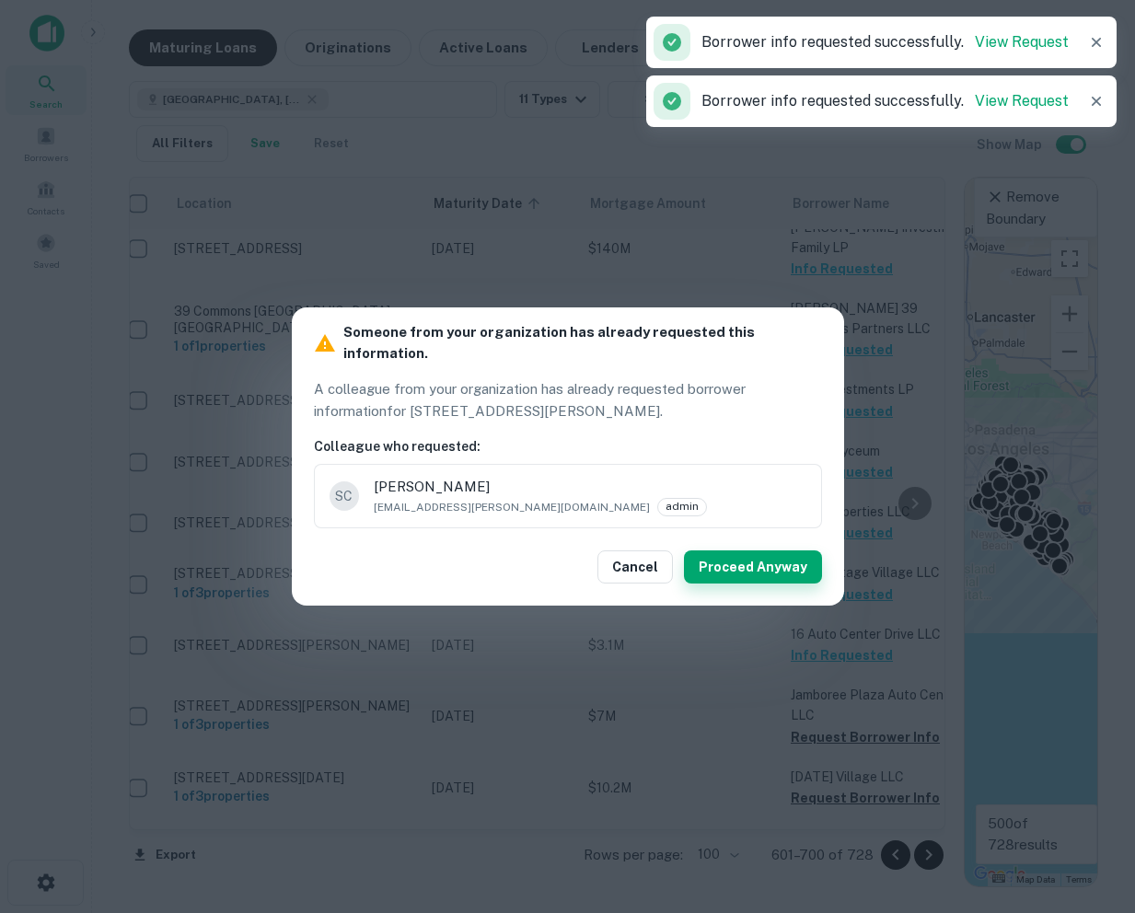
click at [754, 563] on button "Proceed Anyway" at bounding box center [753, 566] width 138 height 33
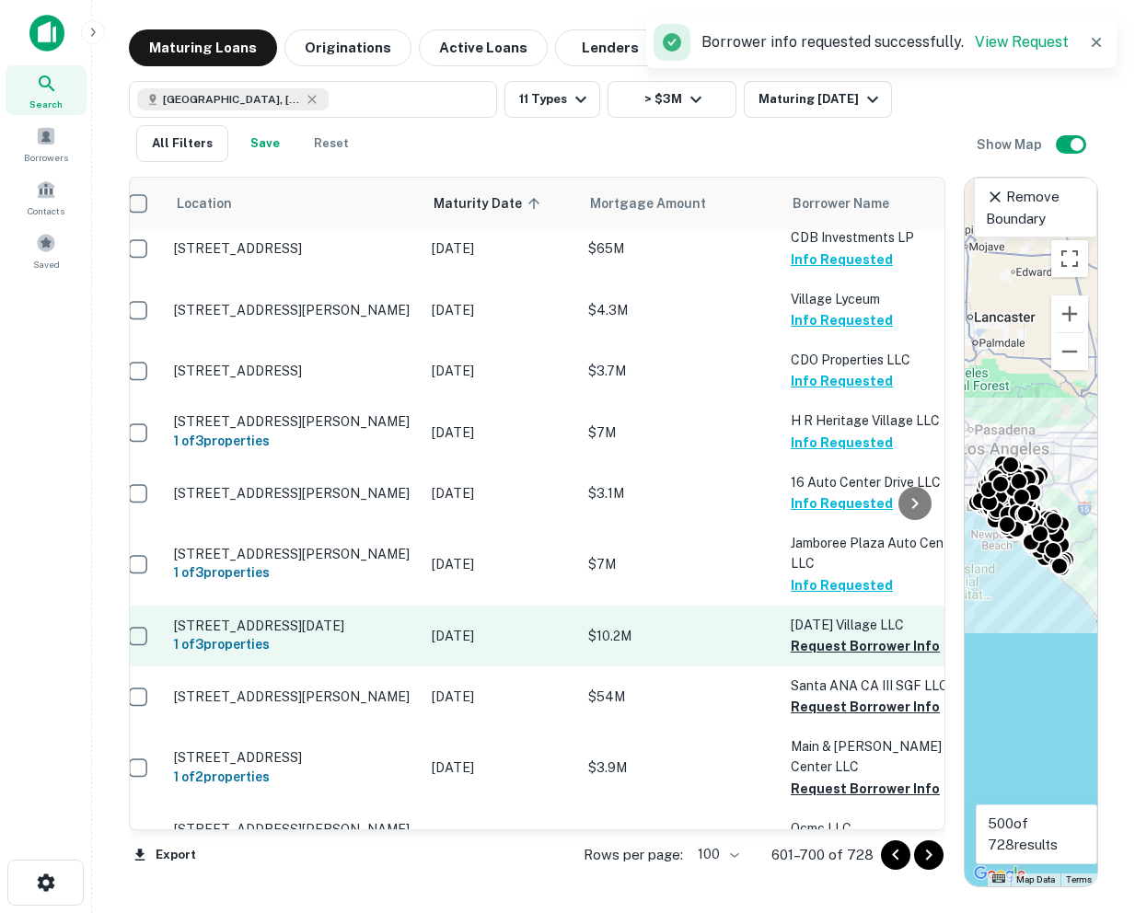
scroll to position [4929, 18]
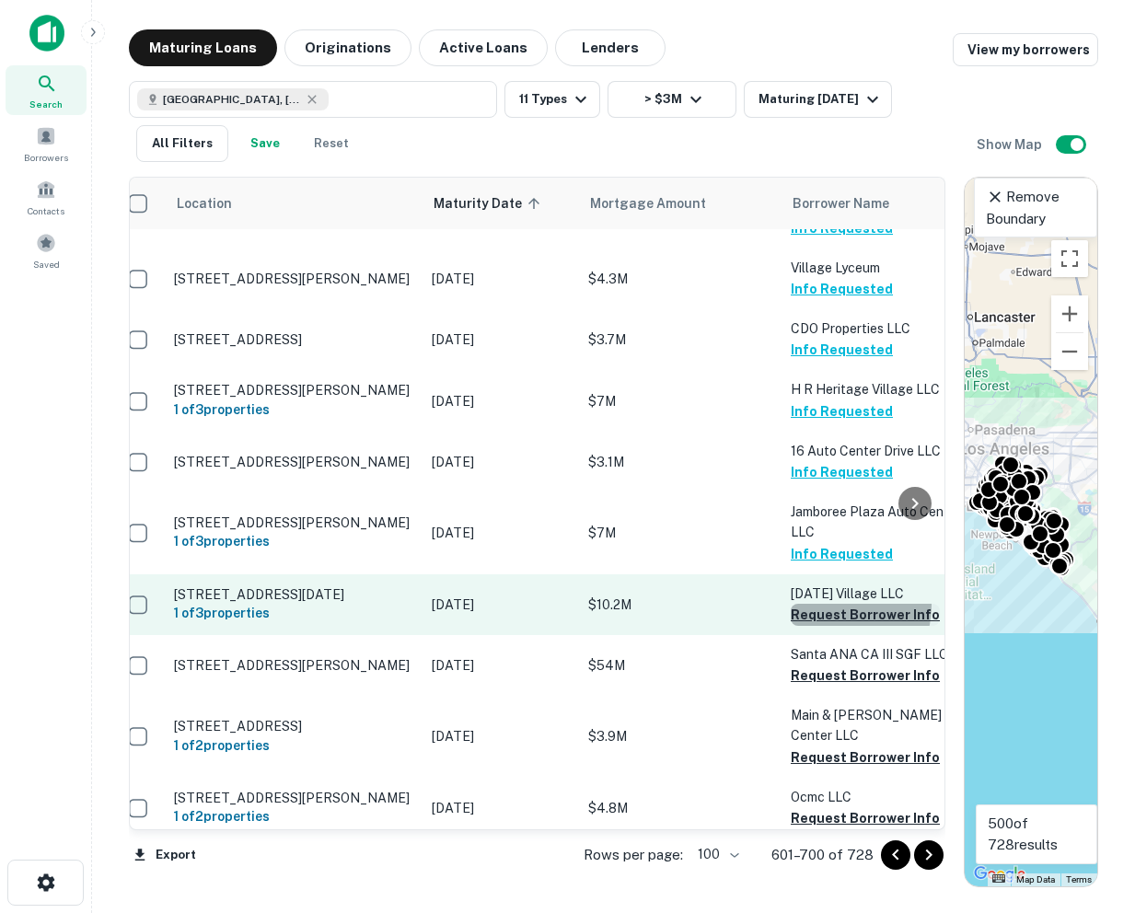
click at [831, 604] on button "Request Borrower Info" at bounding box center [865, 615] width 149 height 22
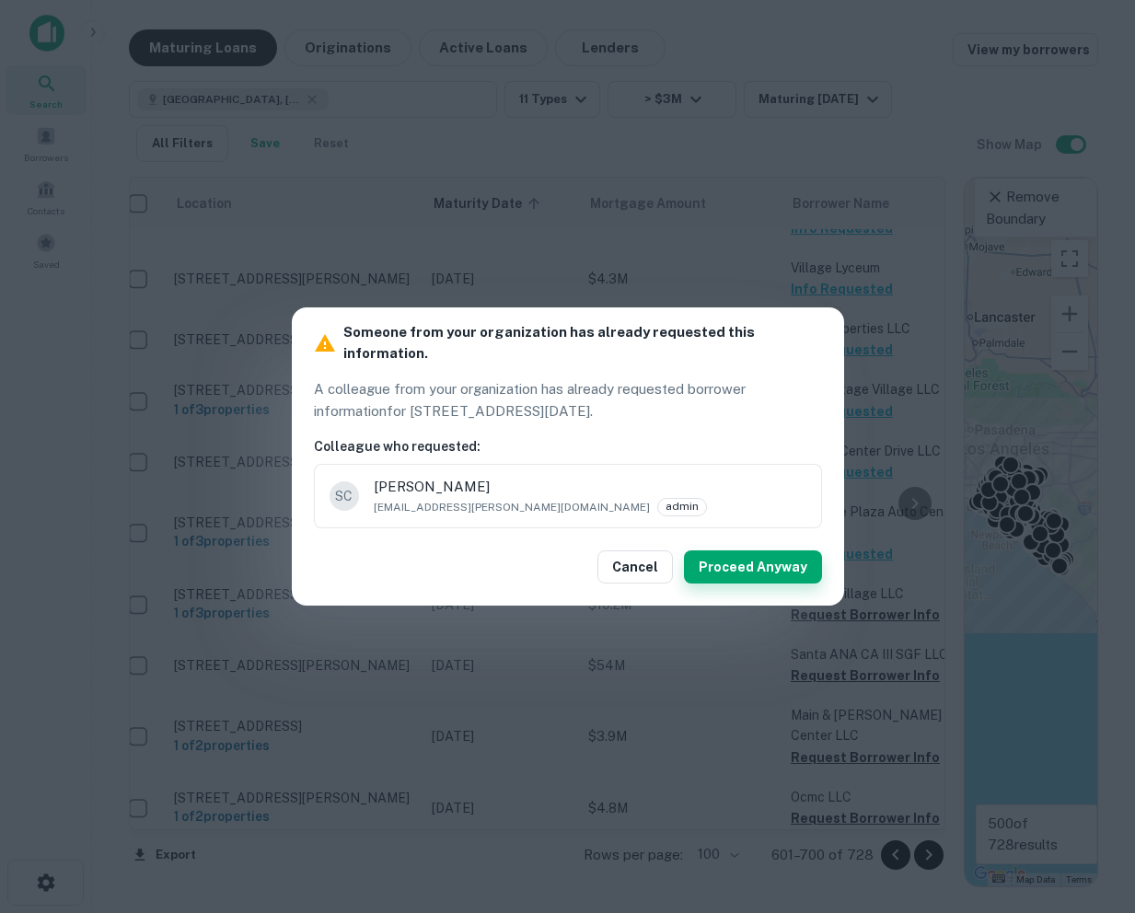
click at [777, 555] on button "Proceed Anyway" at bounding box center [753, 566] width 138 height 33
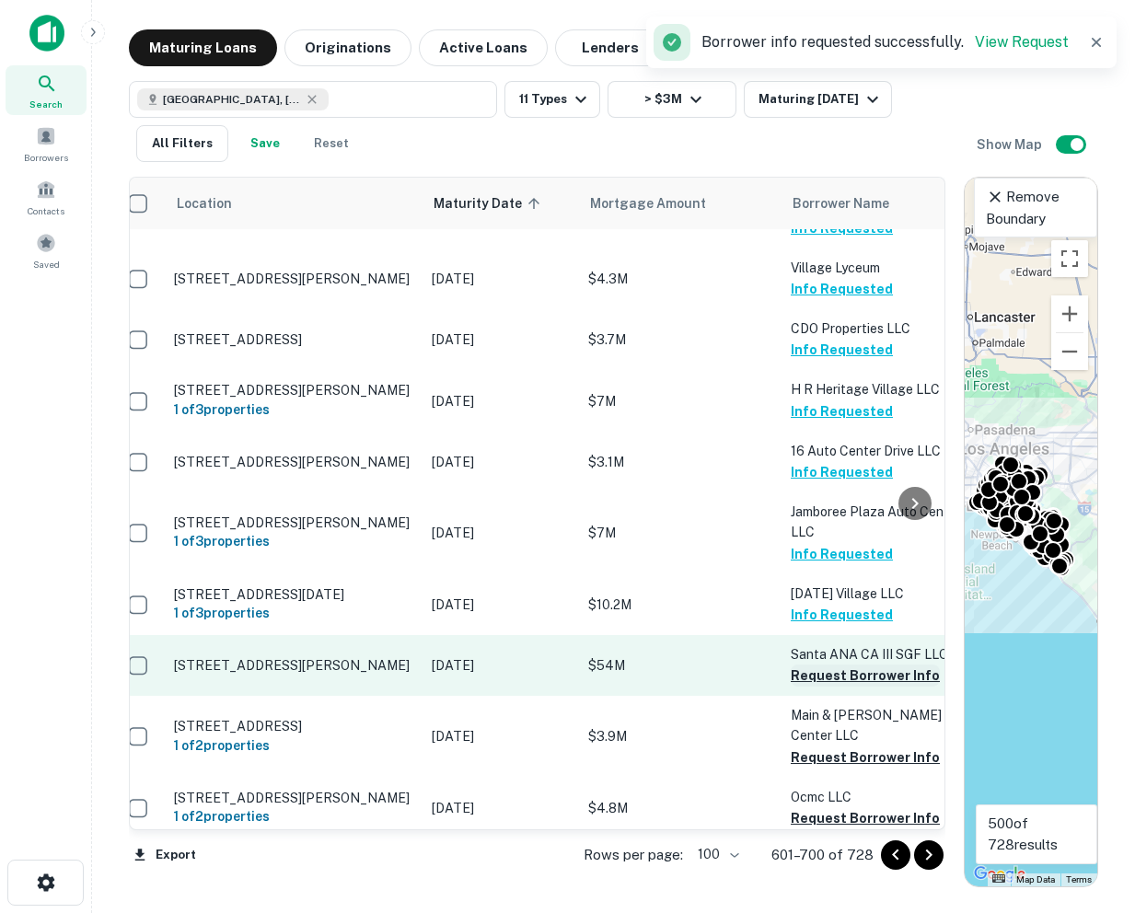
click at [835, 664] on button "Request Borrower Info" at bounding box center [865, 675] width 149 height 22
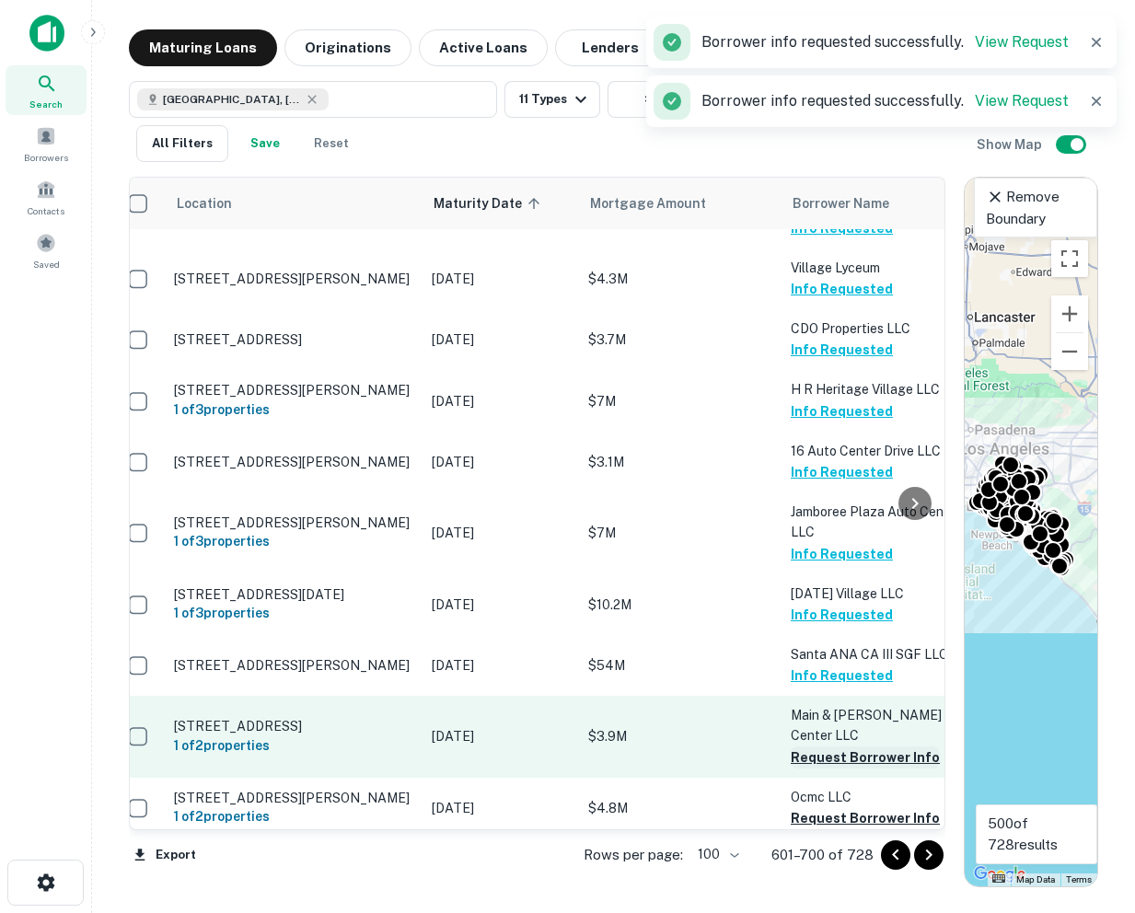
click at [819, 746] on button "Request Borrower Info" at bounding box center [865, 757] width 149 height 22
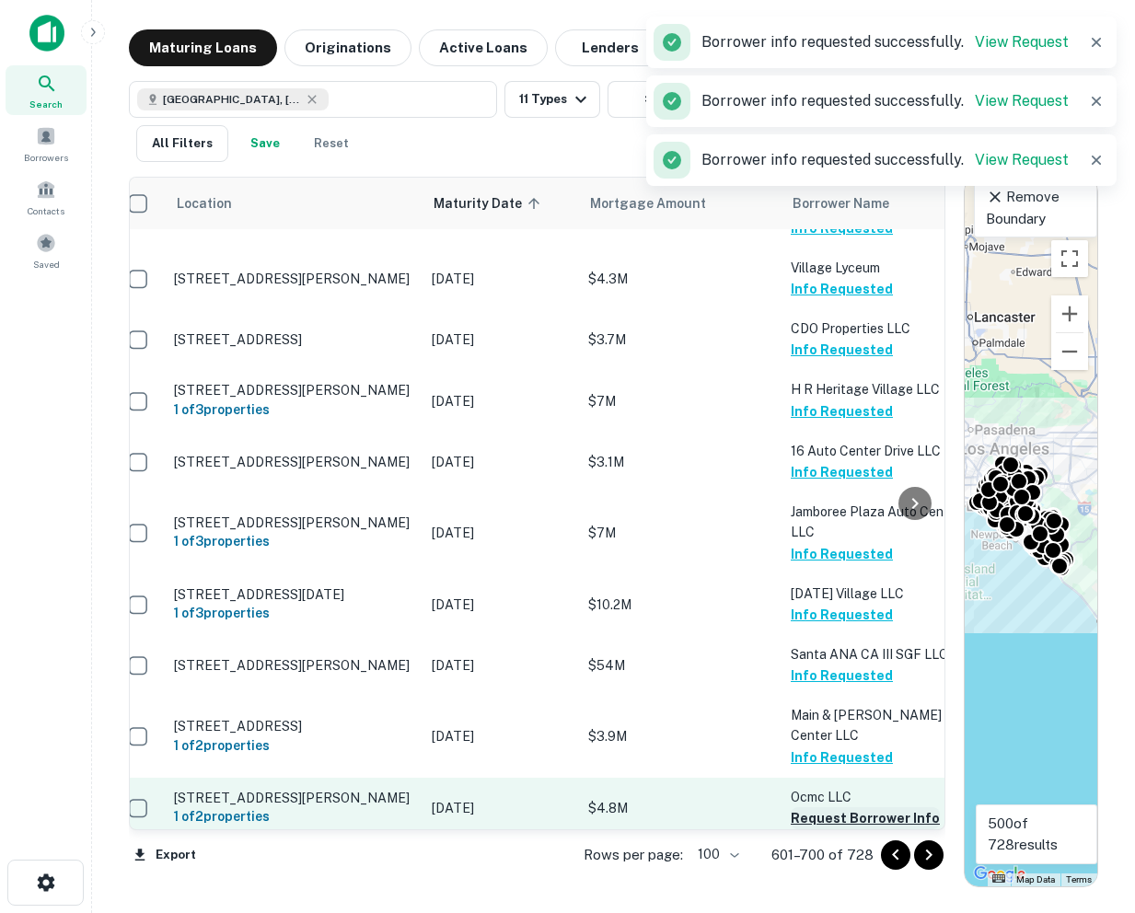
click at [811, 807] on button "Request Borrower Info" at bounding box center [865, 818] width 149 height 22
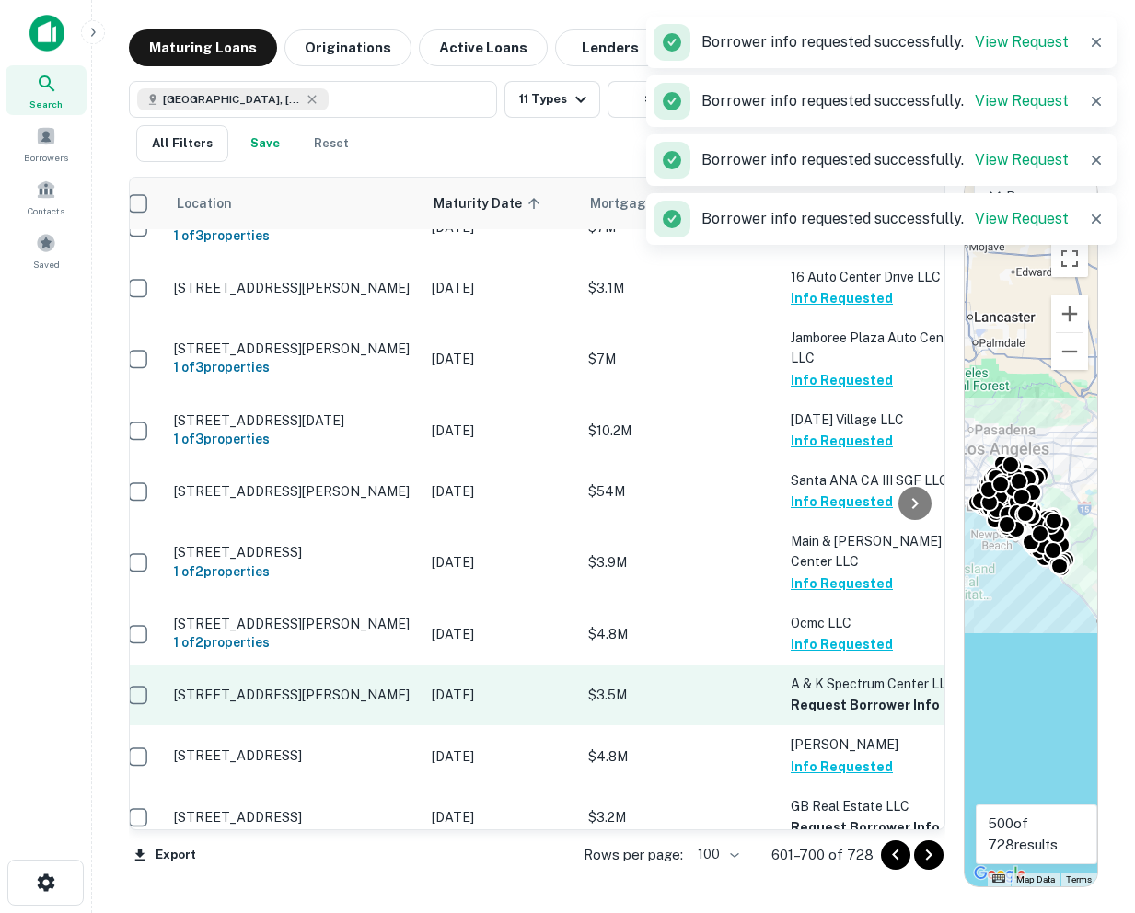
scroll to position [5132, 18]
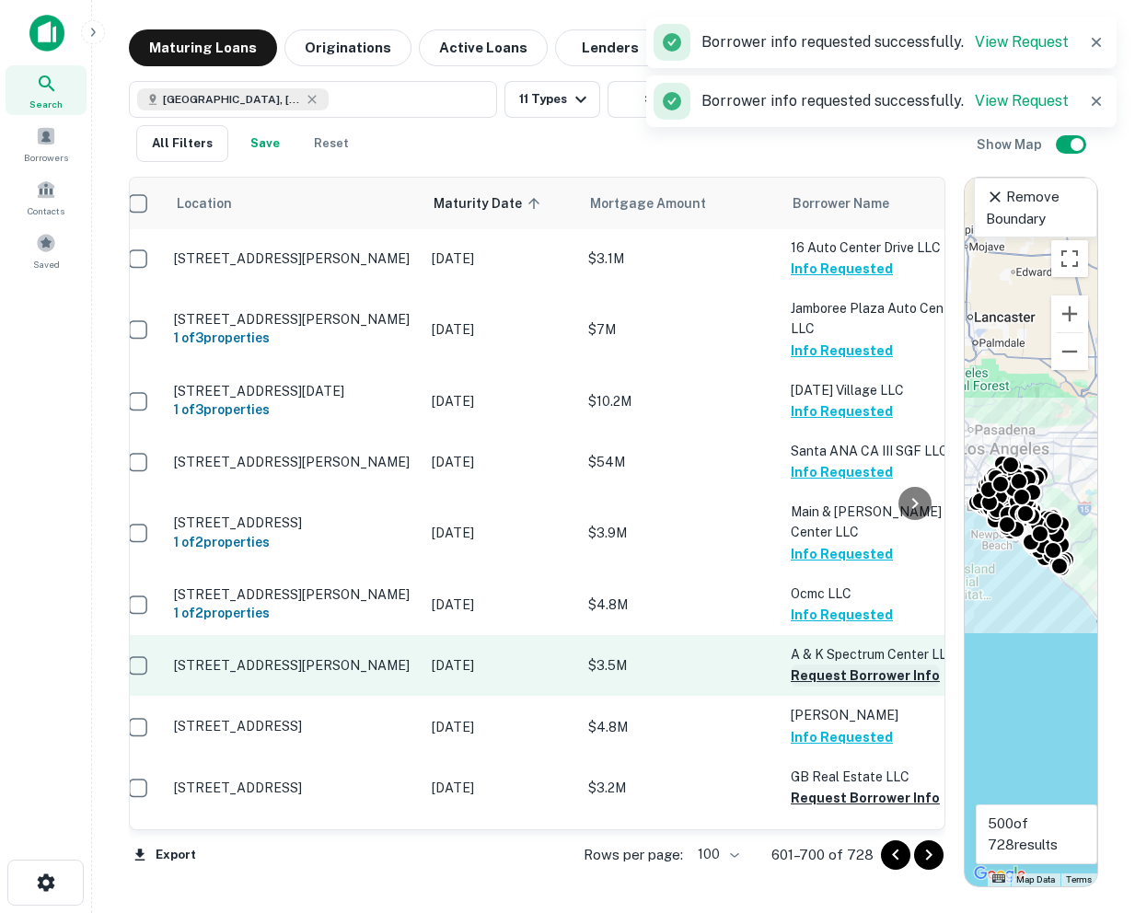
click at [825, 664] on button "Request Borrower Info" at bounding box center [865, 675] width 149 height 22
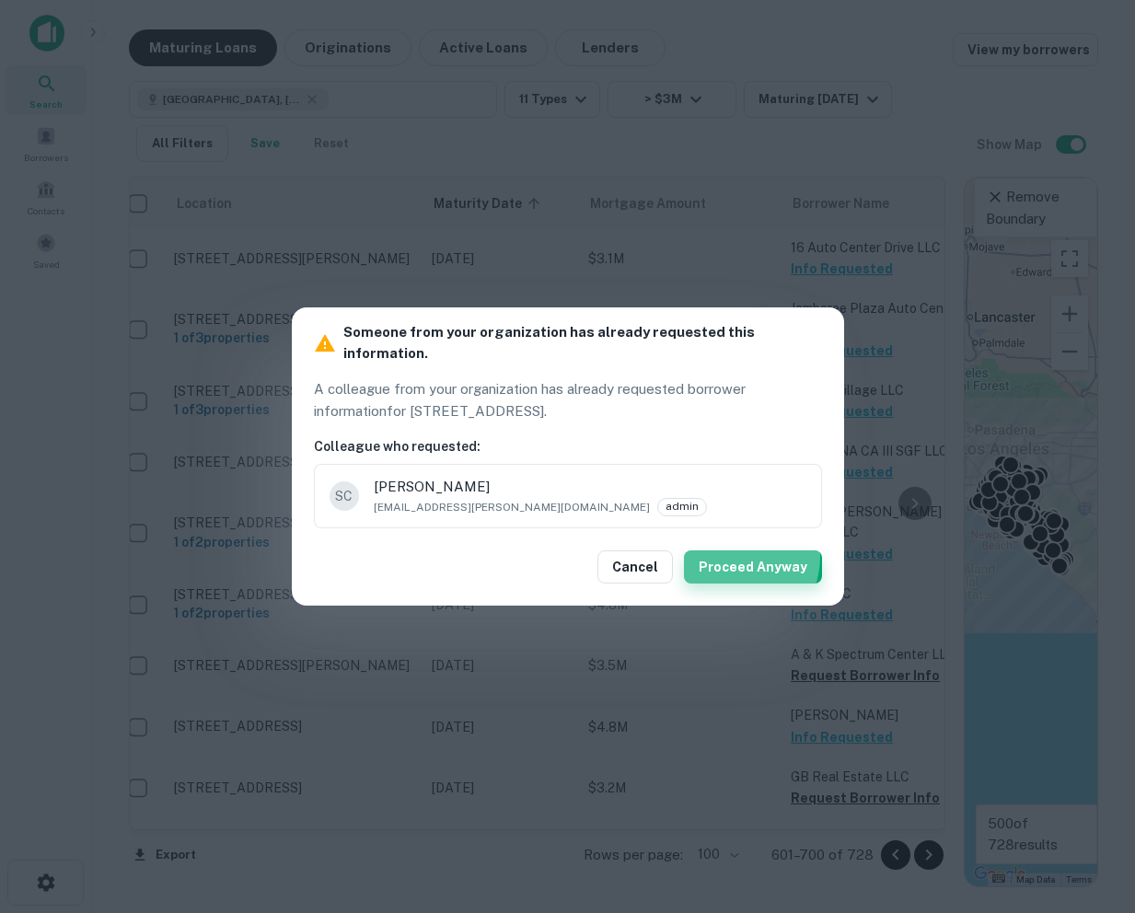
click at [734, 550] on button "Proceed Anyway" at bounding box center [753, 566] width 138 height 33
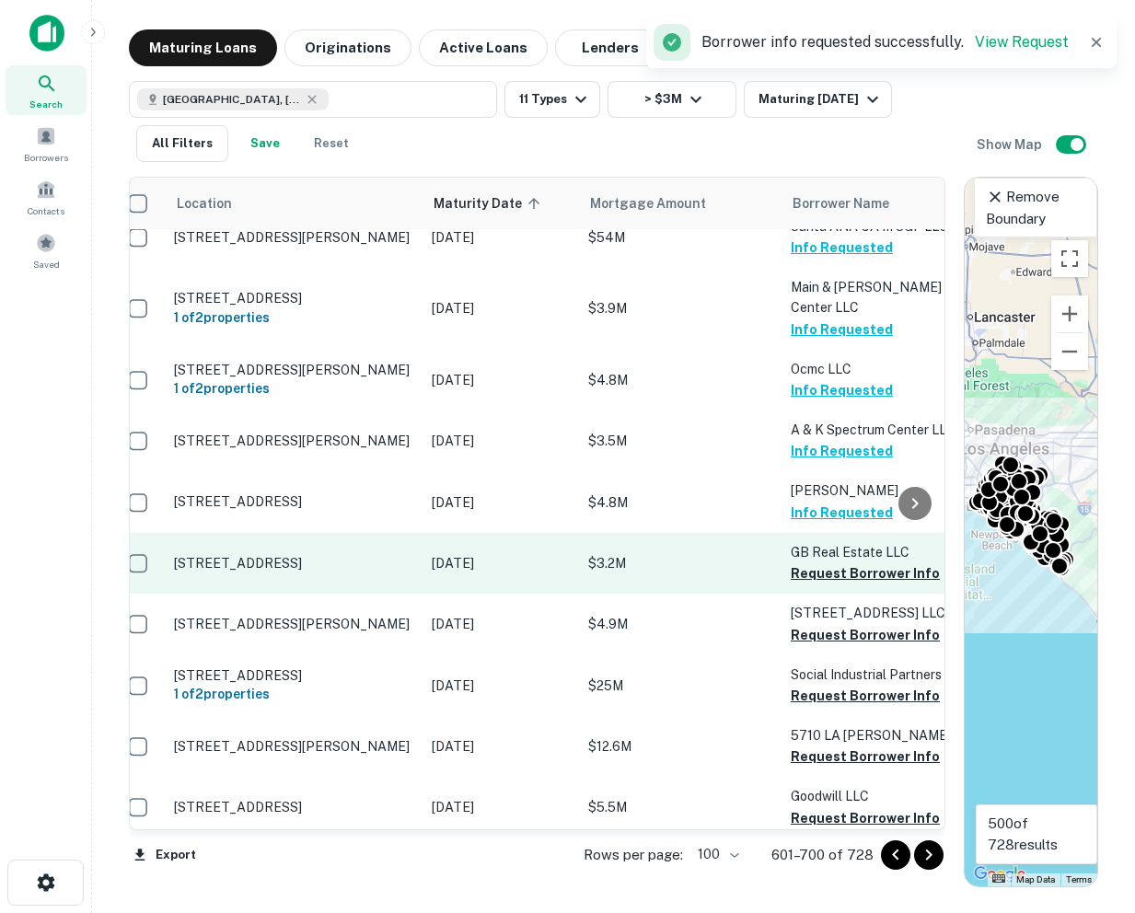
scroll to position [5379, 18]
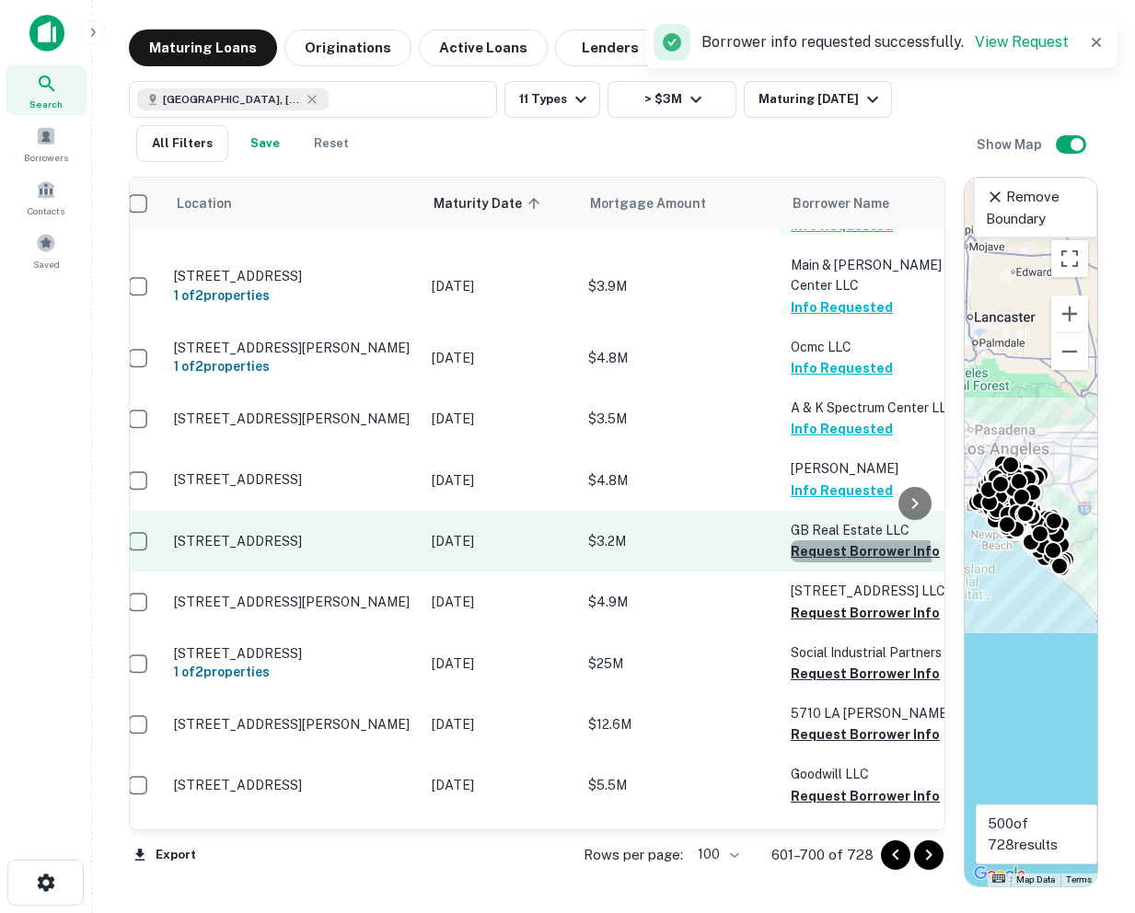
click at [814, 540] on button "Request Borrower Info" at bounding box center [865, 551] width 149 height 22
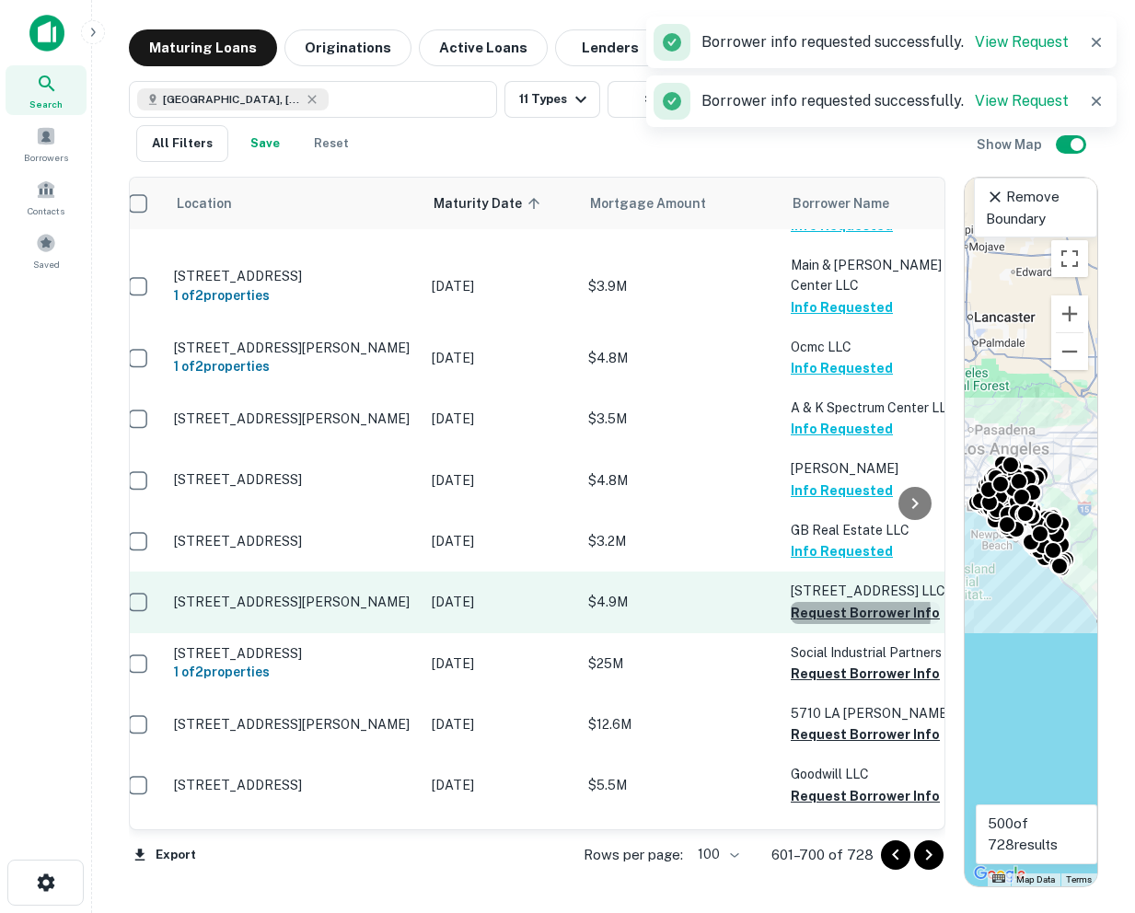
click at [818, 602] on button "Request Borrower Info" at bounding box center [865, 613] width 149 height 22
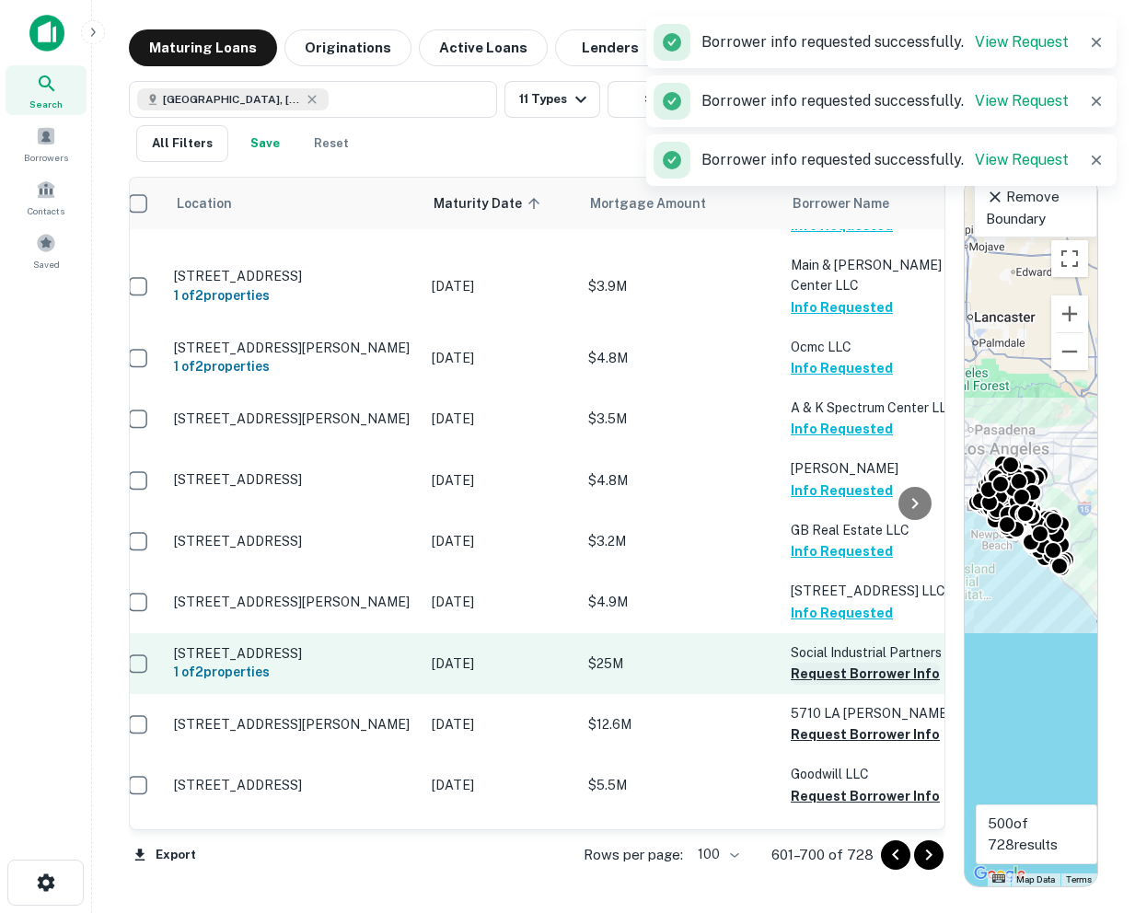
click at [819, 663] on button "Request Borrower Info" at bounding box center [865, 674] width 149 height 22
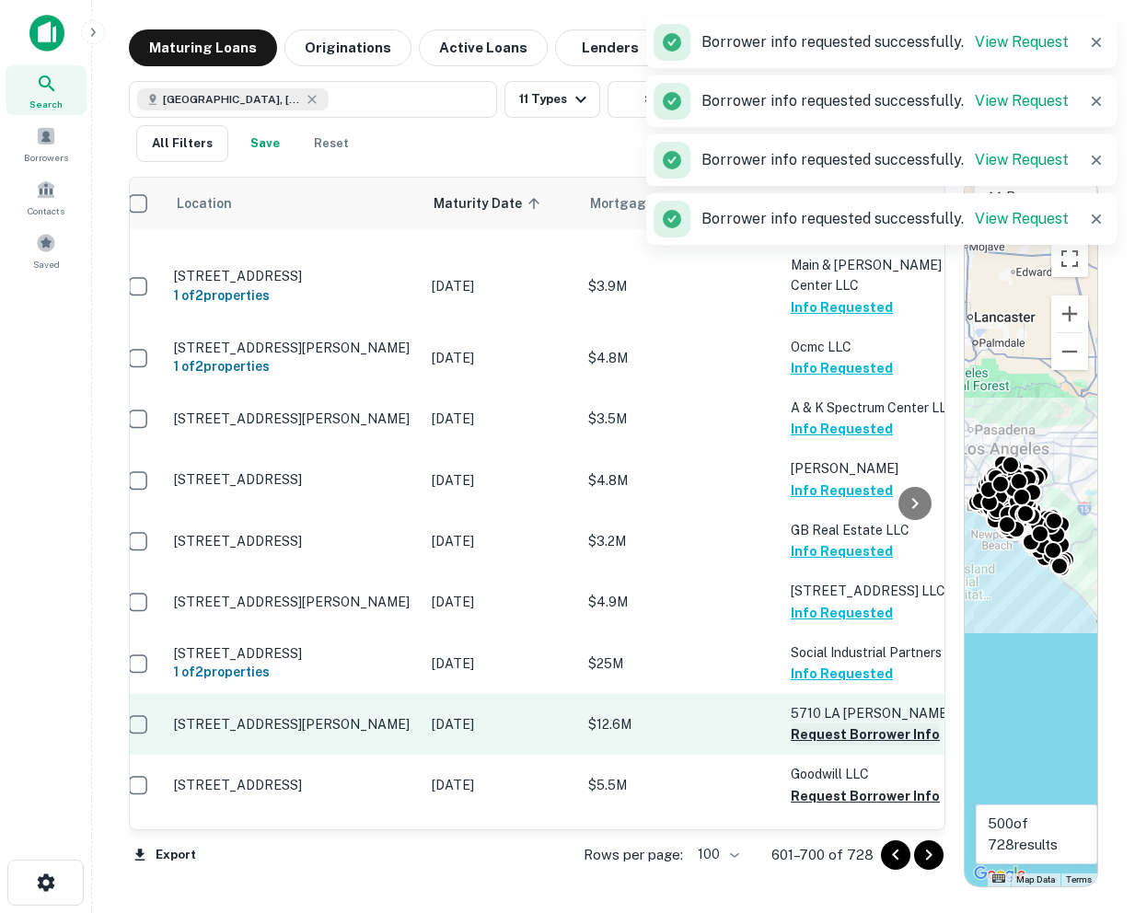
click at [811, 723] on button "Request Borrower Info" at bounding box center [865, 734] width 149 height 22
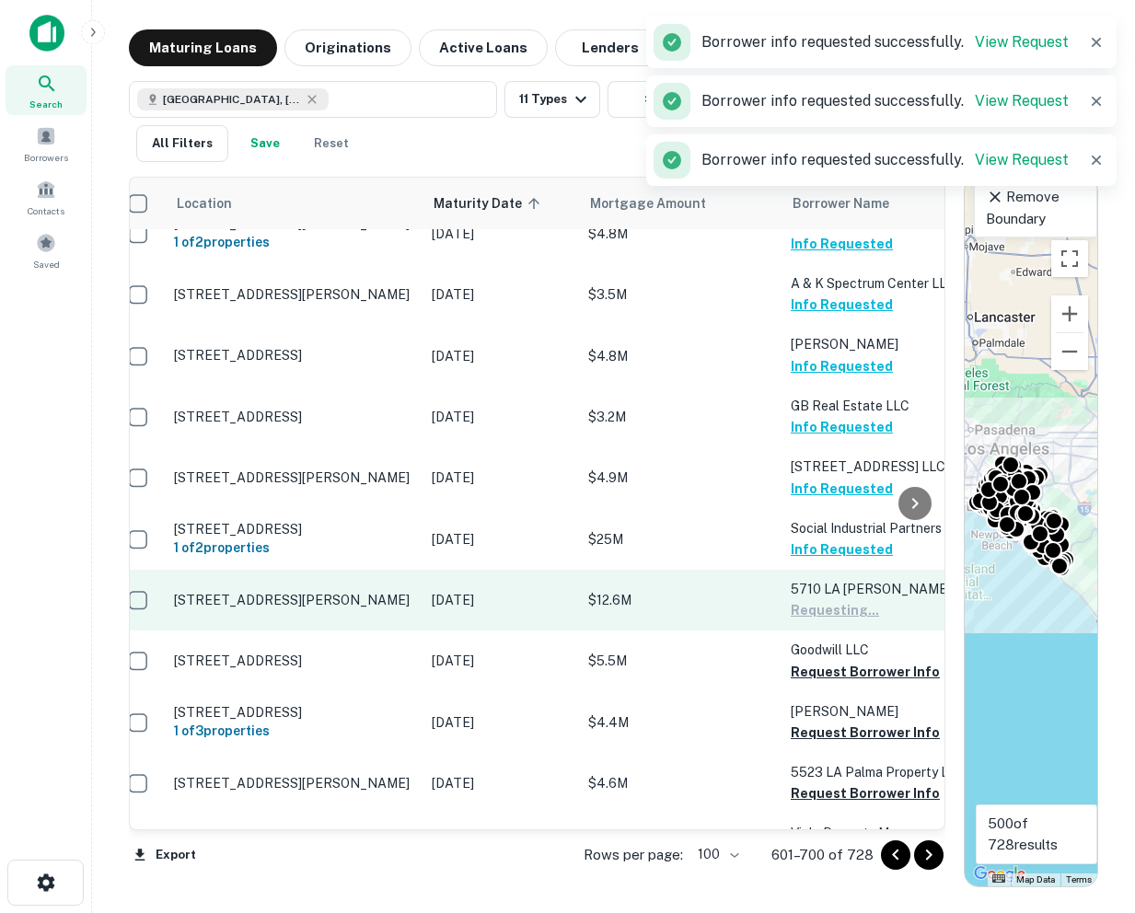
scroll to position [5525, 18]
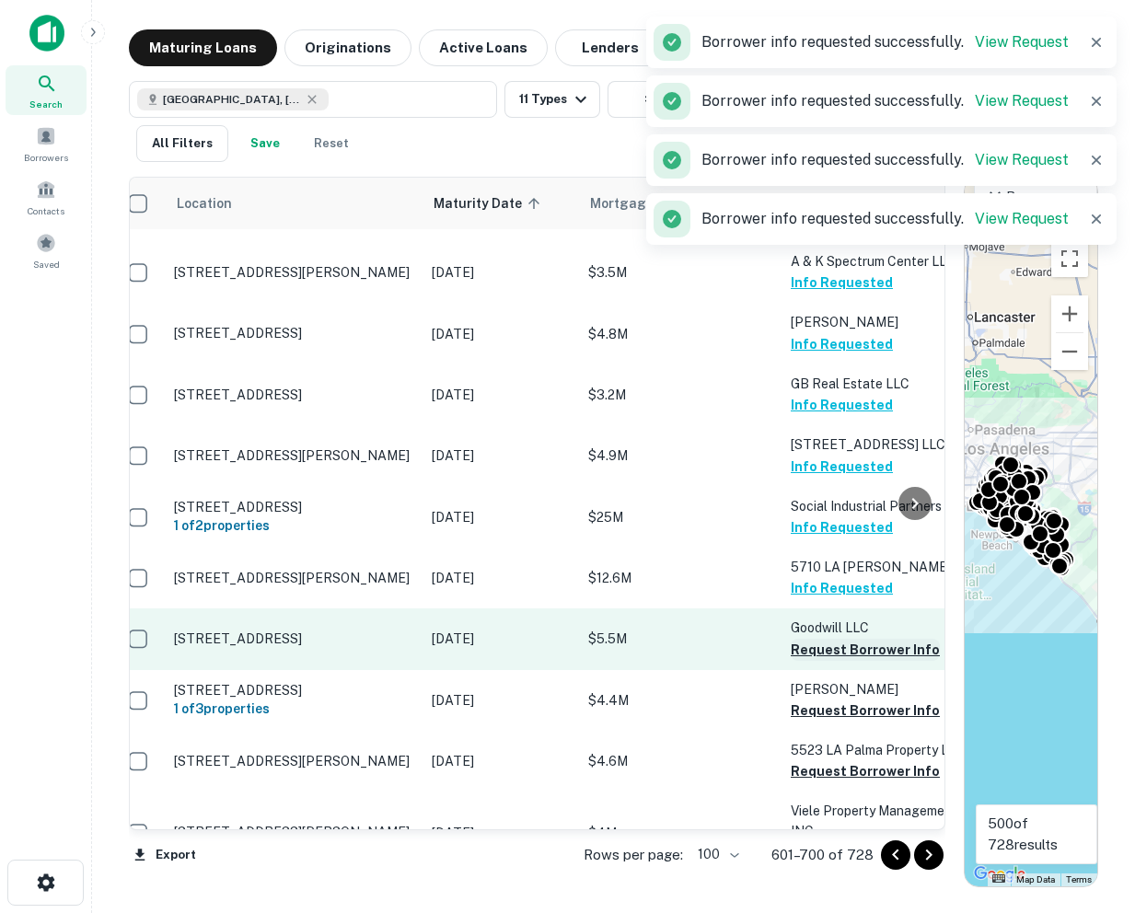
click at [818, 639] on button "Request Borrower Info" at bounding box center [865, 650] width 149 height 22
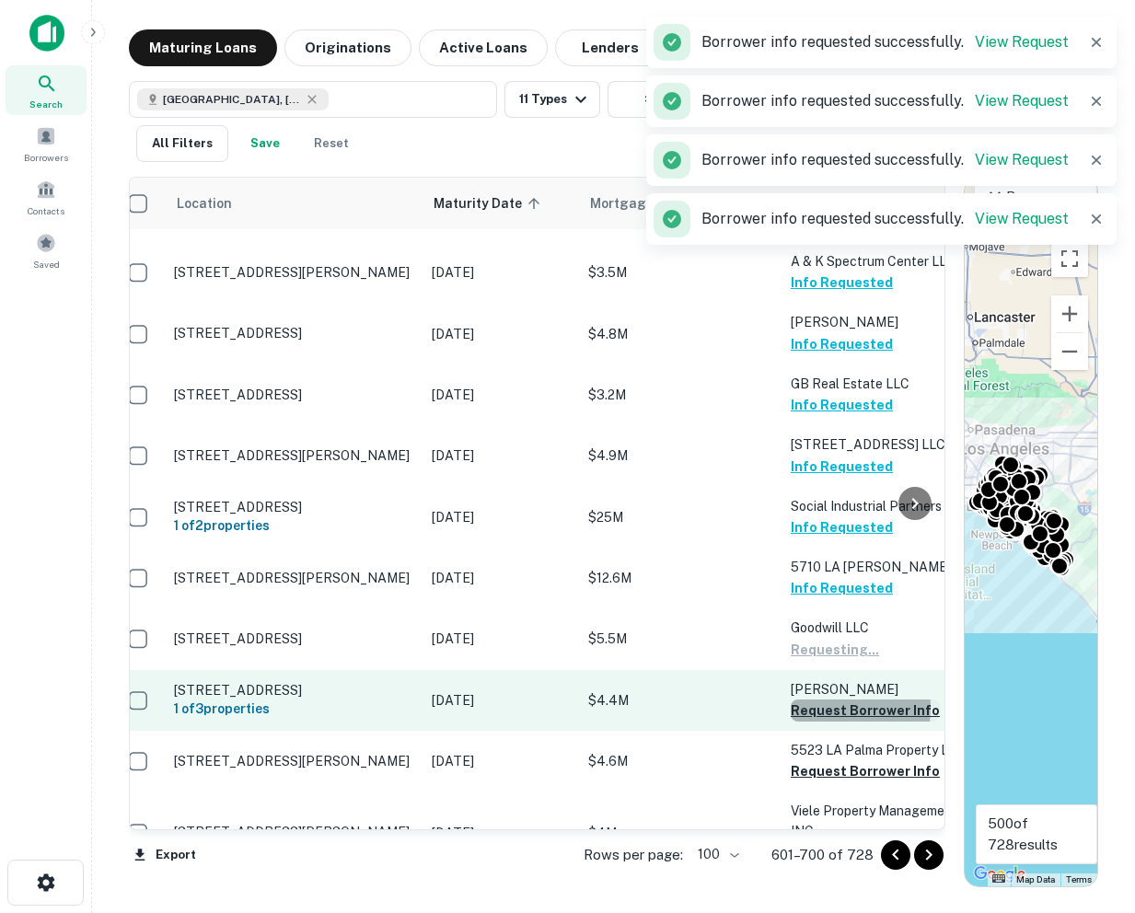
click at [813, 699] on button "Request Borrower Info" at bounding box center [865, 710] width 149 height 22
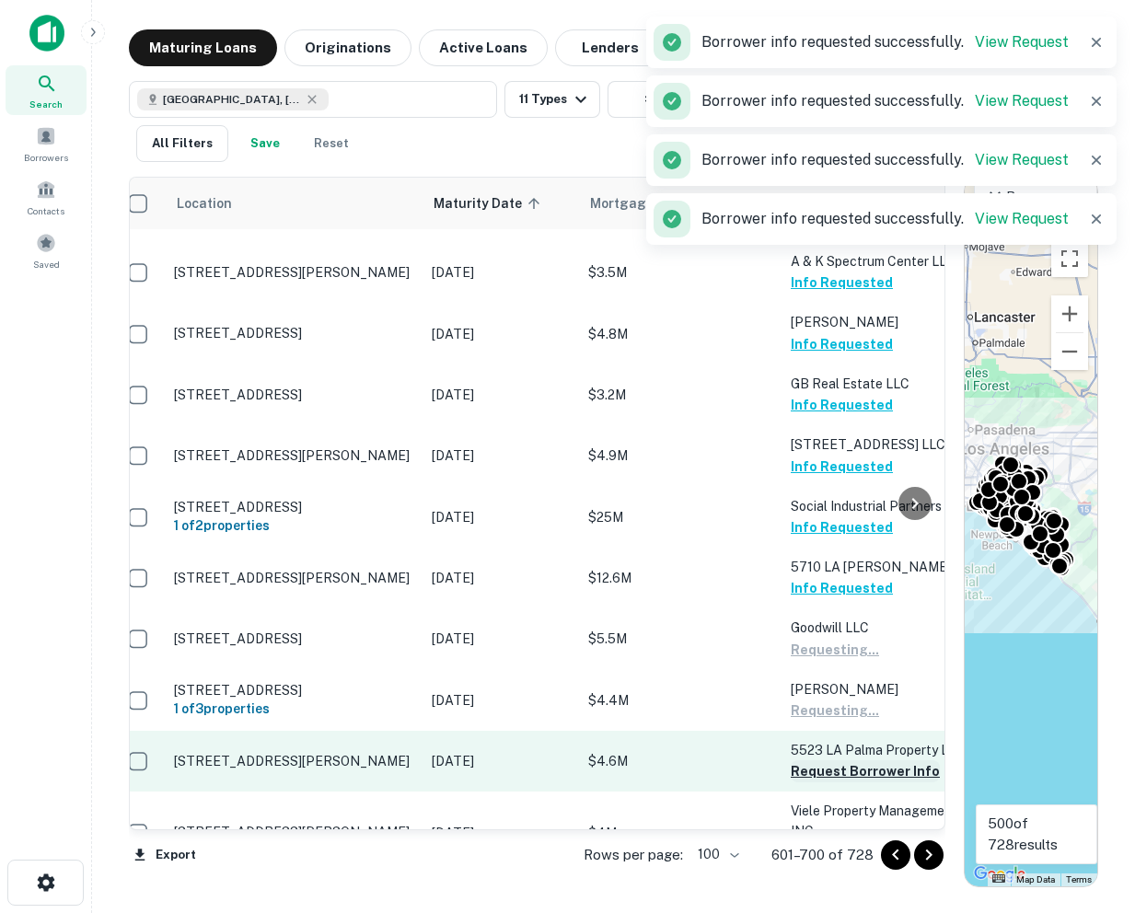
click at [811, 760] on button "Request Borrower Info" at bounding box center [865, 771] width 149 height 22
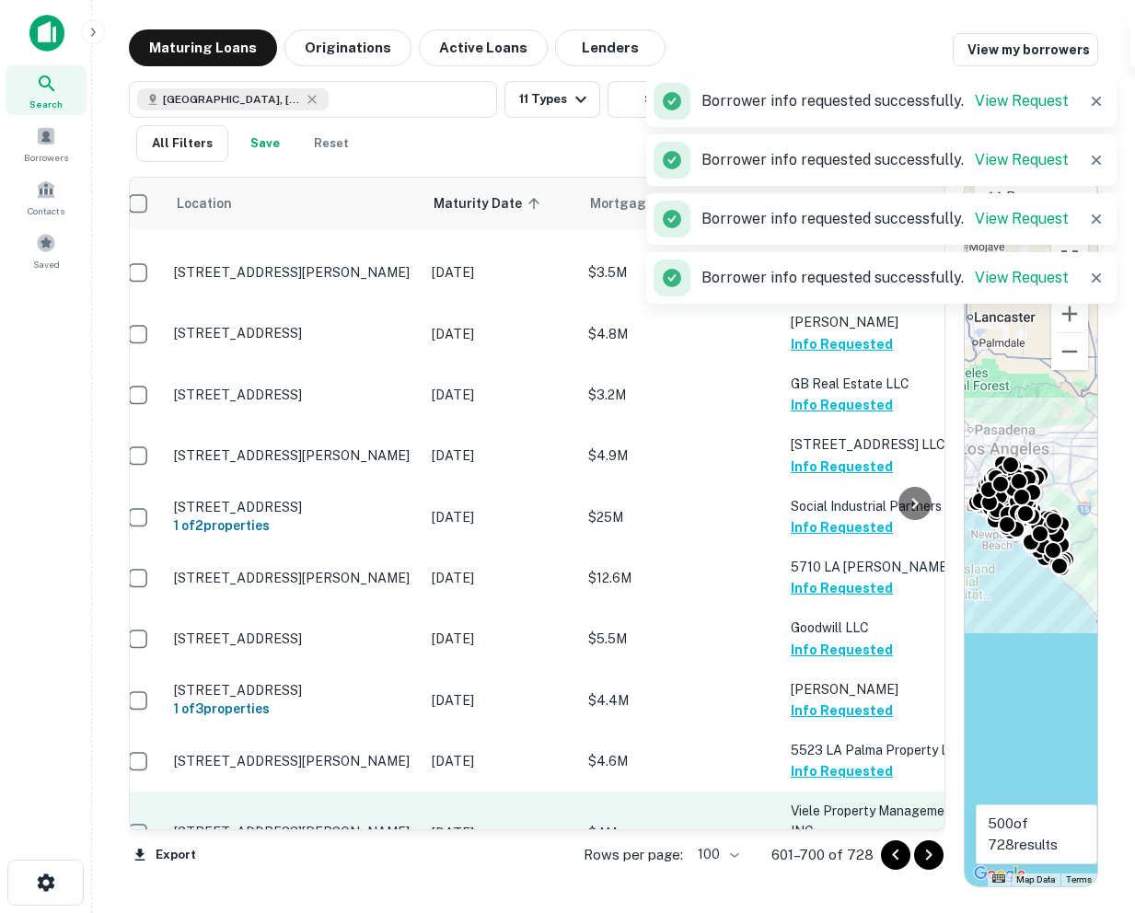
click at [807, 842] on button "Request Borrower Info" at bounding box center [865, 853] width 149 height 22
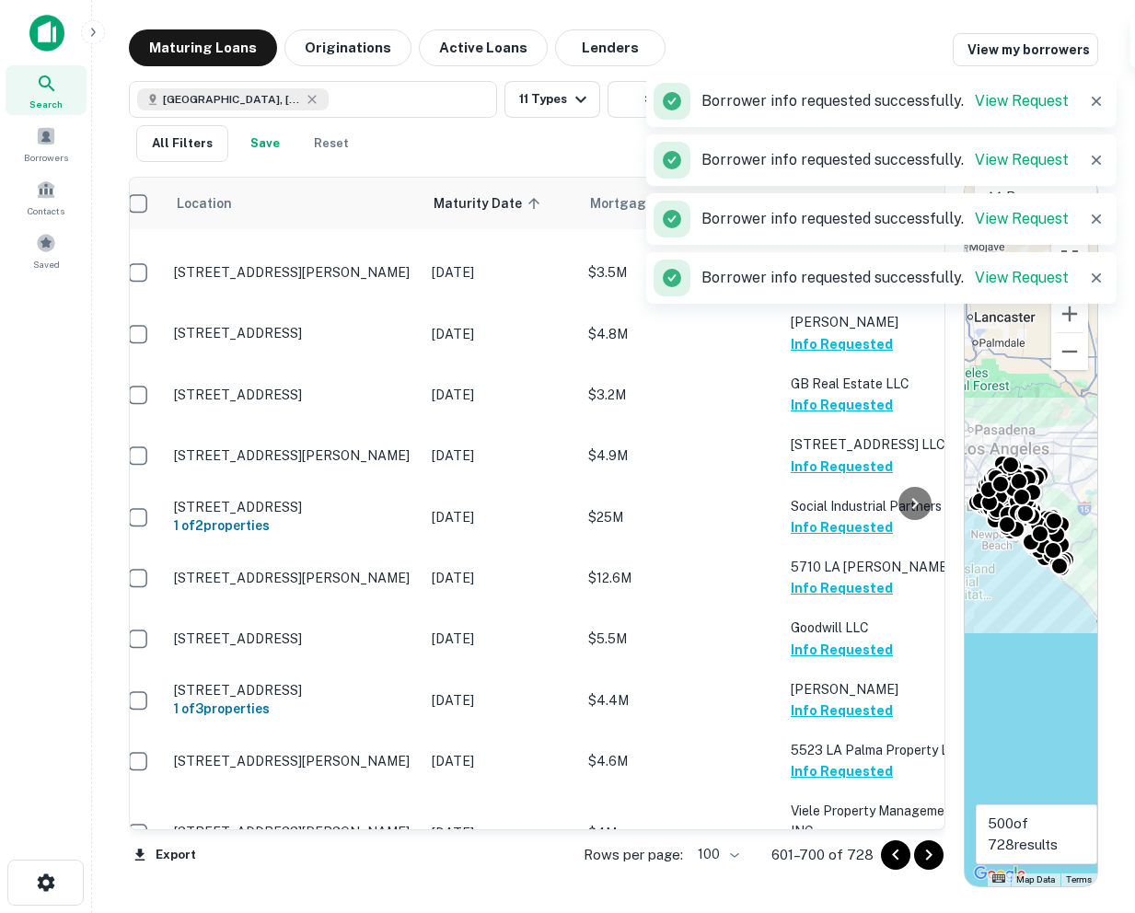
click at [806, 903] on button "Request Borrower Info" at bounding box center [865, 914] width 149 height 22
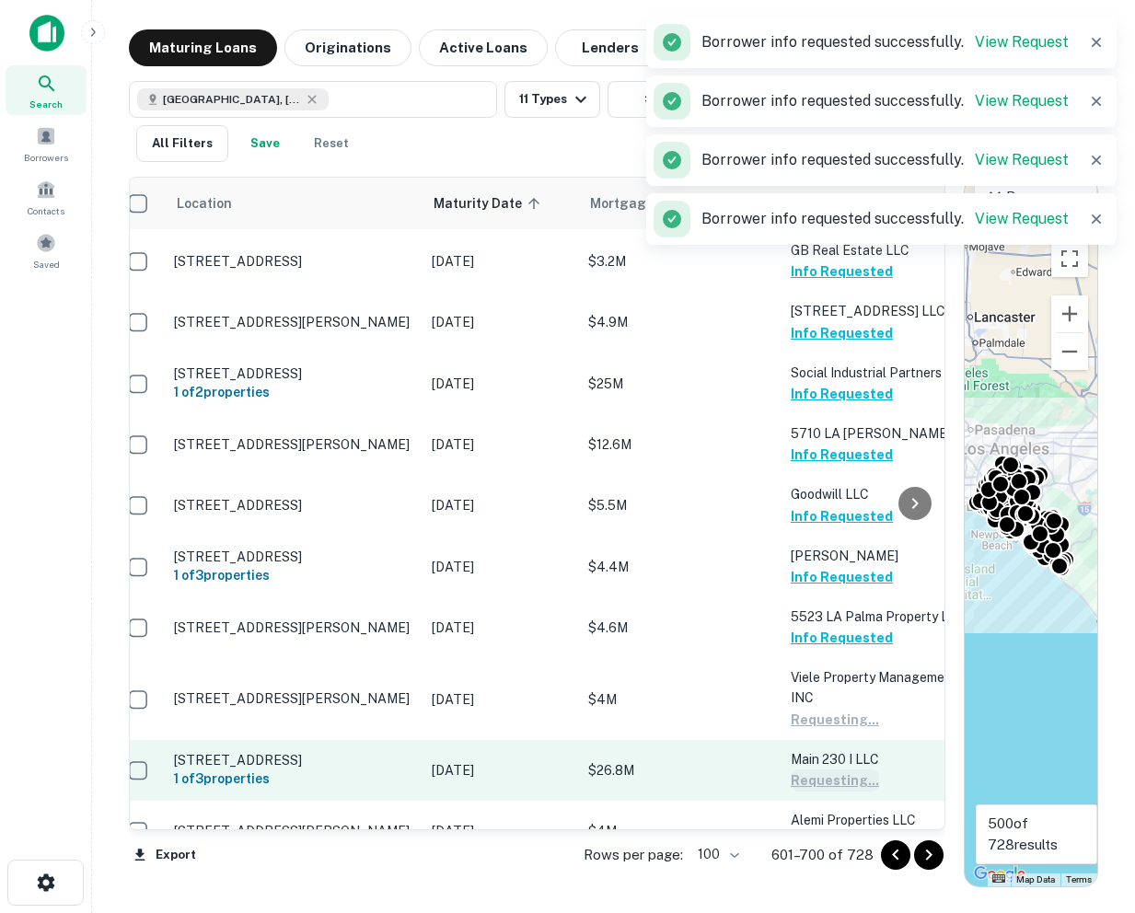
scroll to position [5683, 18]
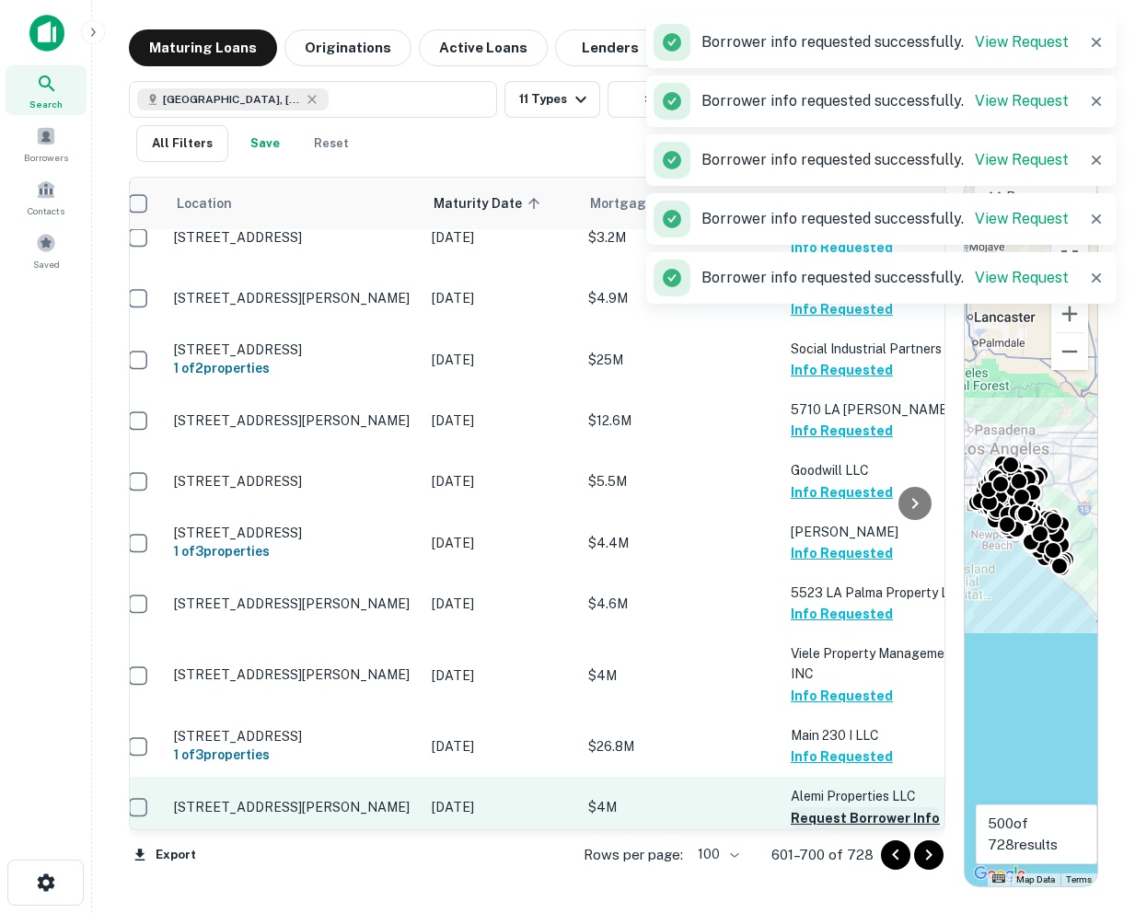
click at [802, 807] on button "Request Borrower Info" at bounding box center [865, 818] width 149 height 22
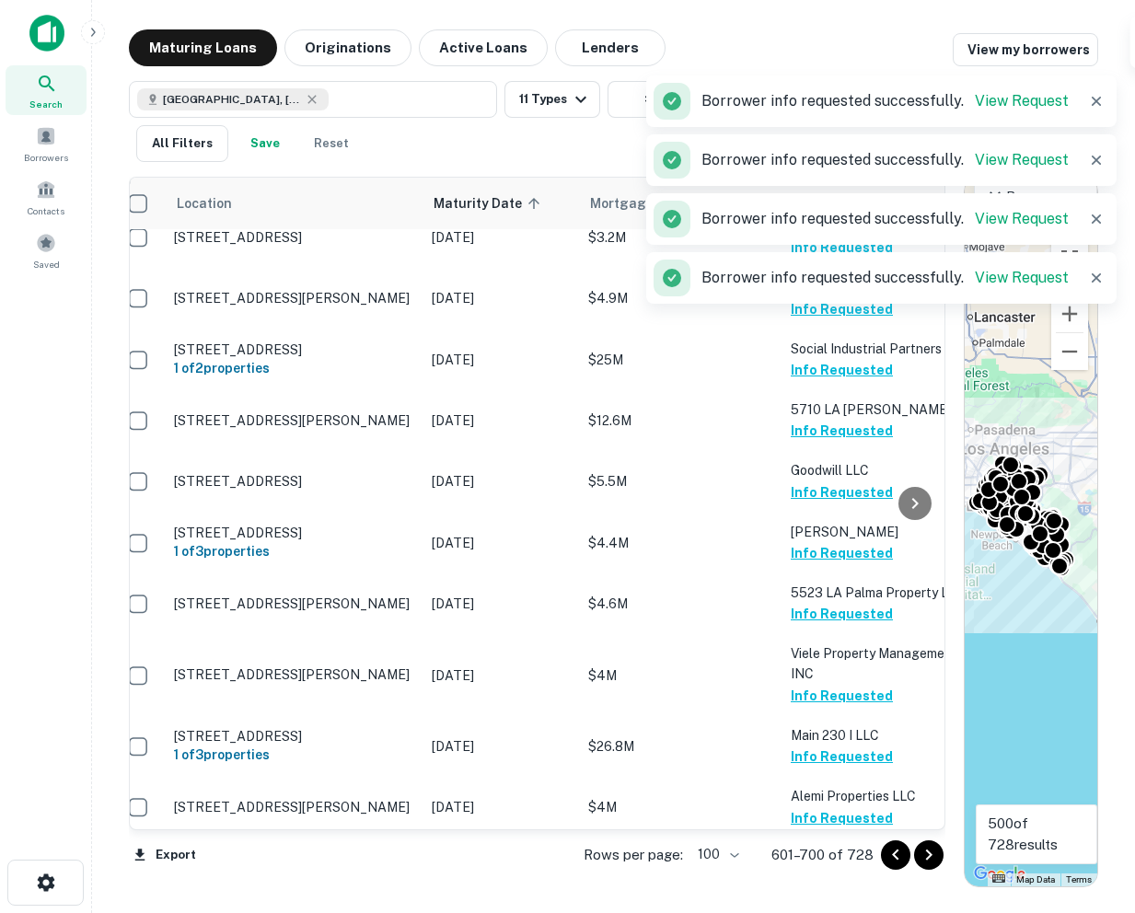
click at [810, 908] on button "Request Borrower Info" at bounding box center [865, 919] width 149 height 22
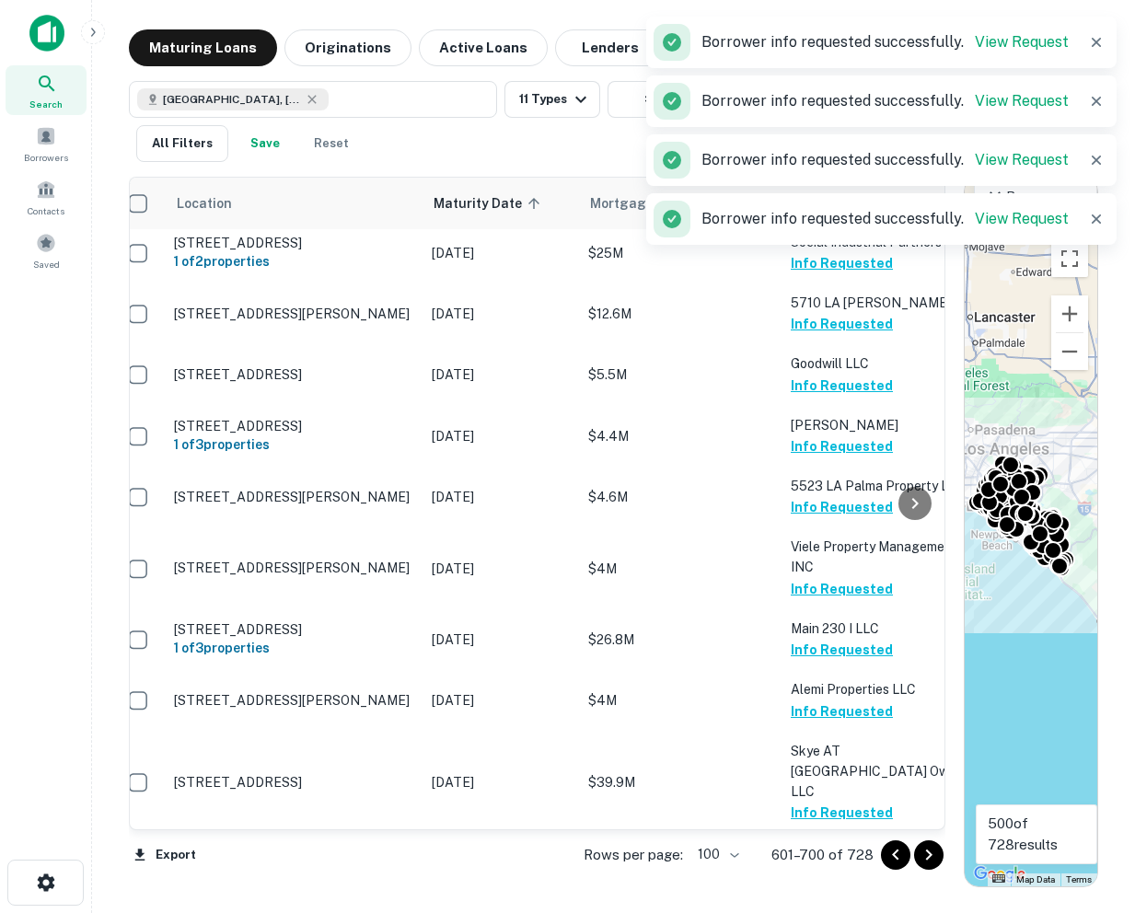
click at [813, 862] on button "Request Borrower Info" at bounding box center [865, 873] width 149 height 22
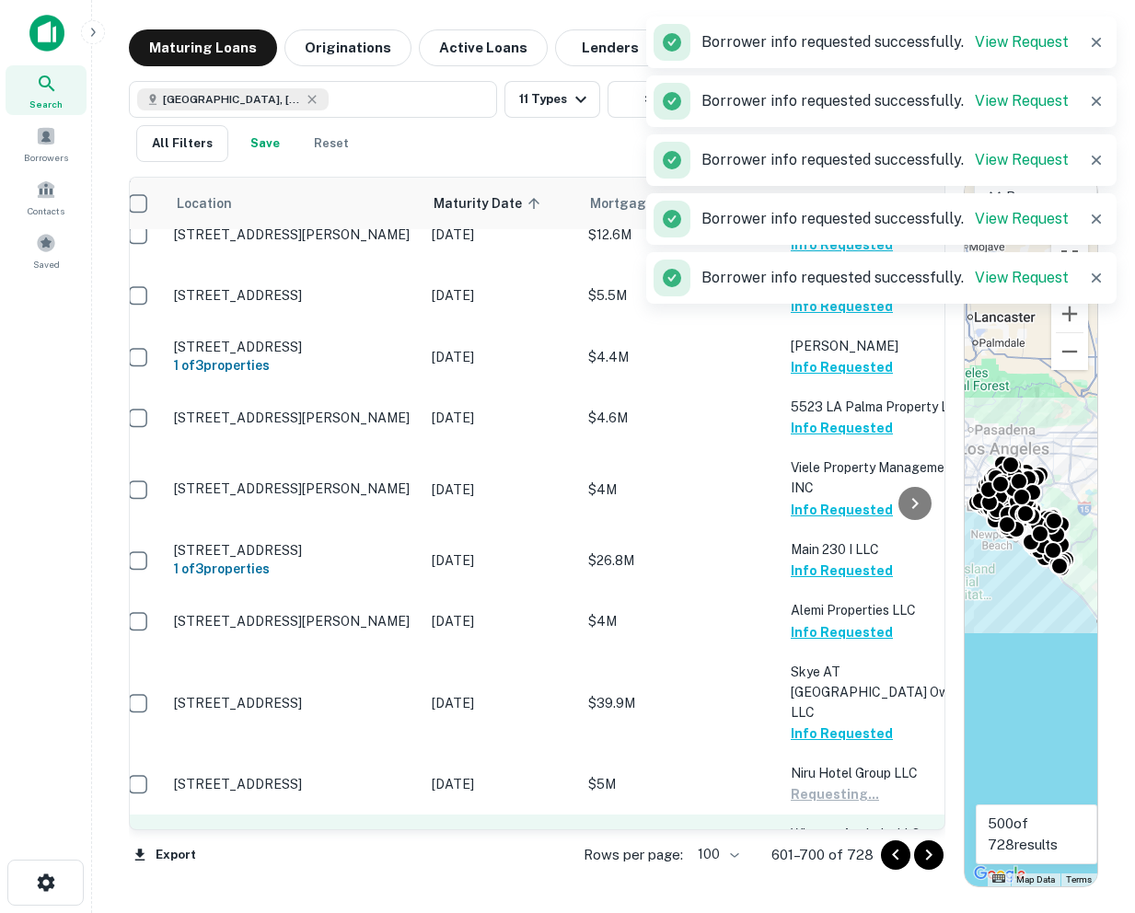
scroll to position [5901, 18]
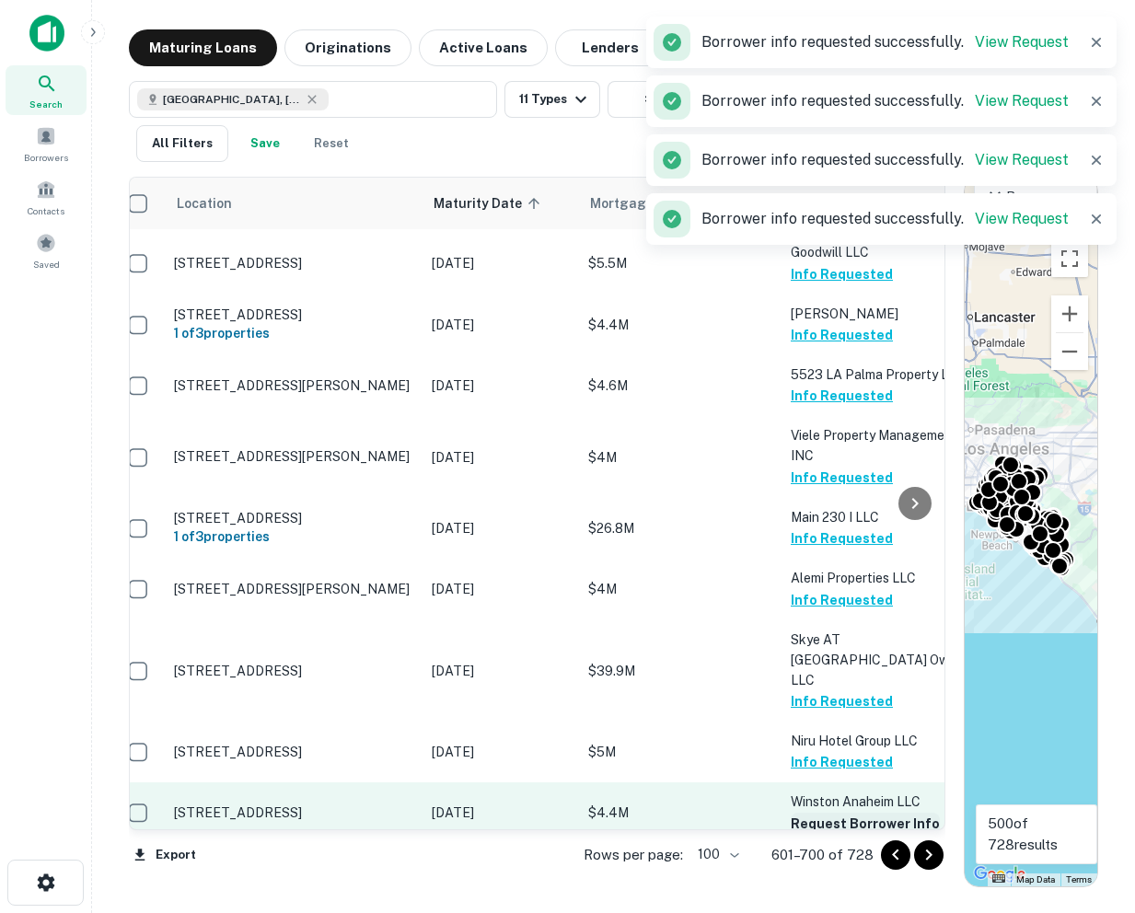
click at [817, 813] on button "Request Borrower Info" at bounding box center [865, 824] width 149 height 22
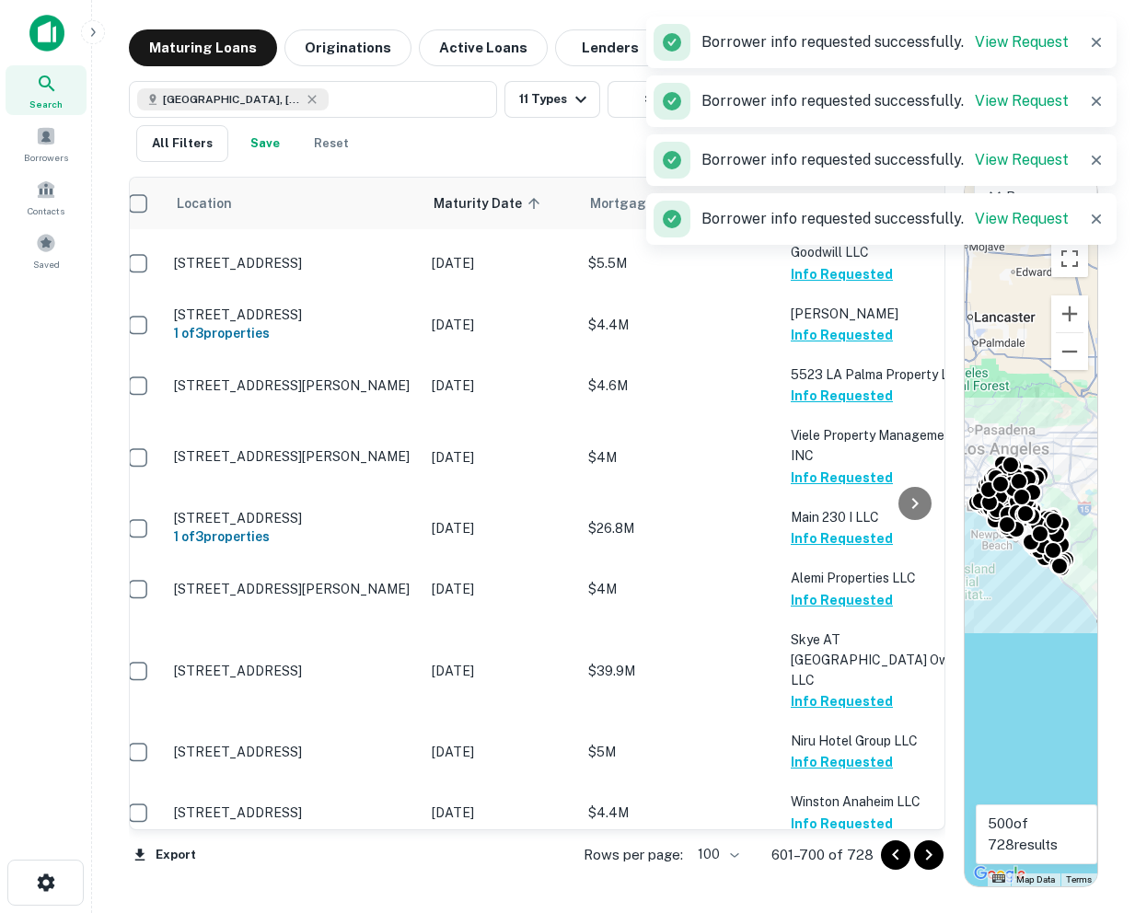
click at [814, 875] on button "Request Borrower Info" at bounding box center [865, 886] width 149 height 22
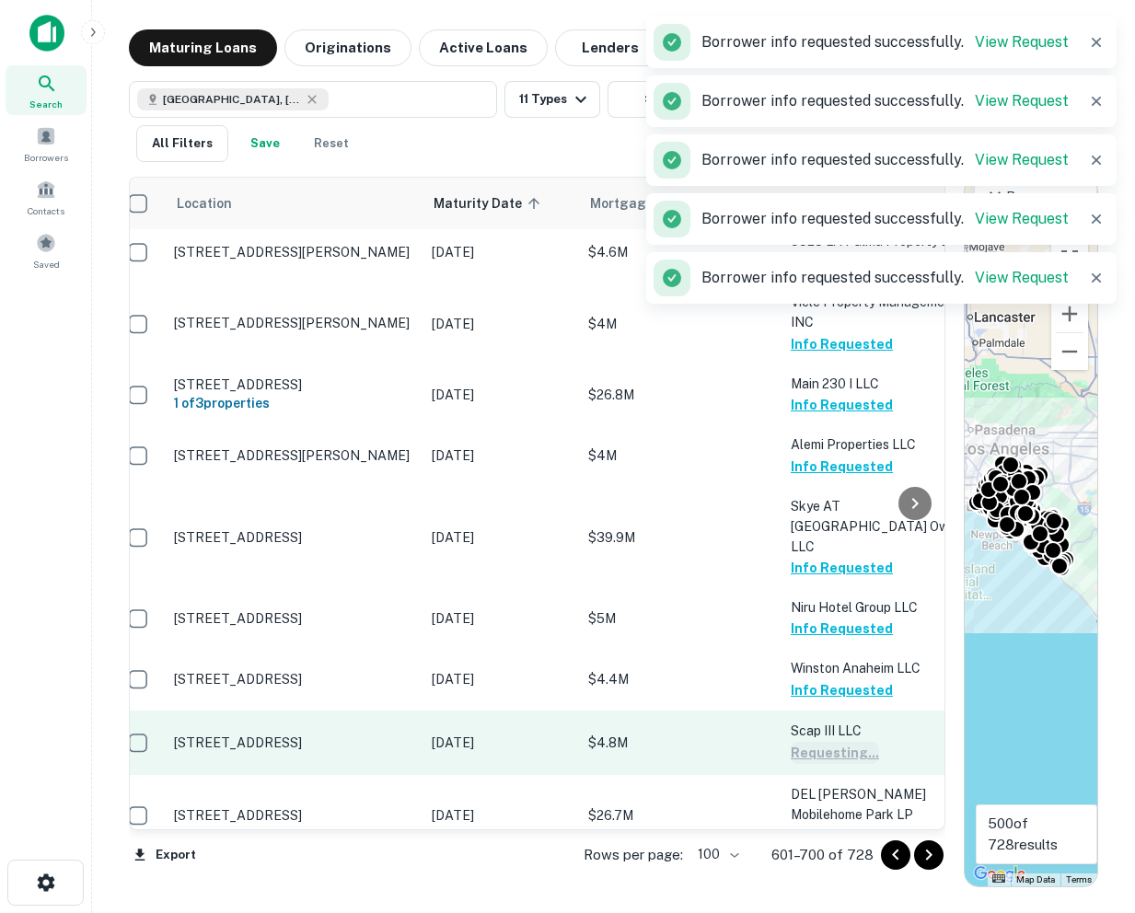
scroll to position [6036, 18]
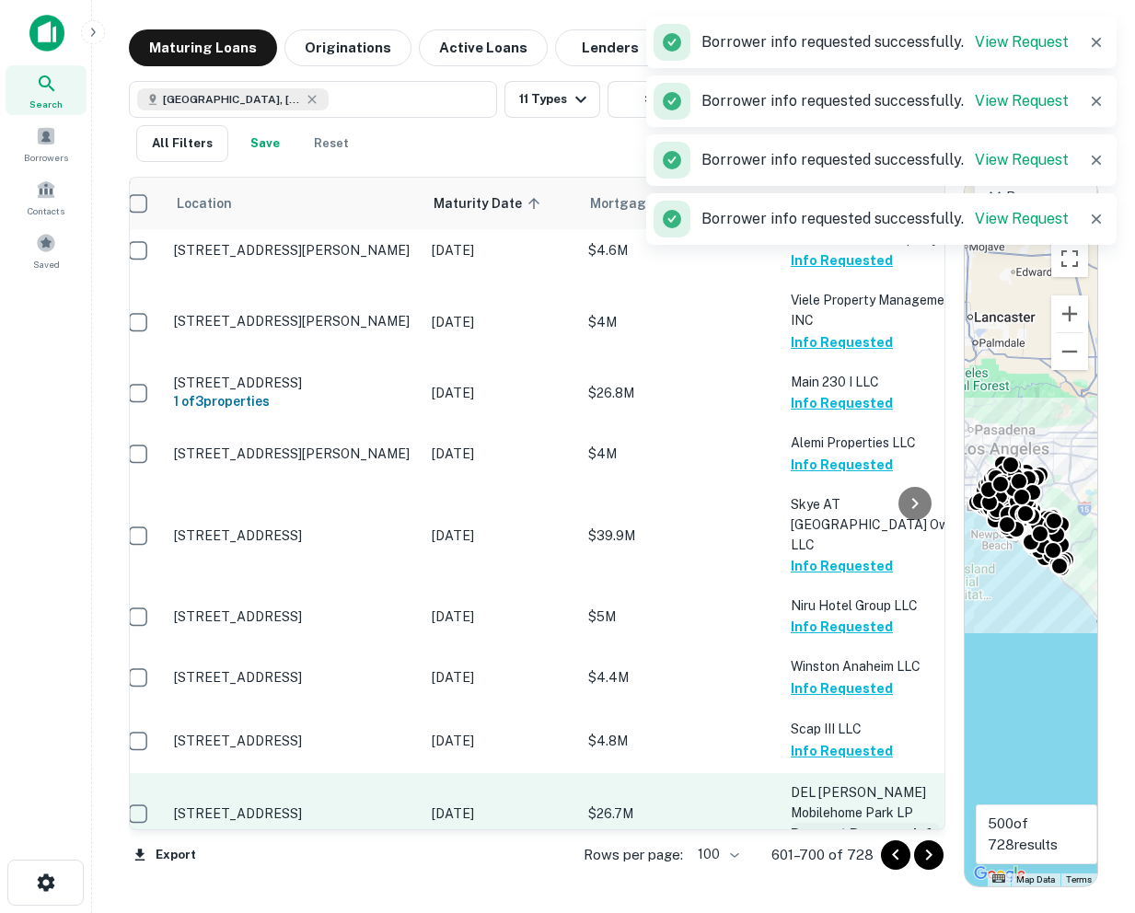
click at [814, 823] on button "Request Borrower Info" at bounding box center [865, 834] width 149 height 22
